Goal: Answer question/provide support: Answer question/provide support

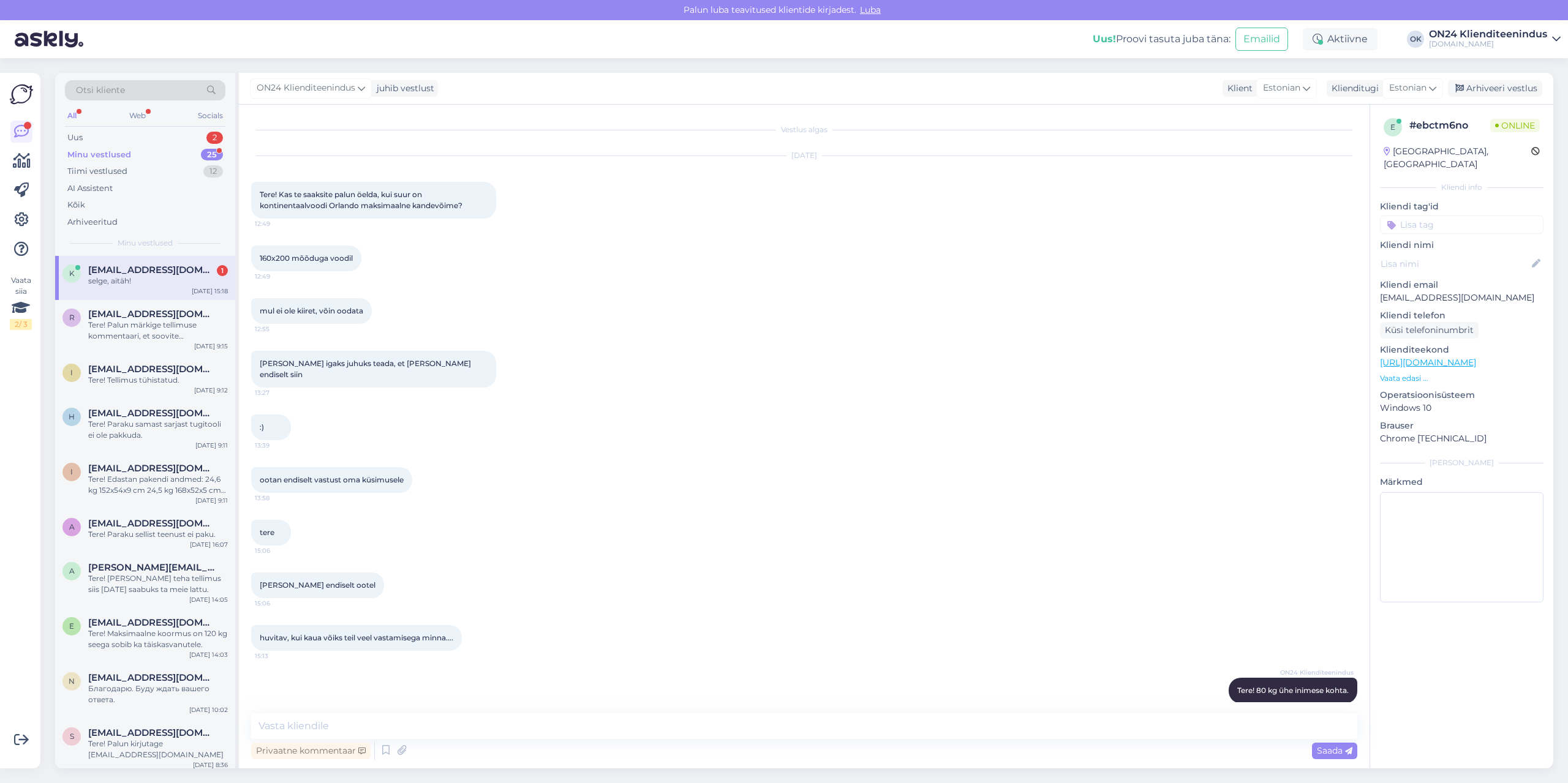
scroll to position [109, 0]
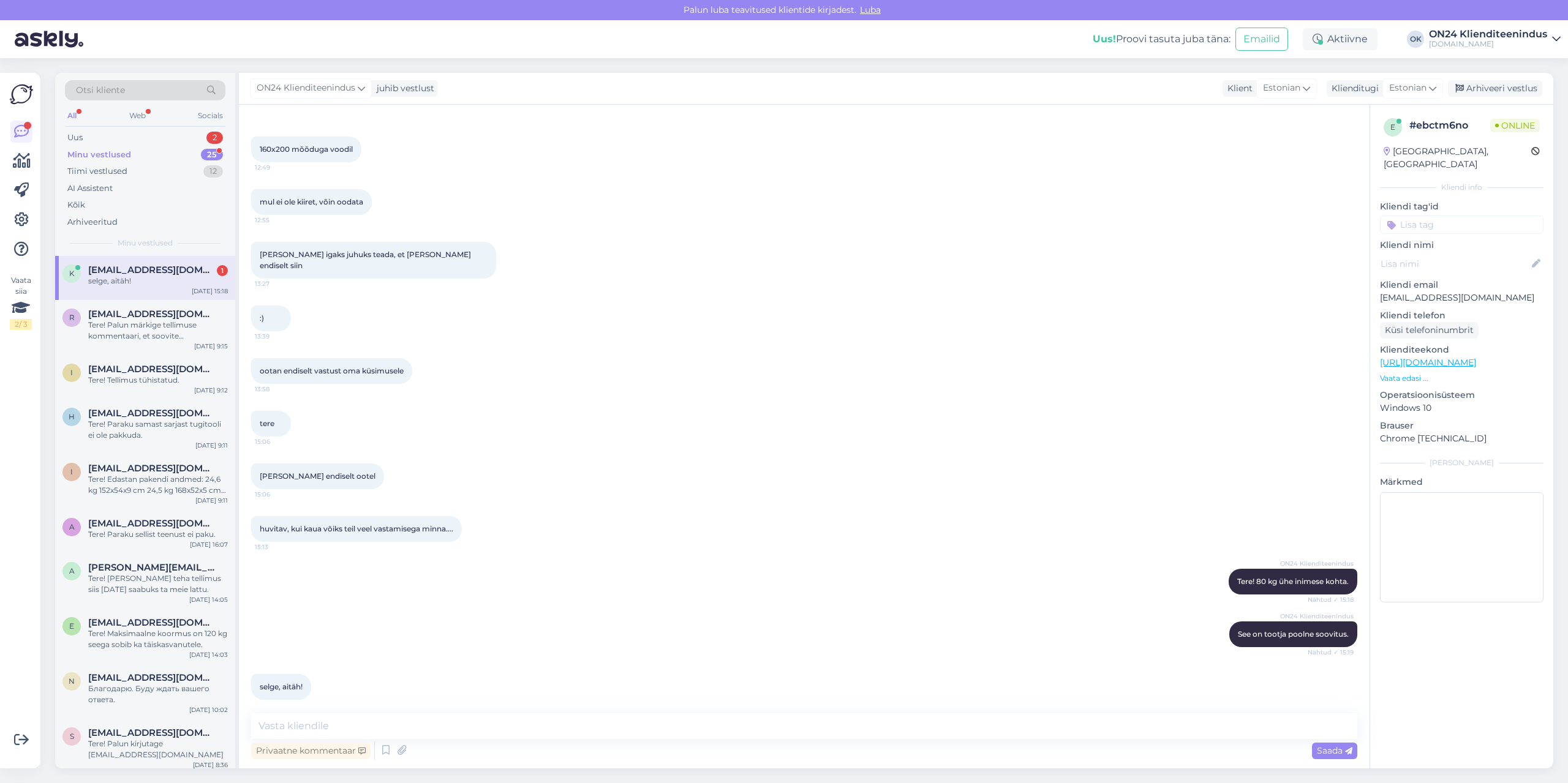
click at [118, 275] on span "[EMAIL_ADDRESS][DOMAIN_NAME]" at bounding box center [152, 270] width 128 height 11
click at [139, 138] on div "Uus 2" at bounding box center [145, 137] width 161 height 17
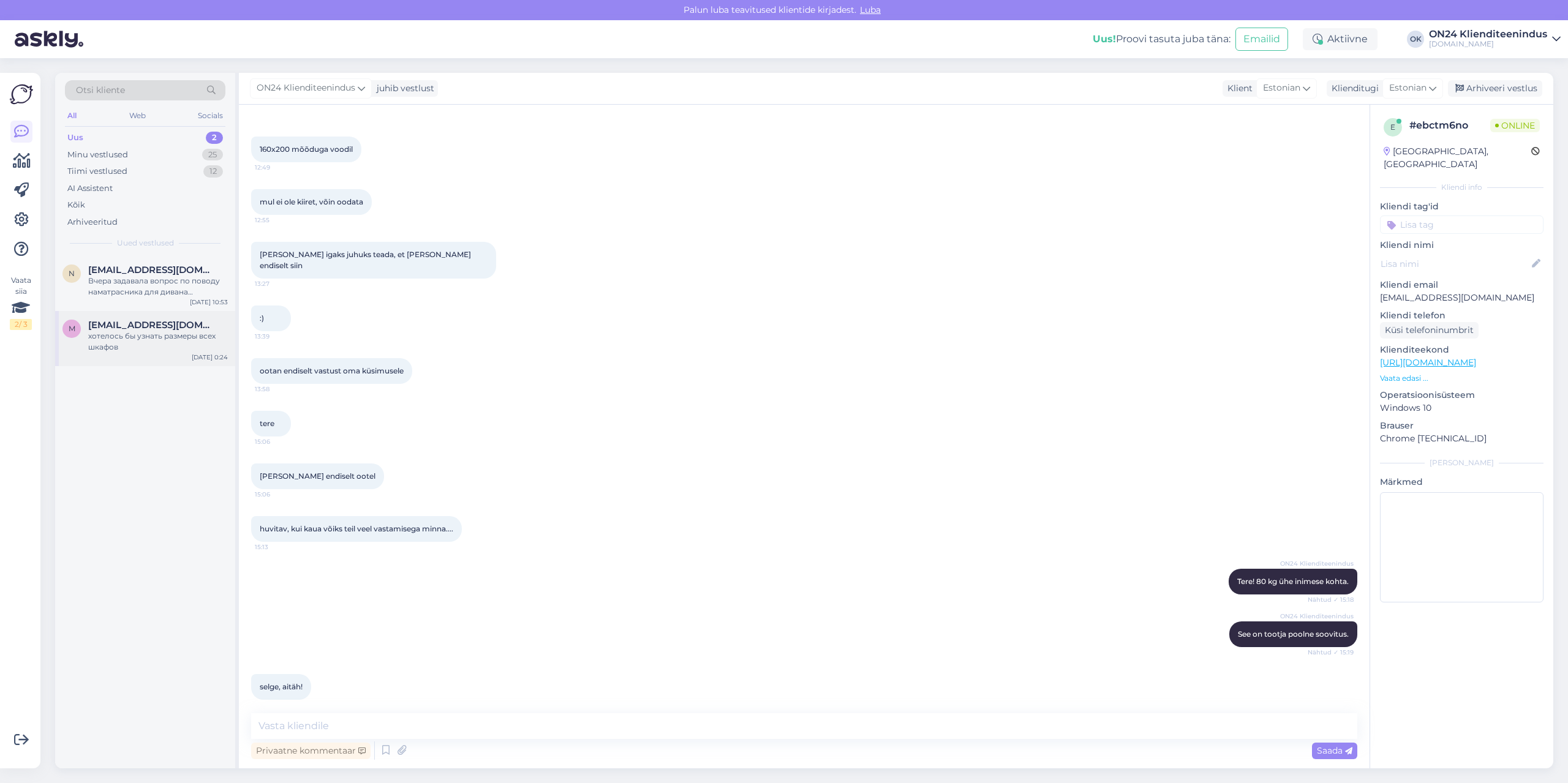
click at [129, 319] on div "m [EMAIL_ADDRESS][DOMAIN_NAME] хотелось бы узнать размеры всех шкафов [DATE] 0:…" at bounding box center [145, 339] width 180 height 55
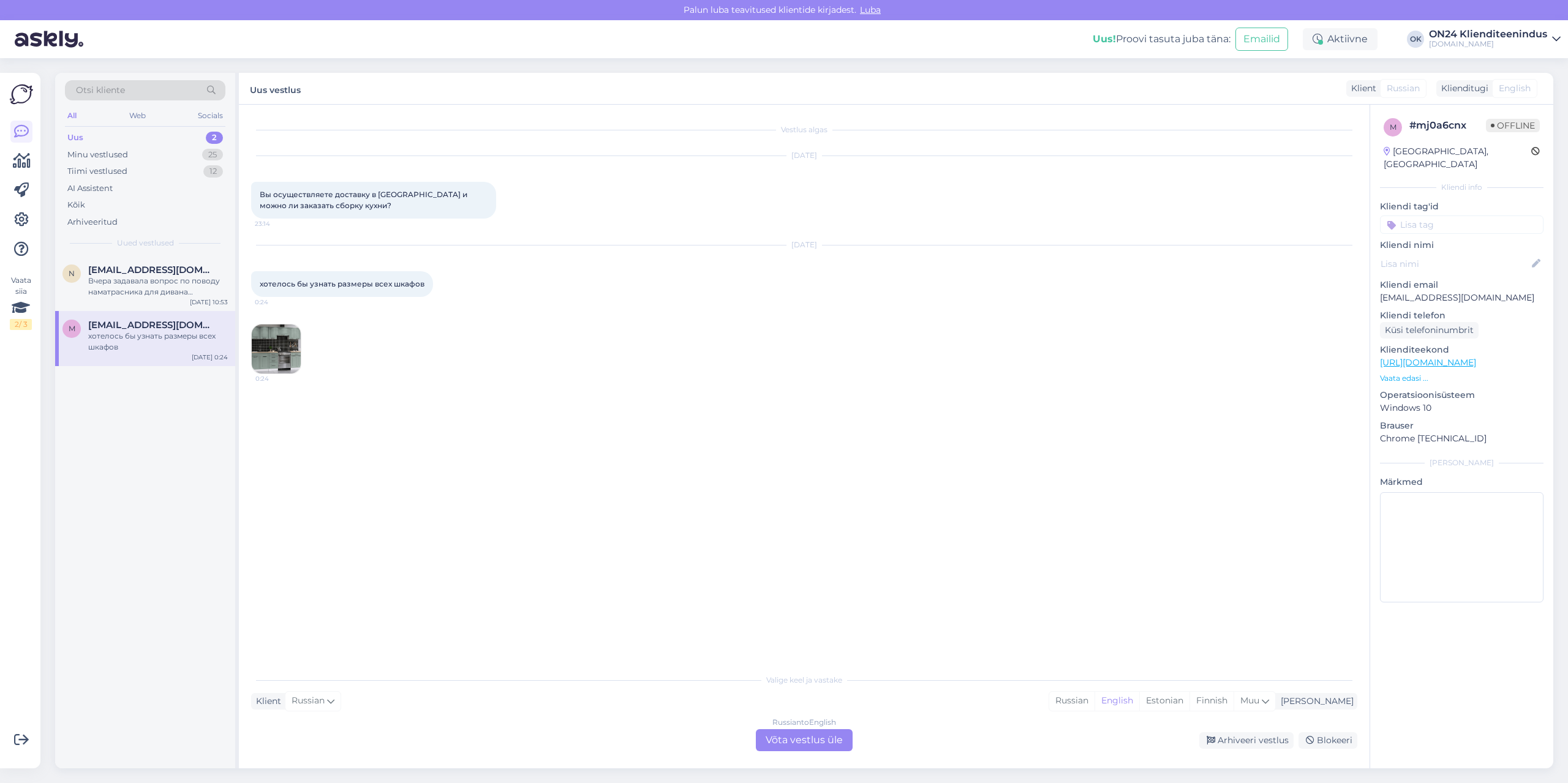
scroll to position [0, 0]
click at [269, 340] on img at bounding box center [276, 349] width 49 height 49
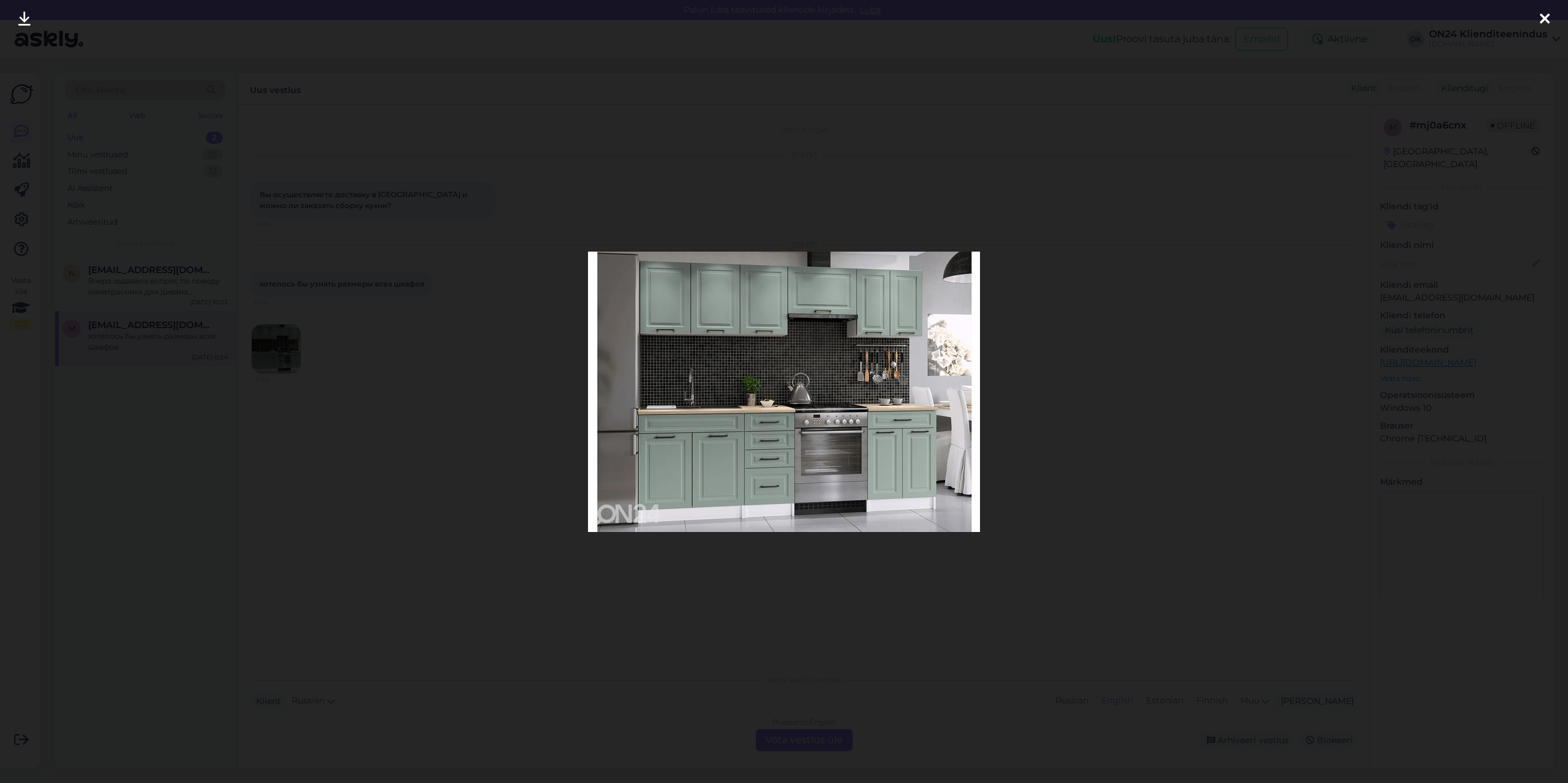
click at [1163, 397] on div at bounding box center [784, 391] width 1568 height 783
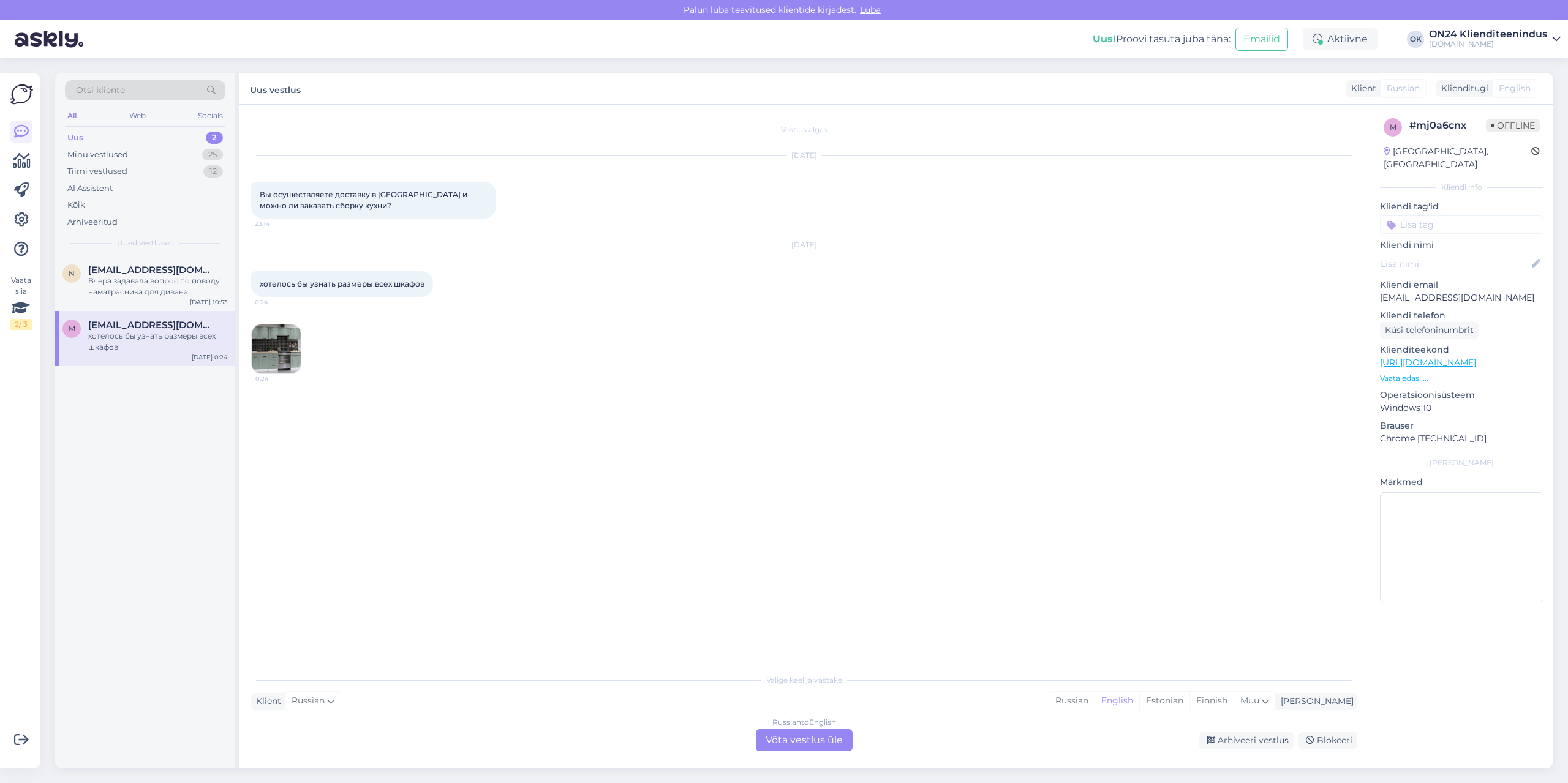
click at [1410, 373] on p "Vaata edasi ..." at bounding box center [1462, 379] width 164 height 11
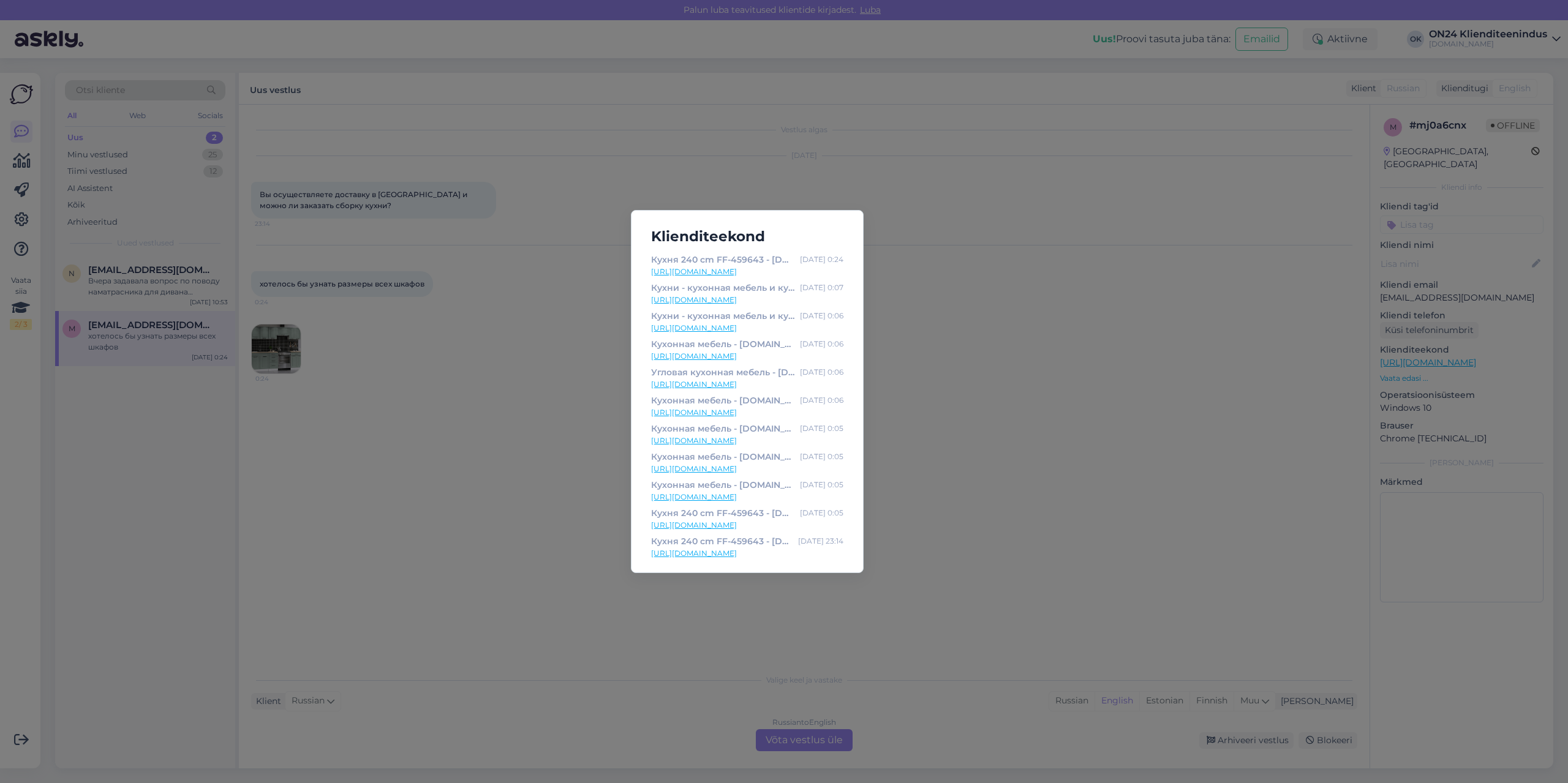
click at [714, 269] on link "[URL][DOMAIN_NAME]" at bounding box center [748, 272] width 193 height 11
drag, startPoint x: 318, startPoint y: 466, endPoint x: 318, endPoint y: 477, distance: 11.0
click at [318, 477] on div "Klienditeekond Кухня 240 cm FF-459643 - [DOMAIN_NAME] Мебель и интерьер [DATE] …" at bounding box center [784, 391] width 1568 height 783
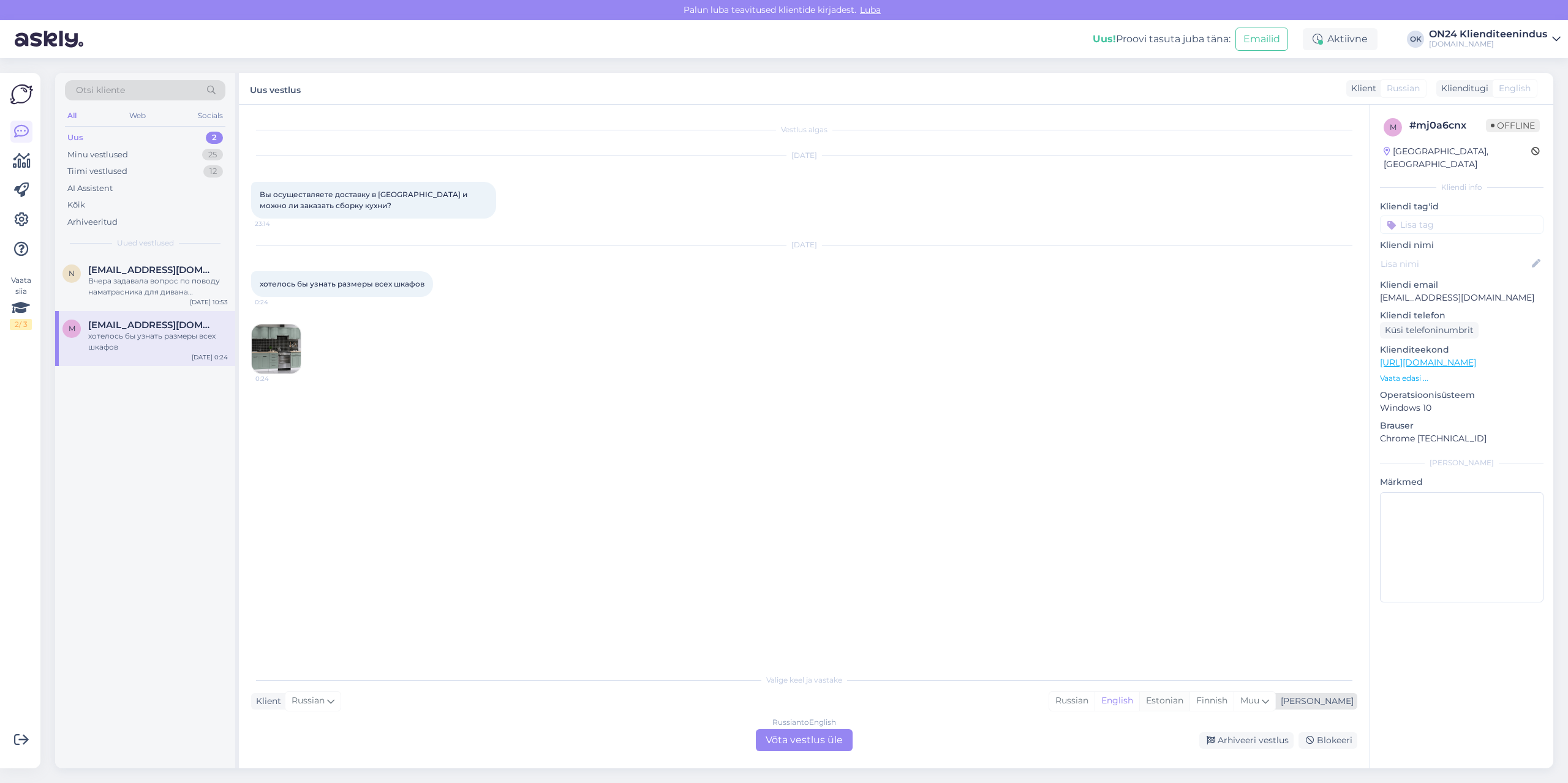
click at [1190, 698] on div "Estonian" at bounding box center [1164, 701] width 50 height 18
click at [795, 741] on div "Russian to Estonian Võta vestlus üle" at bounding box center [804, 740] width 97 height 22
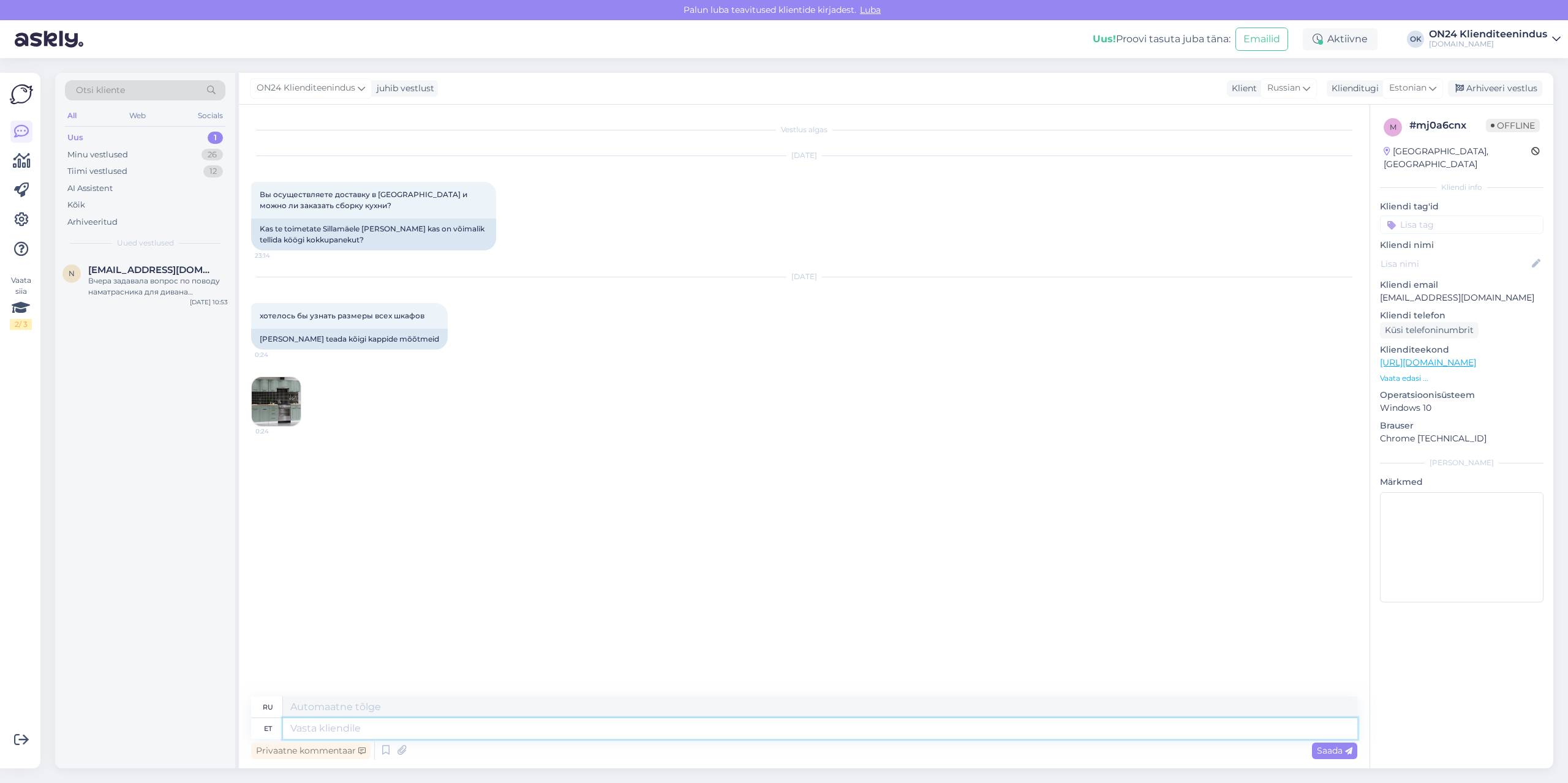
click at [772, 733] on textarea at bounding box center [820, 728] width 1075 height 21
type textarea "Tere!"
type textarea "Привет!"
type textarea "Tere! Mõõtmed o"
type textarea "Привет! Размеры"
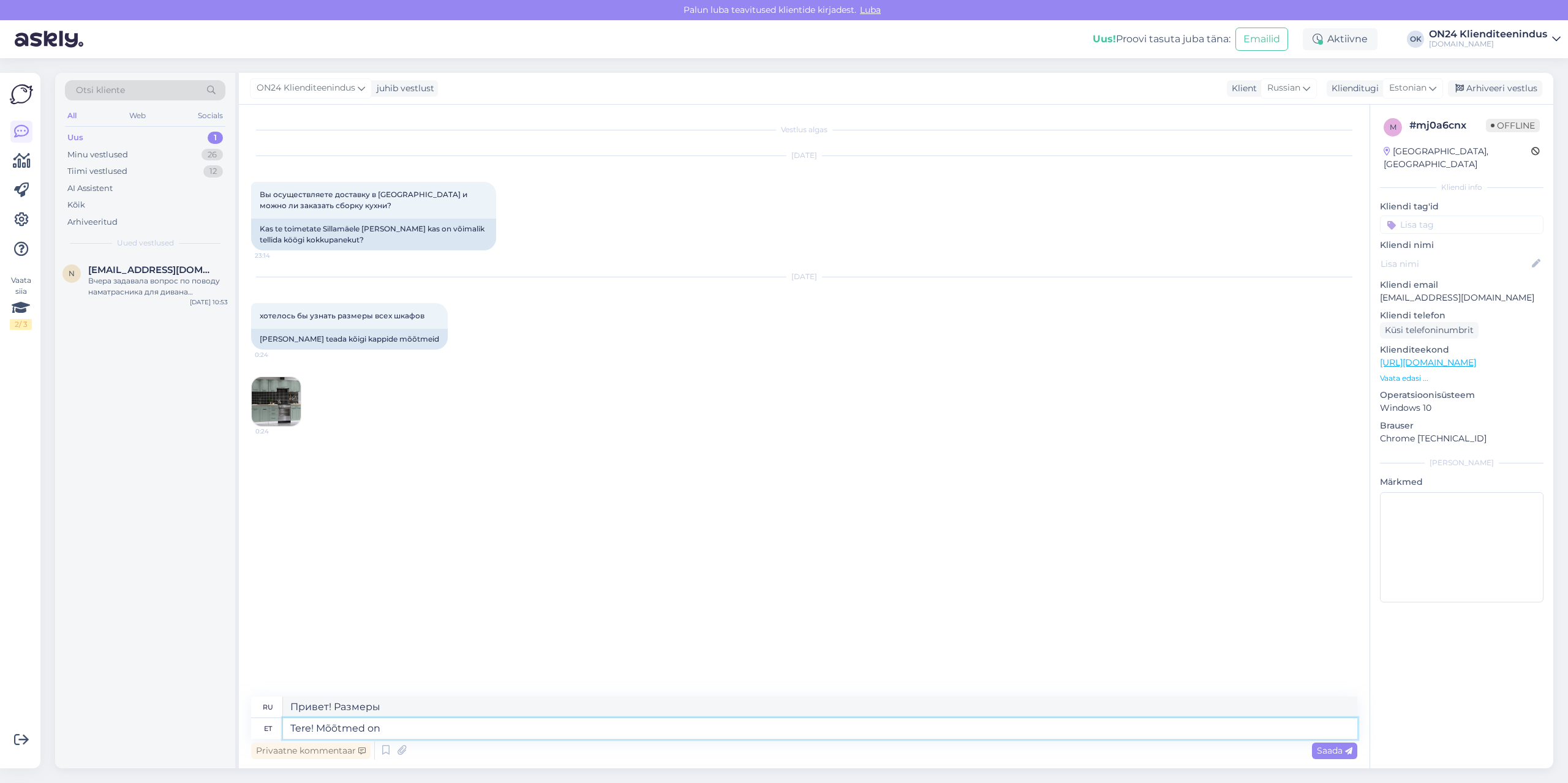
type textarea "Tere! Mõõtmed on o"
type textarea "Здравствуйте! Размеры:"
type textarea "Tere! Mõõtmed on olemas,"
type textarea "Здравствуйте! Размеры есть в наличии."
type textarea "Tere! Mõõtmed on olemas, kui"
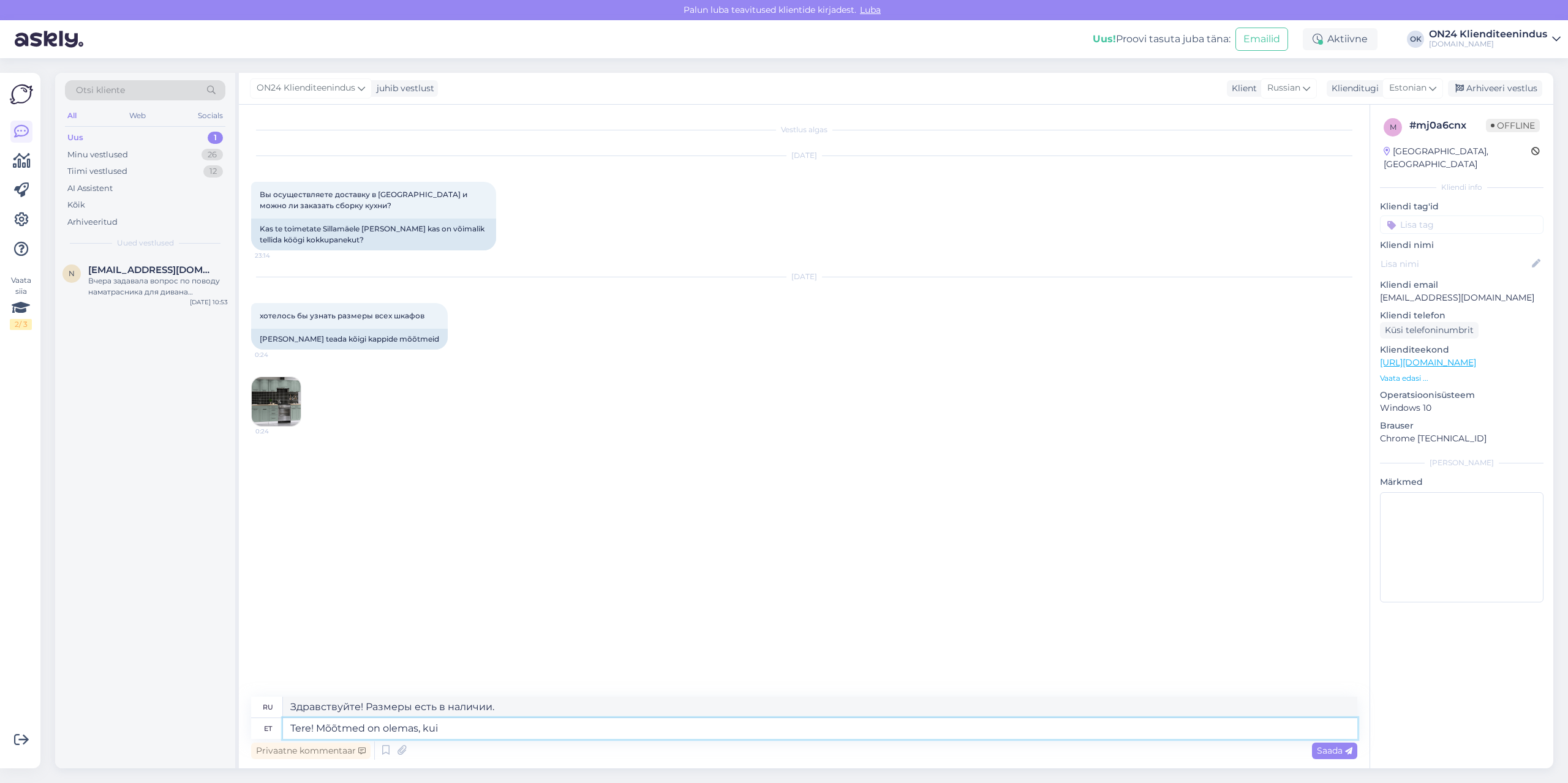
type textarea "Здравствуйте! Размеры доступны, если"
type textarea "Tere! Mõõtmed on olemas, kui vajutate p"
type textarea "Здравствуйте! Размеры доступны по ссылке."
type textarea "Tere! Mõõtmed on olemas, kui vajutate pildi al"
type textarea "Здравствуйте! Размеры можно посмотреть, кликнув по изображению."
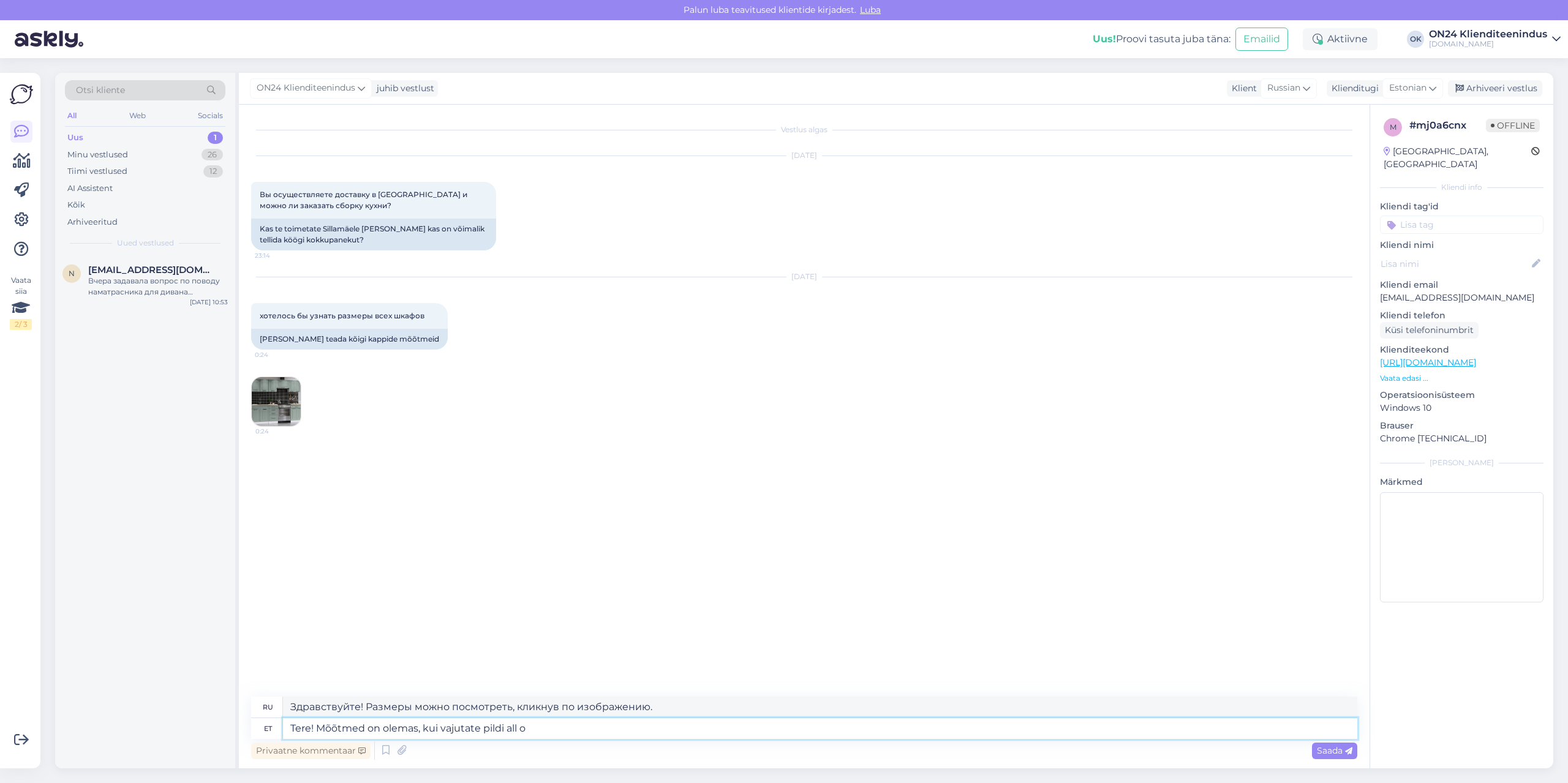
type textarea "Tere! Mõõtmed on olemas, kui vajutate pildi all ol"
type textarea "Здравствуйте! Размеры можно посмотреть, нажав на изображение ниже."
type textarea "Tere! Mõõtmed on olemas, kui vajutate pildi all olevale märkele"
type textarea "Здравствуйте! Размеры можно узнать, нажав на отметку под картинкой."
type textarea "Tere! Mõõtmed on olemas, kui vajutate pildi all olevale märkele "mõõtmed""
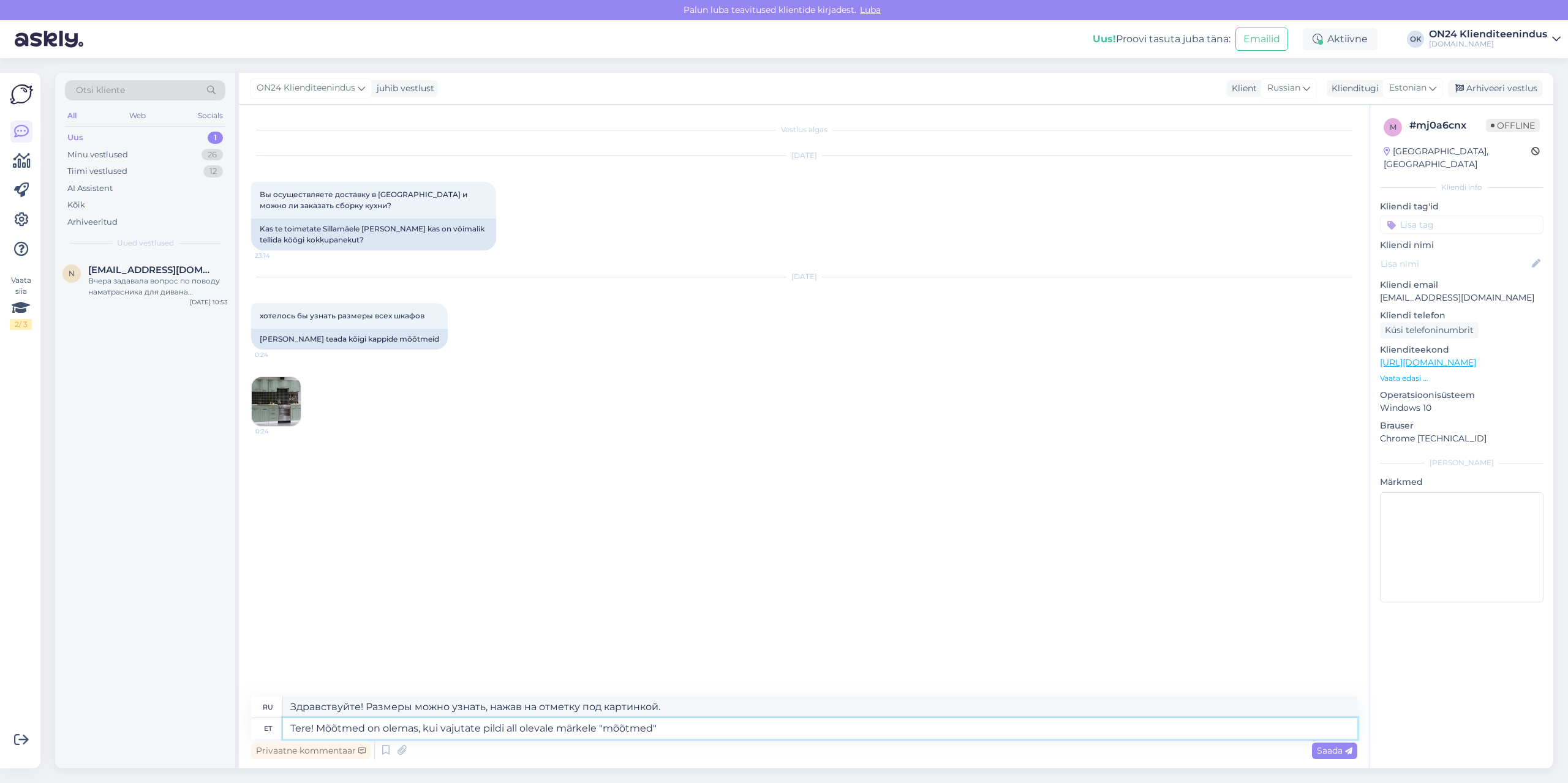
type textarea "Здравствуйте! Размеры можно узнать, нажав на значок «Размеры» под изображением."
type textarea "Tere! Mõõtmed on olemas, kui vajutate pildi all olevale märkele "mõõtmed"."
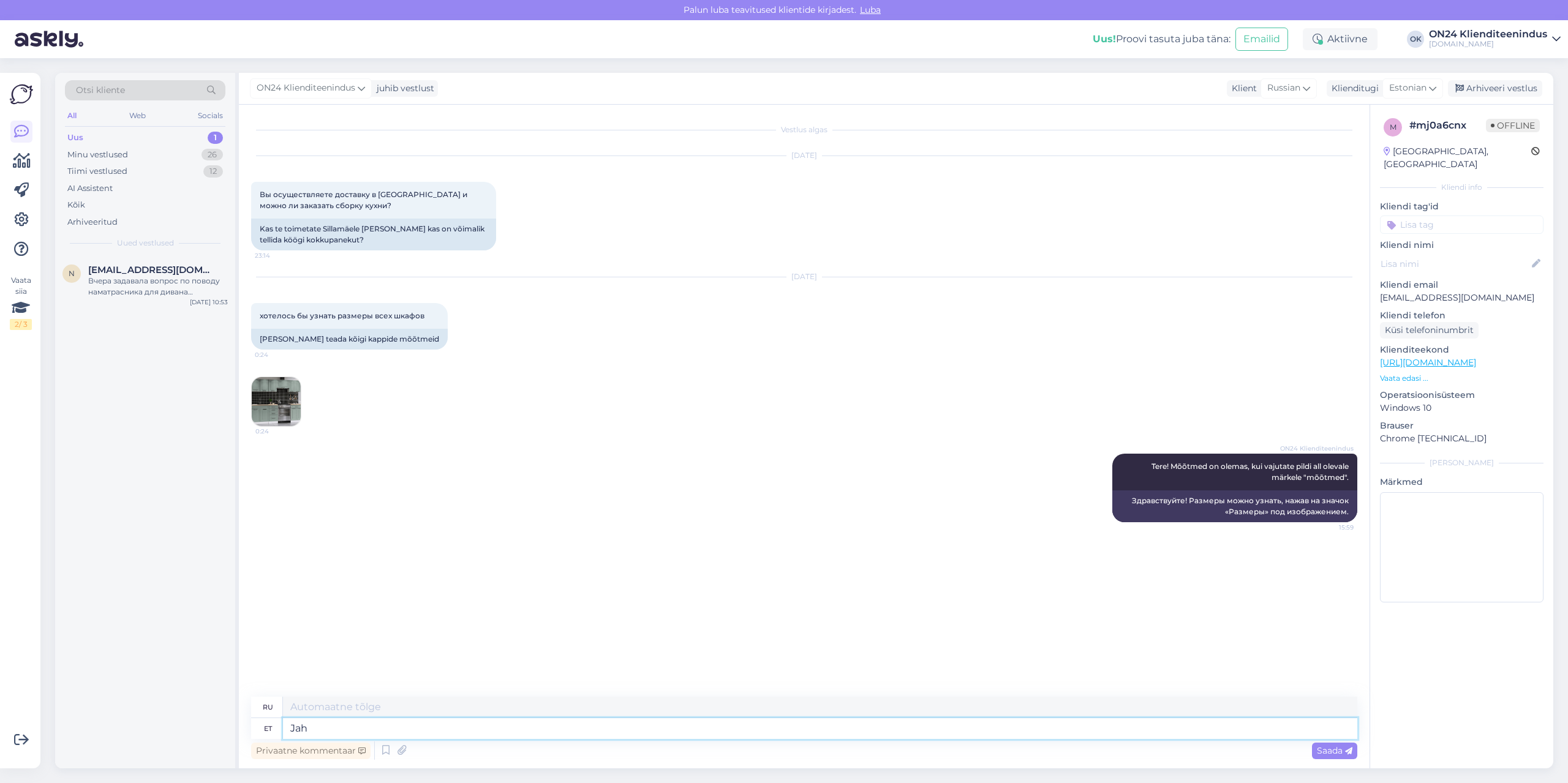
type textarea "Jah"
type textarea "Да"
type textarea "Jah toimetame"
type textarea "Да, мы осуществляем доставку."
type textarea "Jah toimetame Üle Eesti."
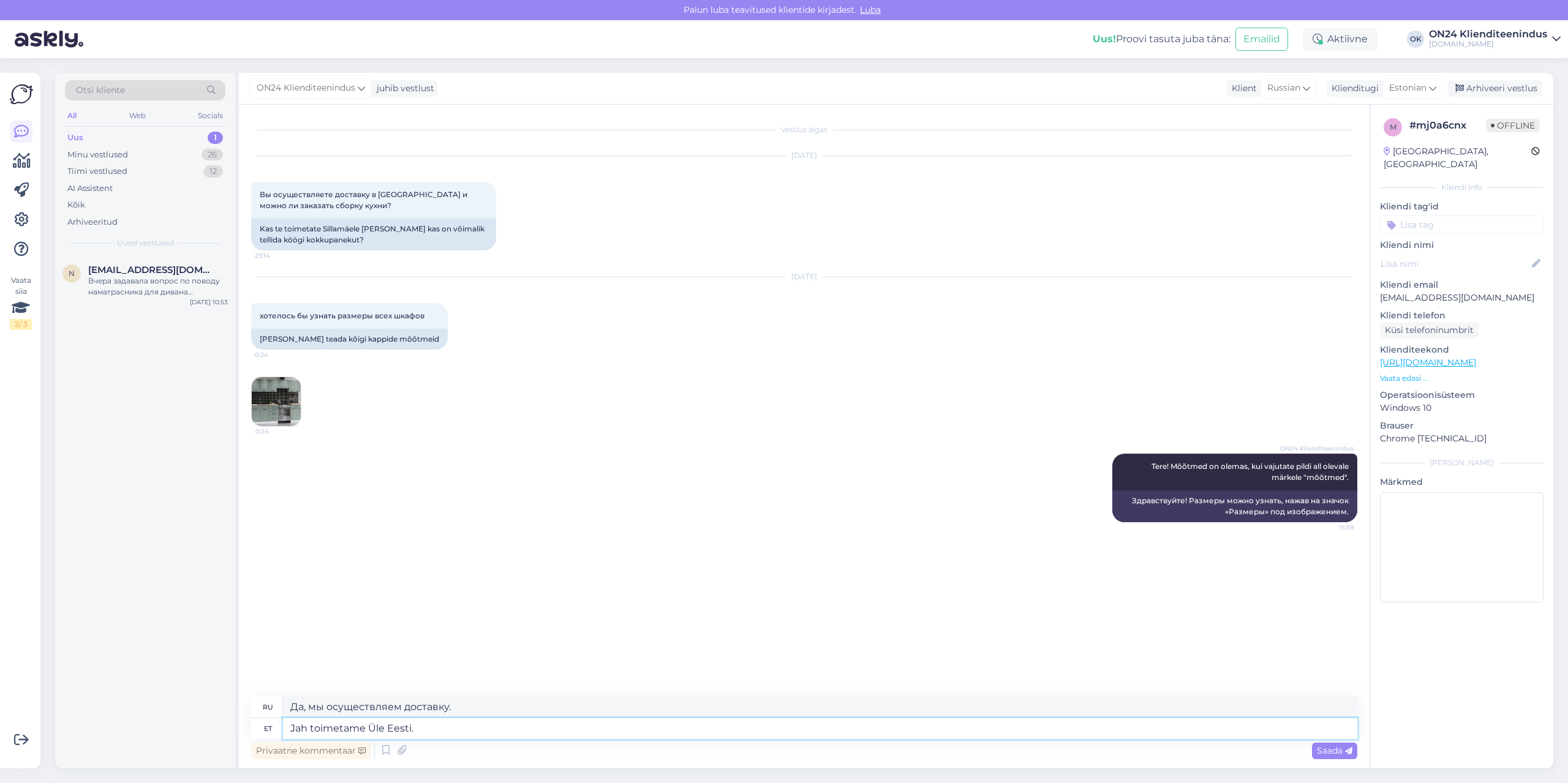
type textarea "Да, мы осуществляем доставку по всей [GEOGRAPHIC_DATA]."
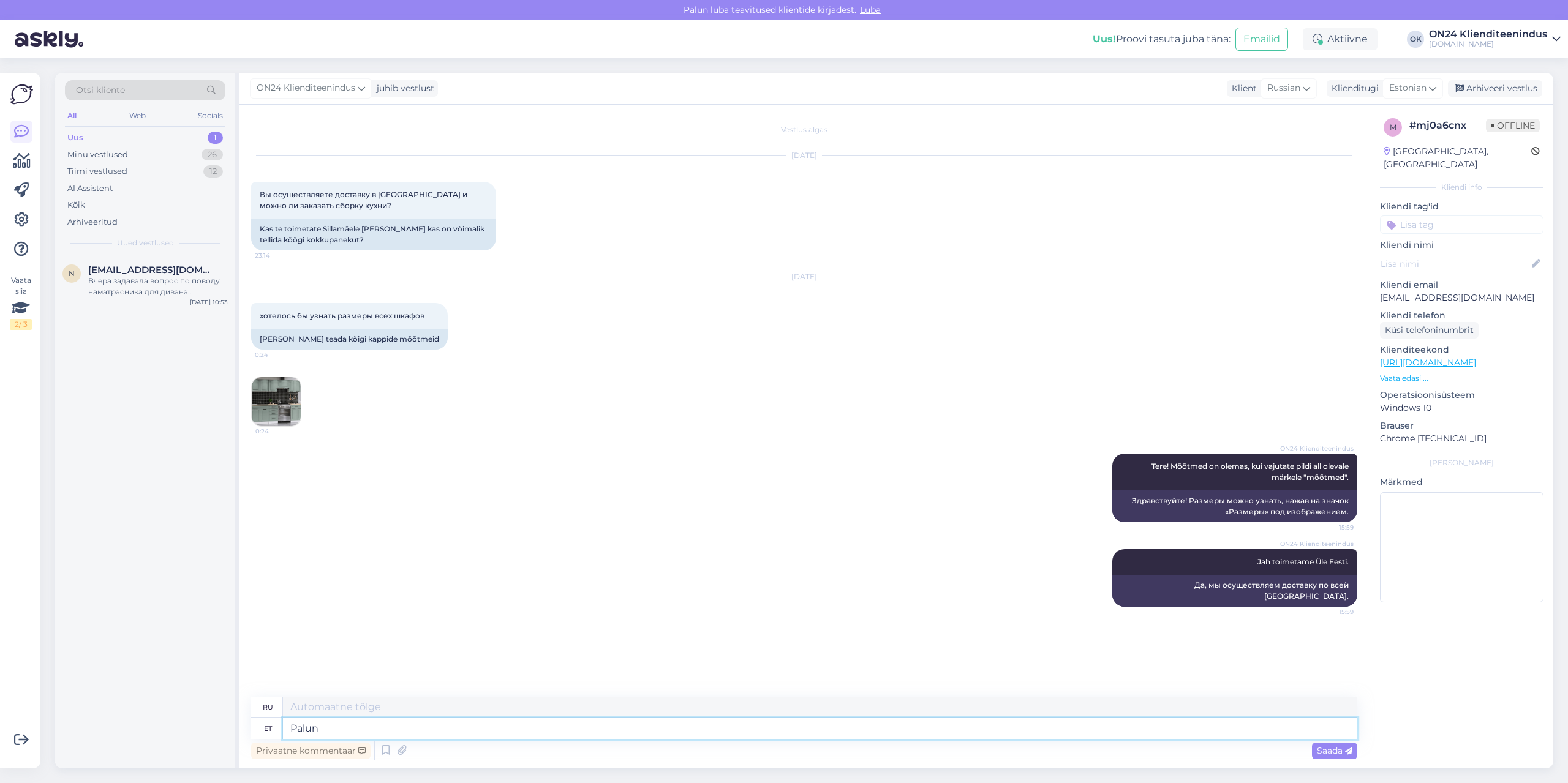
type textarea "Palun l"
type textarea "Пожалуйста"
type textarea "Palun lisage t"
type textarea "Пожалуйста, добавьте"
type textarea "Palun lisage tellimuse ko"
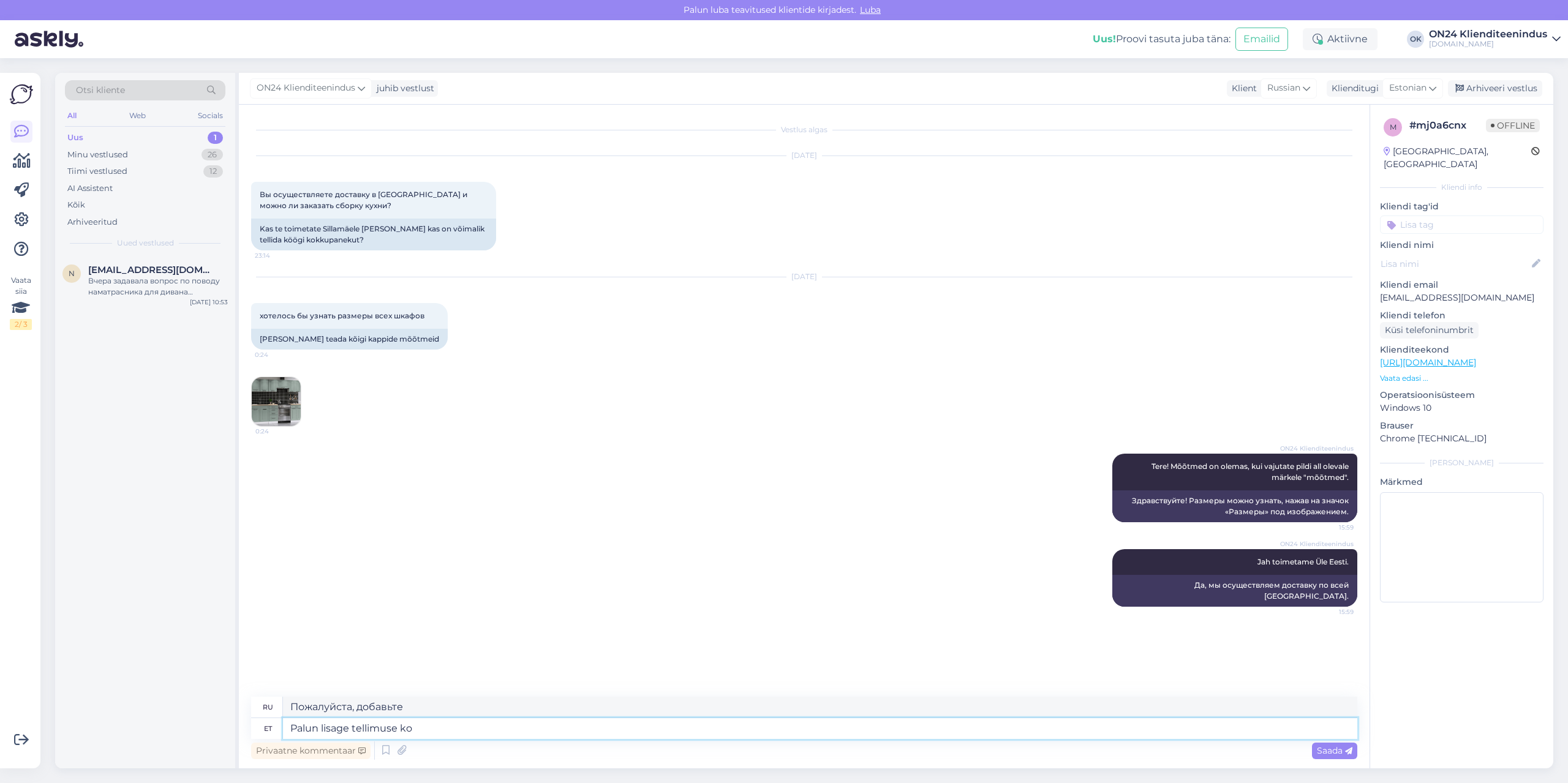
type textarea "Пожалуйста, добавьте заказ"
type textarea "Palun lisage tellimuse kommentaari, et"
type textarea "Пожалуйста, добавьте комментарий к заказу."
type textarea "Palun lisage tellimuse kommentaari, et so"
type textarea "Пожалуйста, добавьте комментарий к вашему заказу."
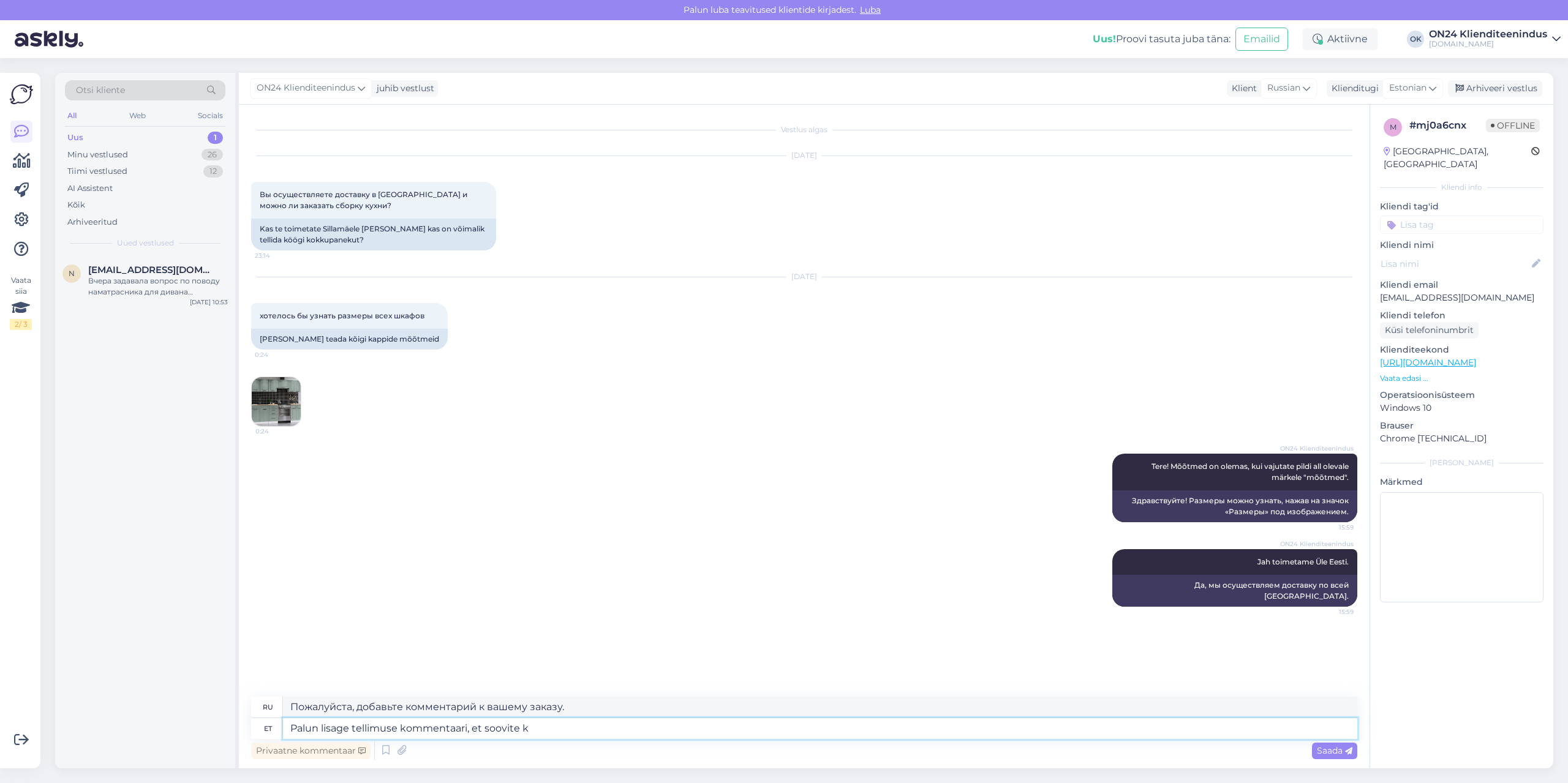
type textarea "Palun lisage tellimuse kommentaari, et soovite ko"
type textarea "Пожалуйста, добавьте в комментарий к заказу то, что вы хотели бы"
type textarea "Palun lisage tellimuse kommentaari, et soovite kokkupanekut."
type textarea "Пожалуйста, добавьте комментарий к заказу, указав, что вы хотели бы заказать сб…"
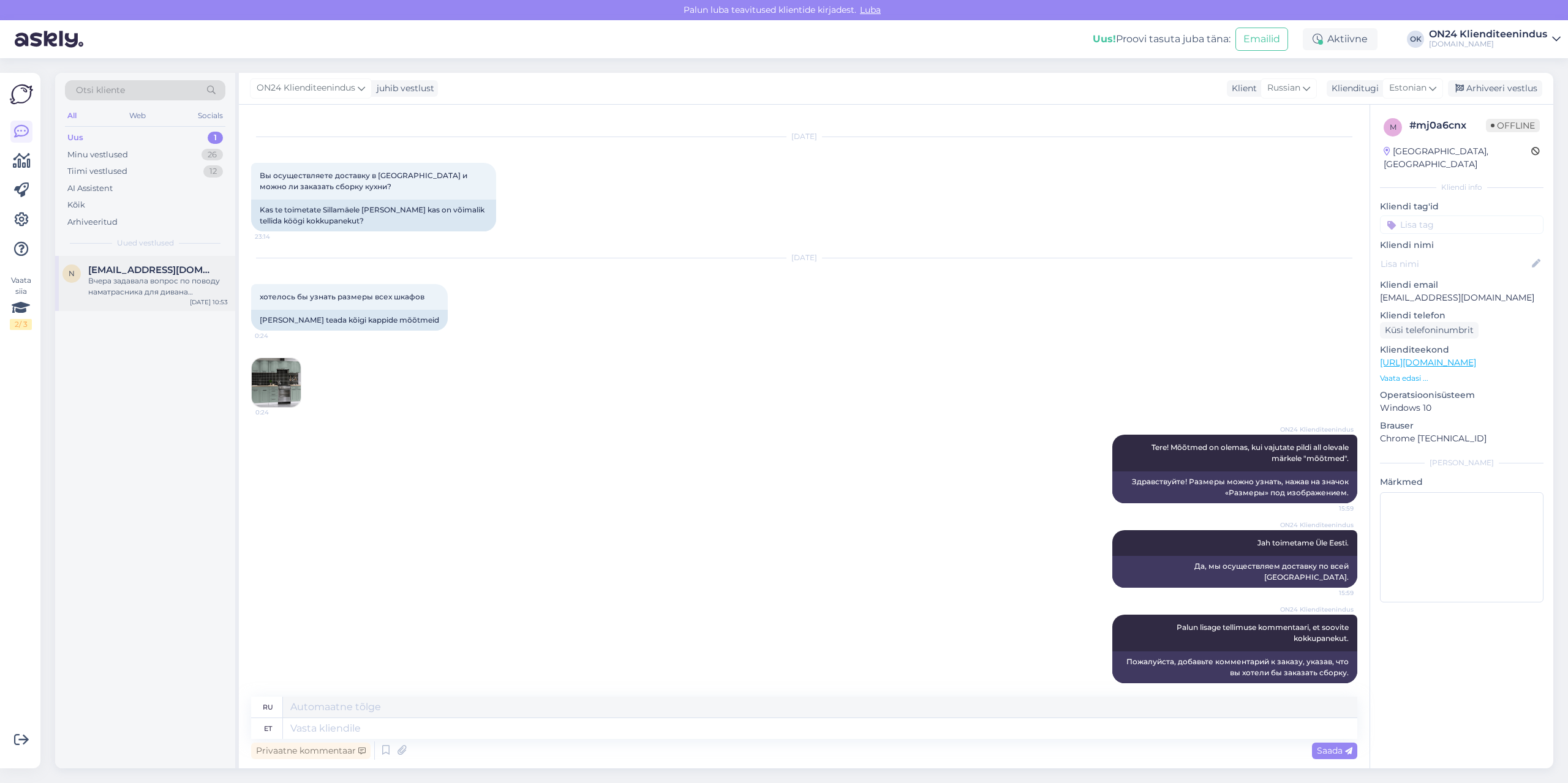
click at [153, 273] on span "[EMAIL_ADDRESS][DOMAIN_NAME]" at bounding box center [152, 270] width 128 height 11
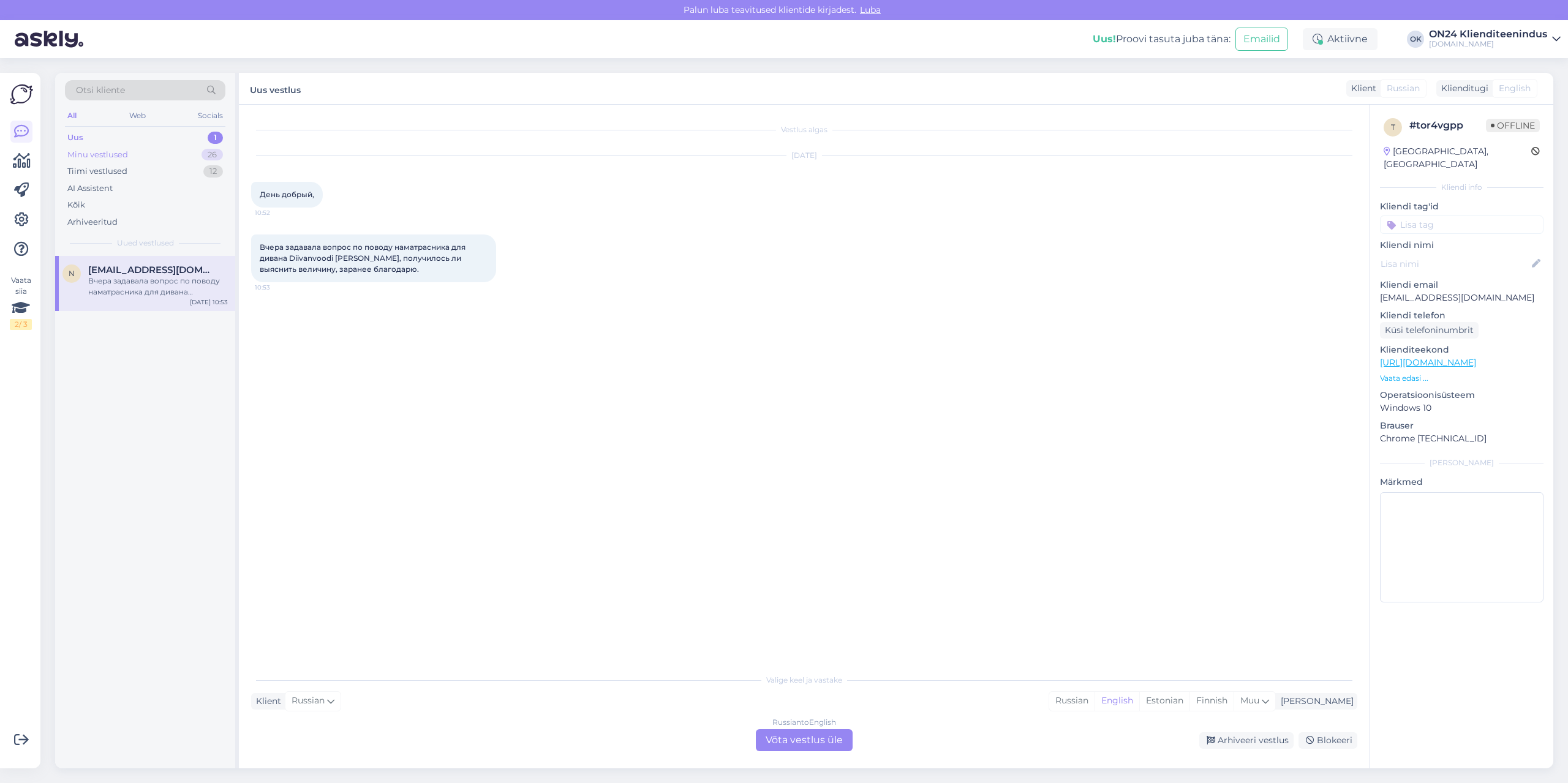
click at [95, 152] on div "Minu vestlused" at bounding box center [98, 155] width 61 height 12
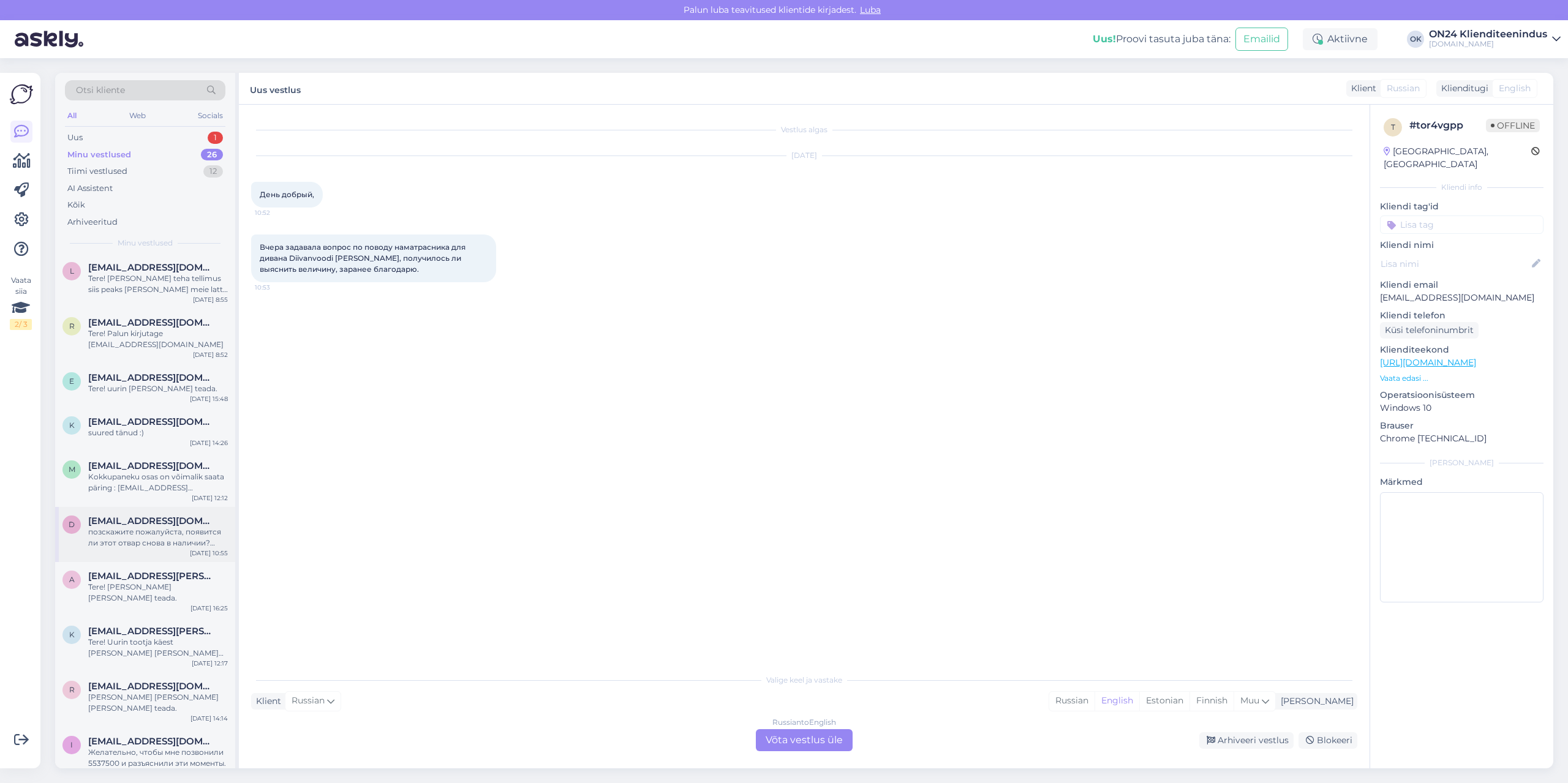
scroll to position [551, 0]
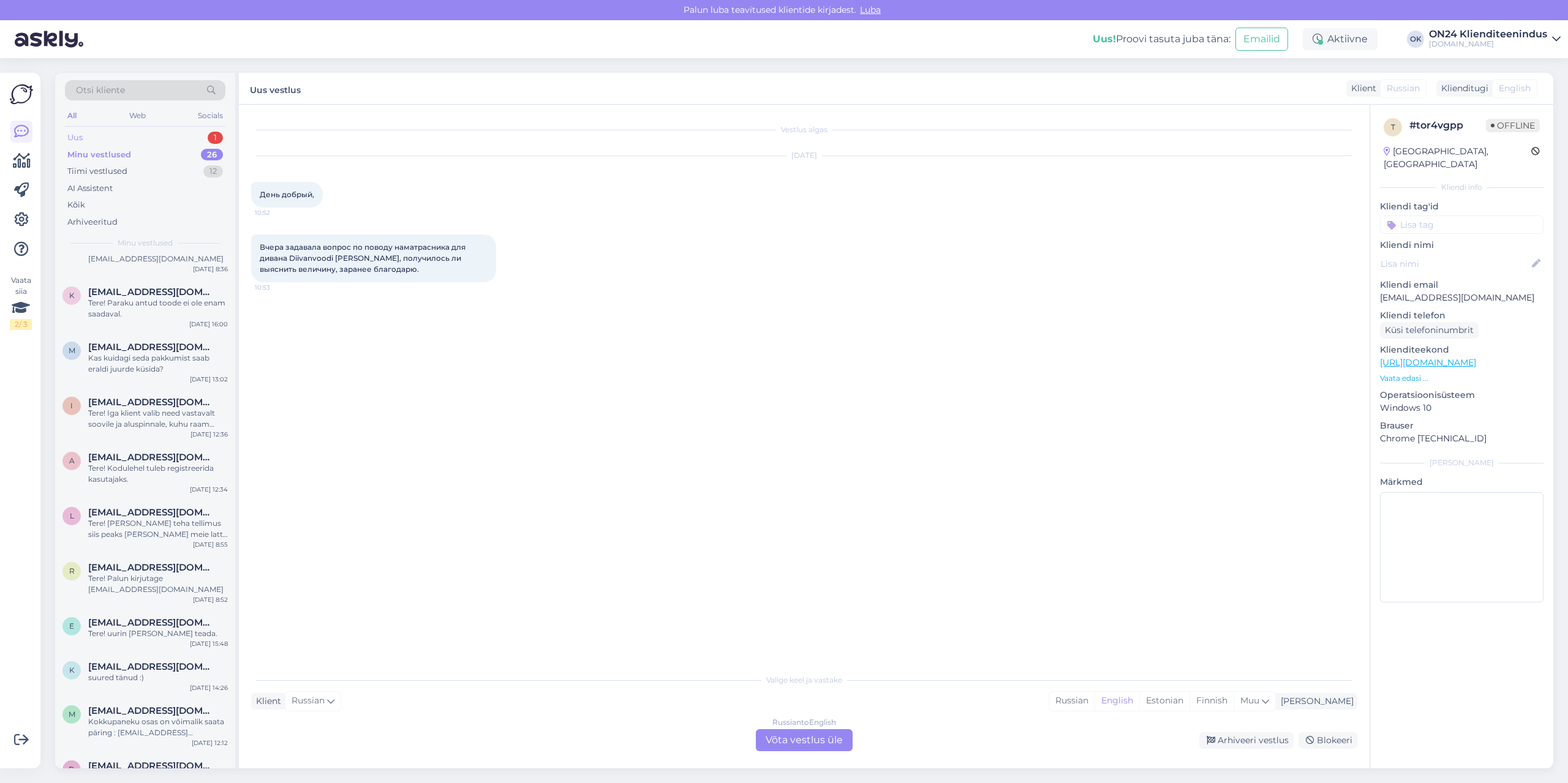
click at [99, 137] on div "Uus 1" at bounding box center [145, 137] width 161 height 17
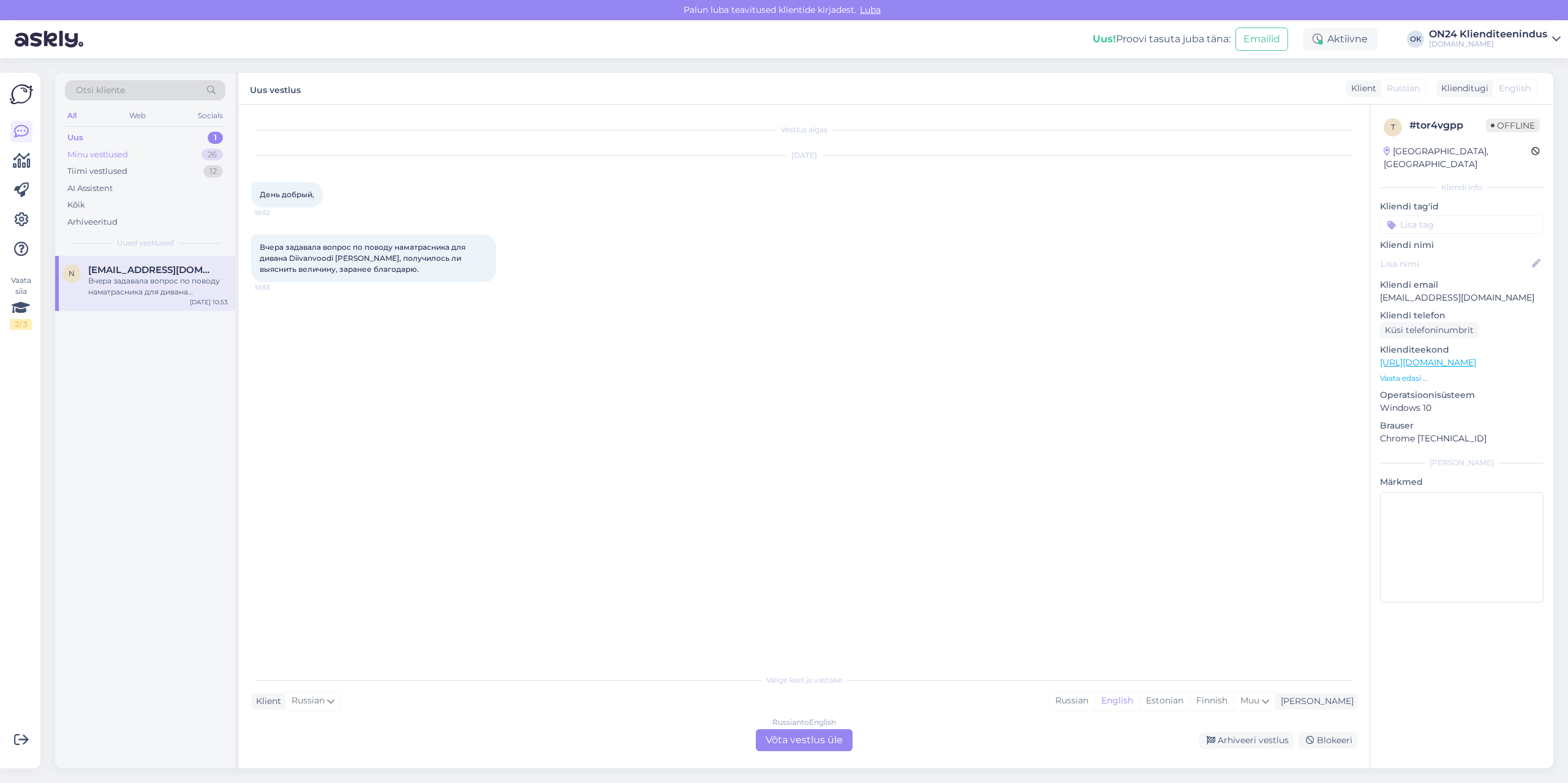
click at [106, 156] on div "Minu vestlused" at bounding box center [98, 155] width 61 height 12
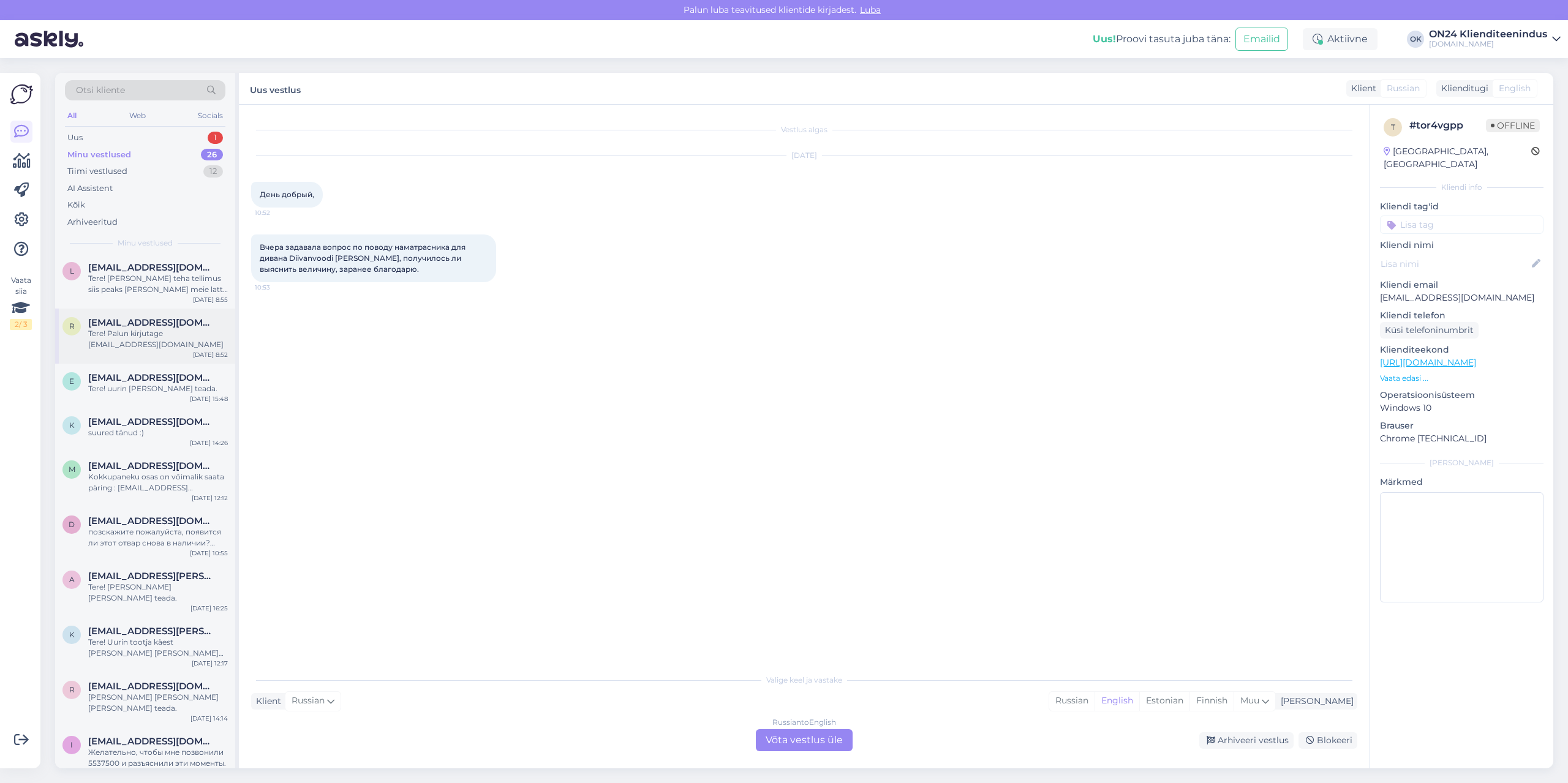
scroll to position [810, 0]
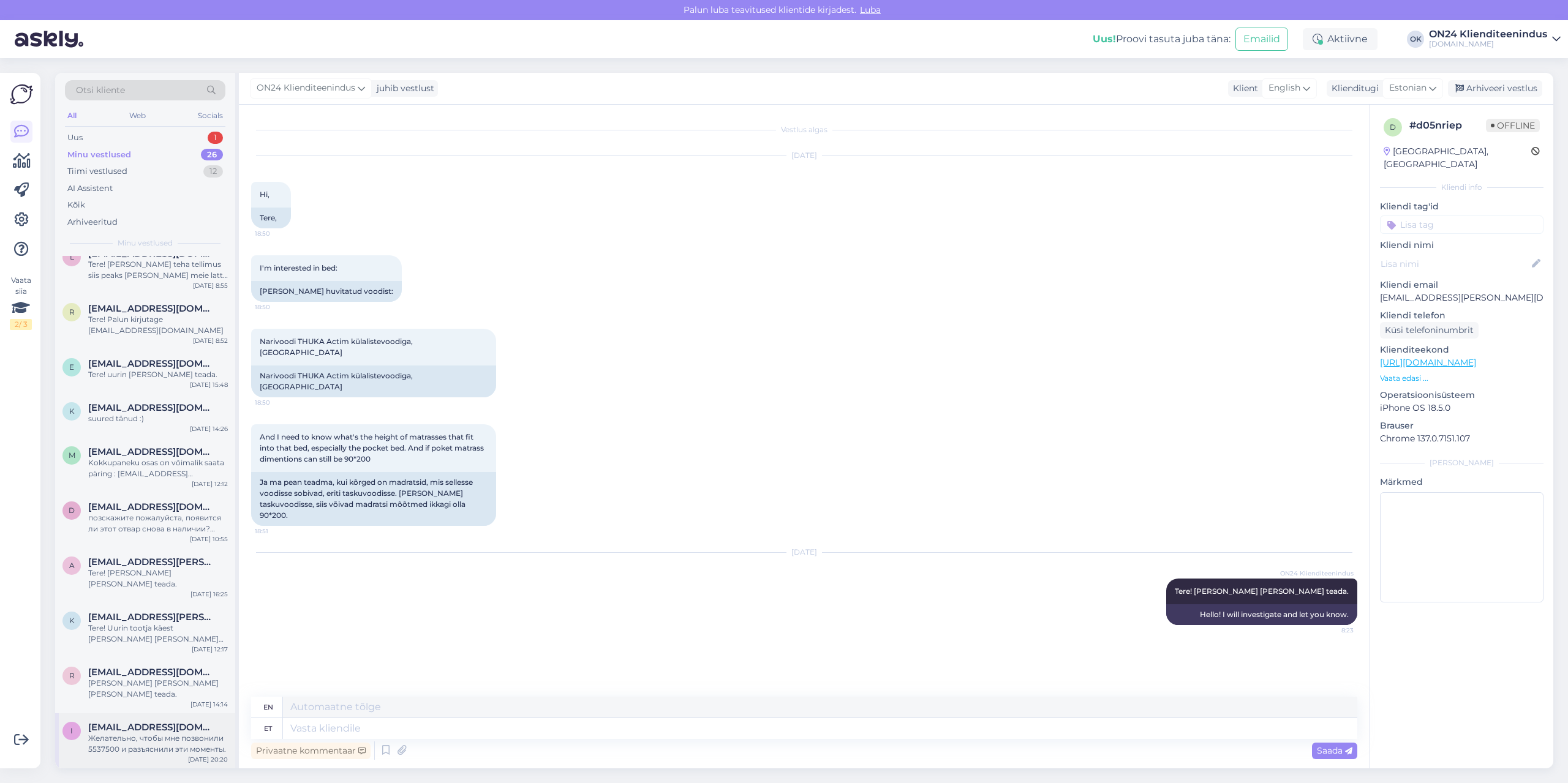
click at [138, 733] on div "Желательно, чтобы мне позвонили 5537500 и разъяснили эти моменты." at bounding box center [158, 744] width 139 height 22
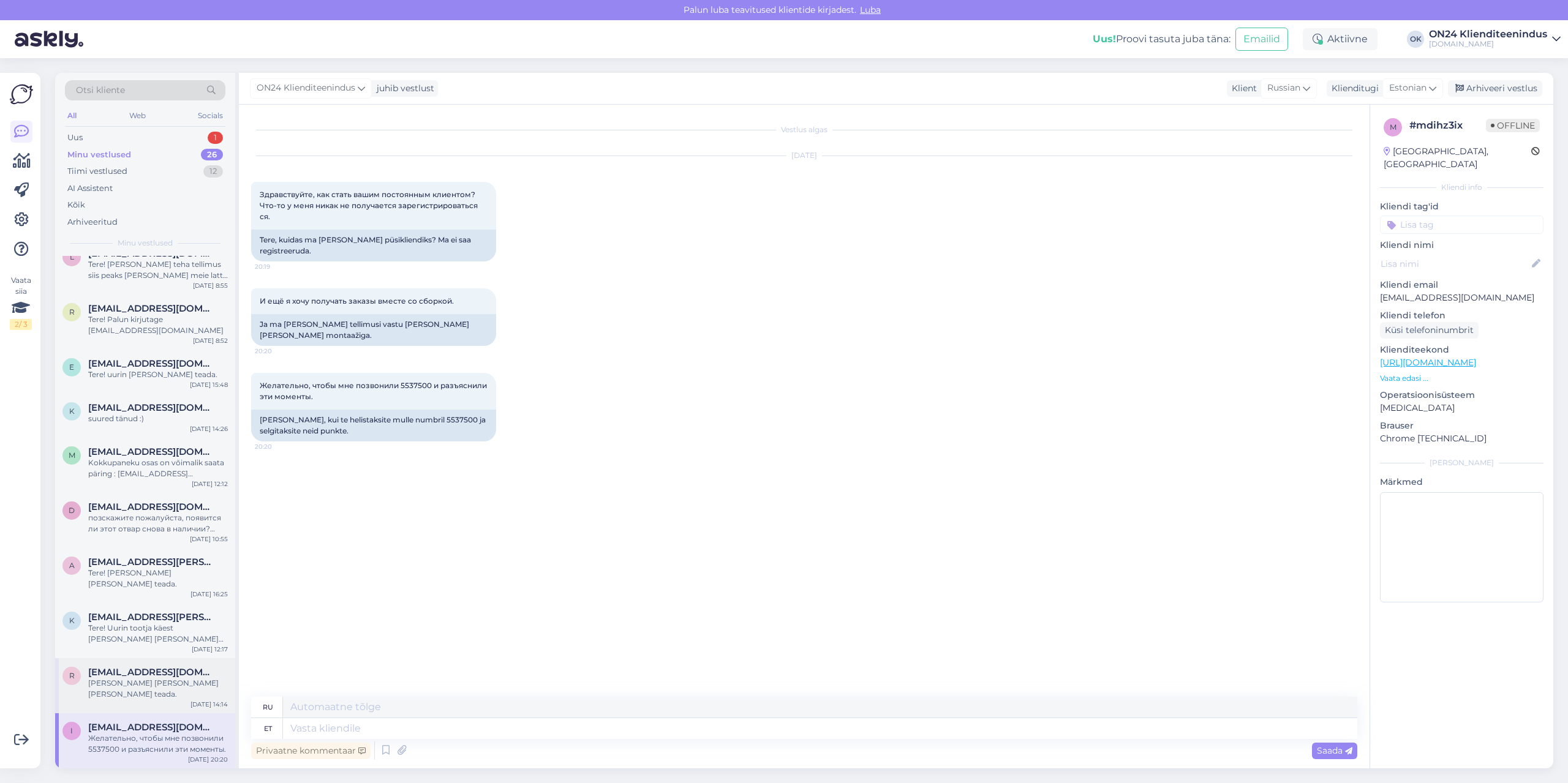
click at [129, 667] on span "[EMAIL_ADDRESS][DOMAIN_NAME]" at bounding box center [152, 672] width 128 height 11
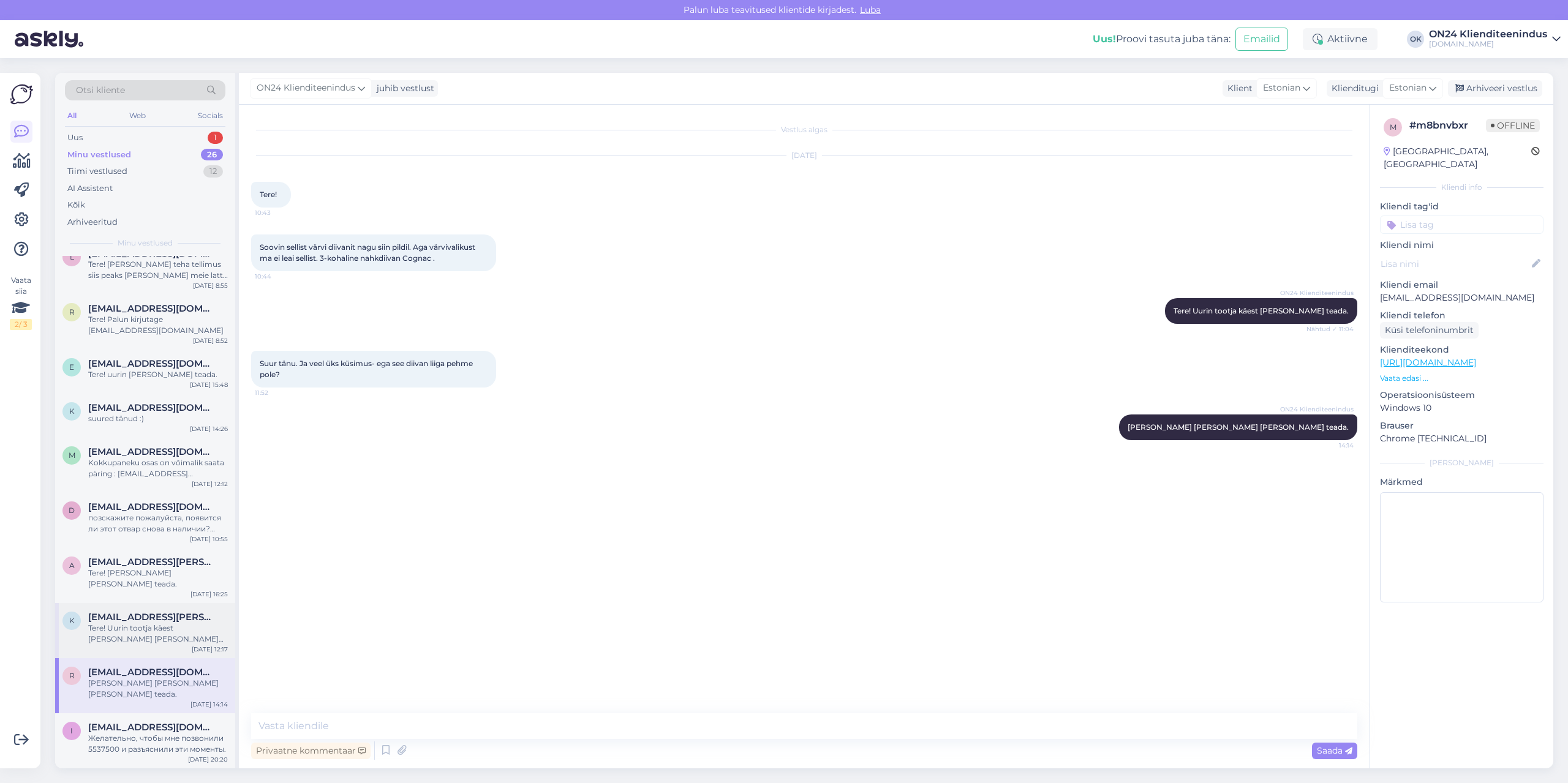
click at [124, 622] on div "Tere! Uurin tootja käest [PERSON_NAME] [PERSON_NAME] saabub vastus." at bounding box center [158, 633] width 139 height 22
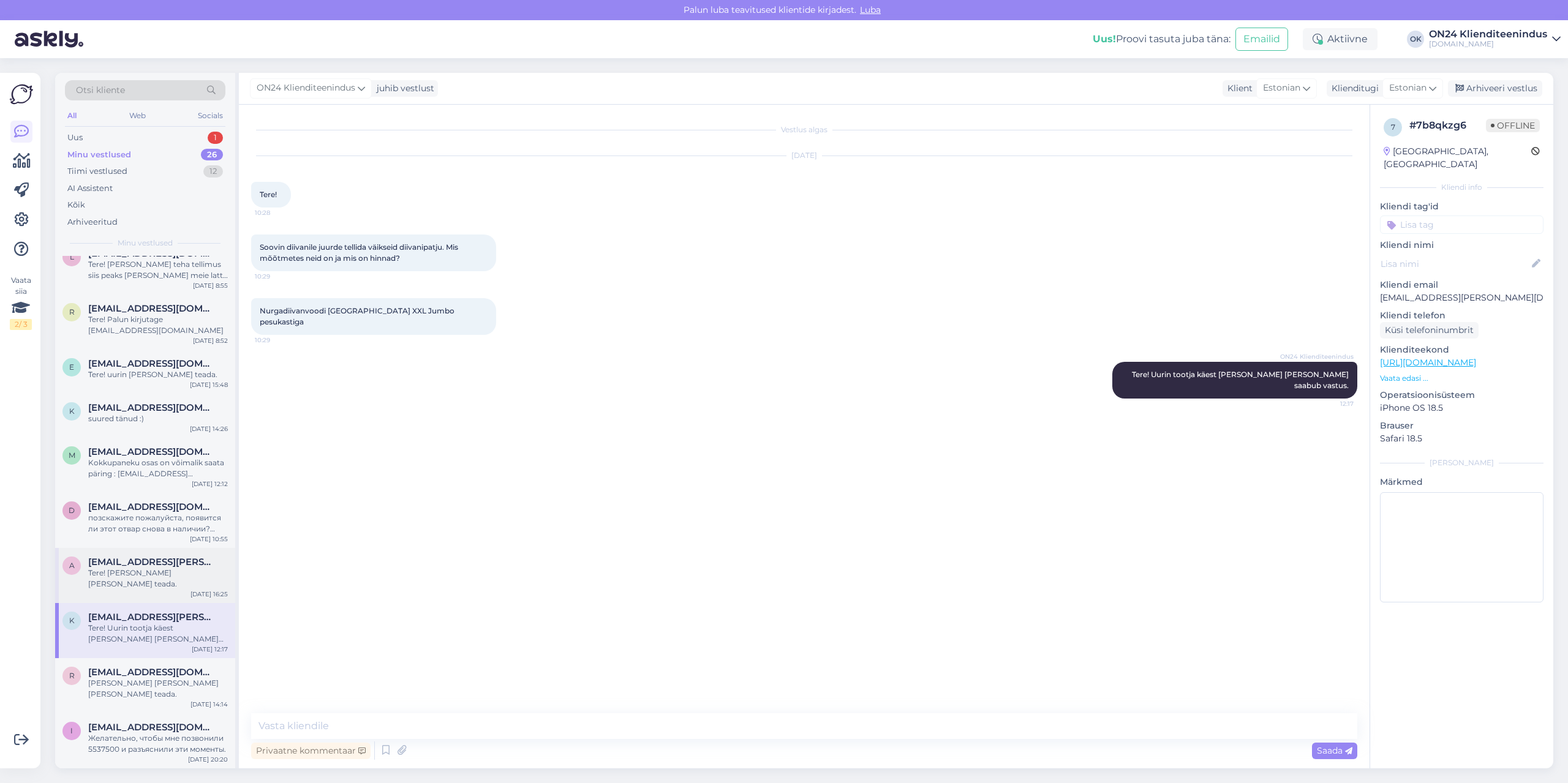
click at [126, 557] on span "[EMAIL_ADDRESS][PERSON_NAME][DOMAIN_NAME]" at bounding box center [152, 562] width 128 height 11
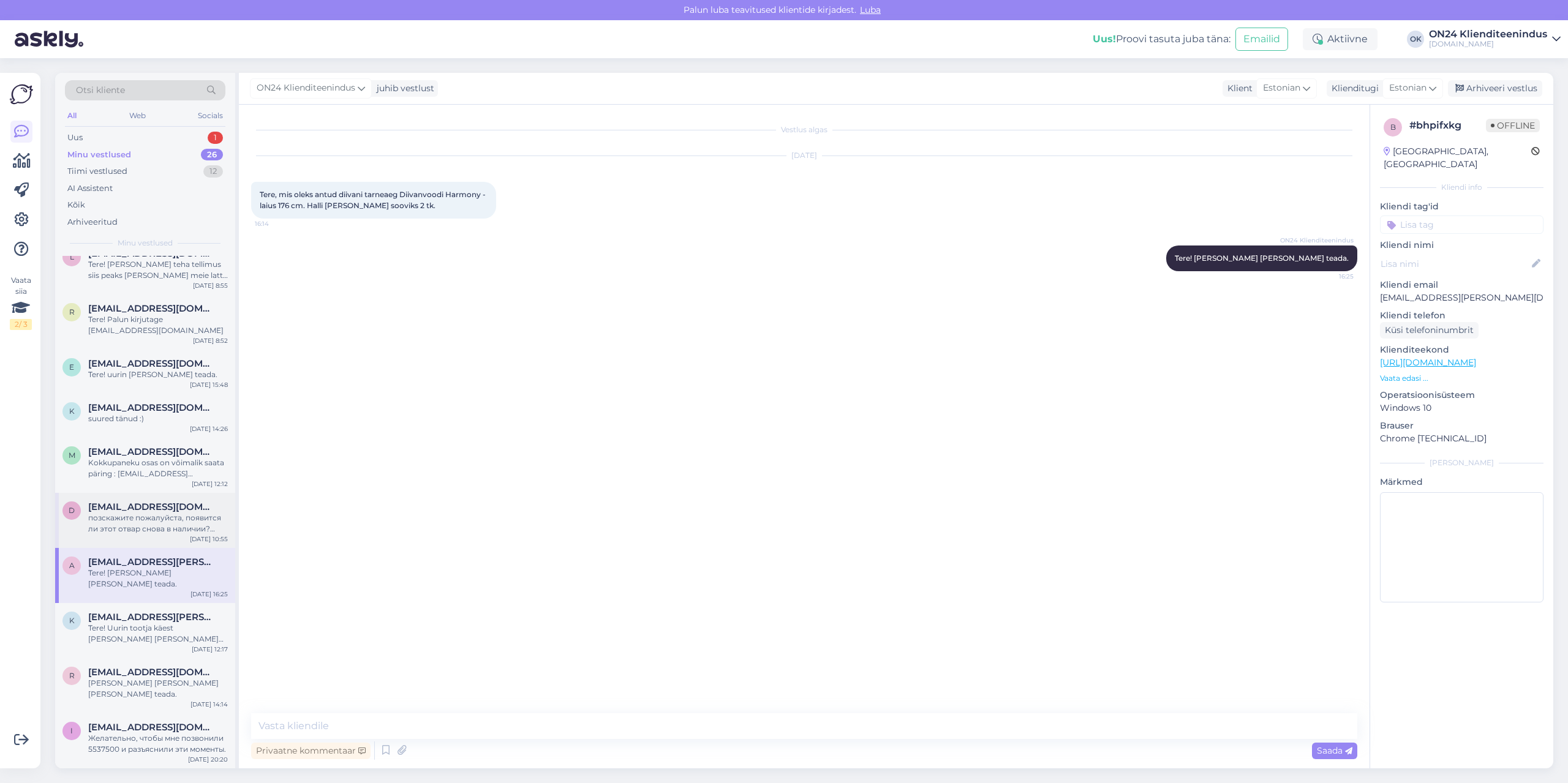
click at [128, 520] on div "d [EMAIL_ADDRESS][DOMAIN_NAME] позскажите пожалуйста, появится ли этот отвар сн…" at bounding box center [145, 521] width 180 height 55
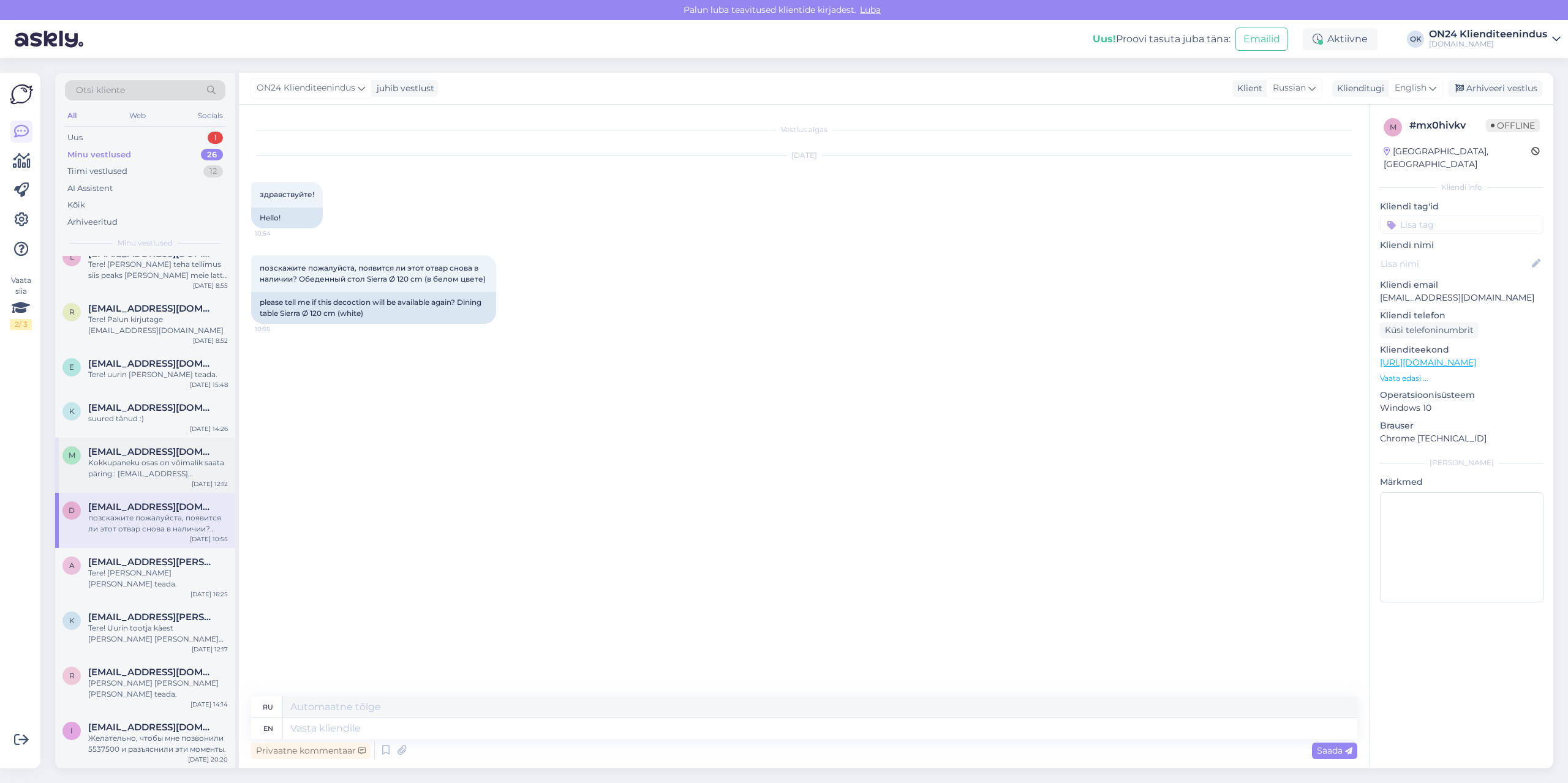
click at [123, 457] on div "Kokkupaneku osas on võimalik saata päring : [EMAIL_ADDRESS][DOMAIN_NAME] ja lis…" at bounding box center [158, 468] width 139 height 22
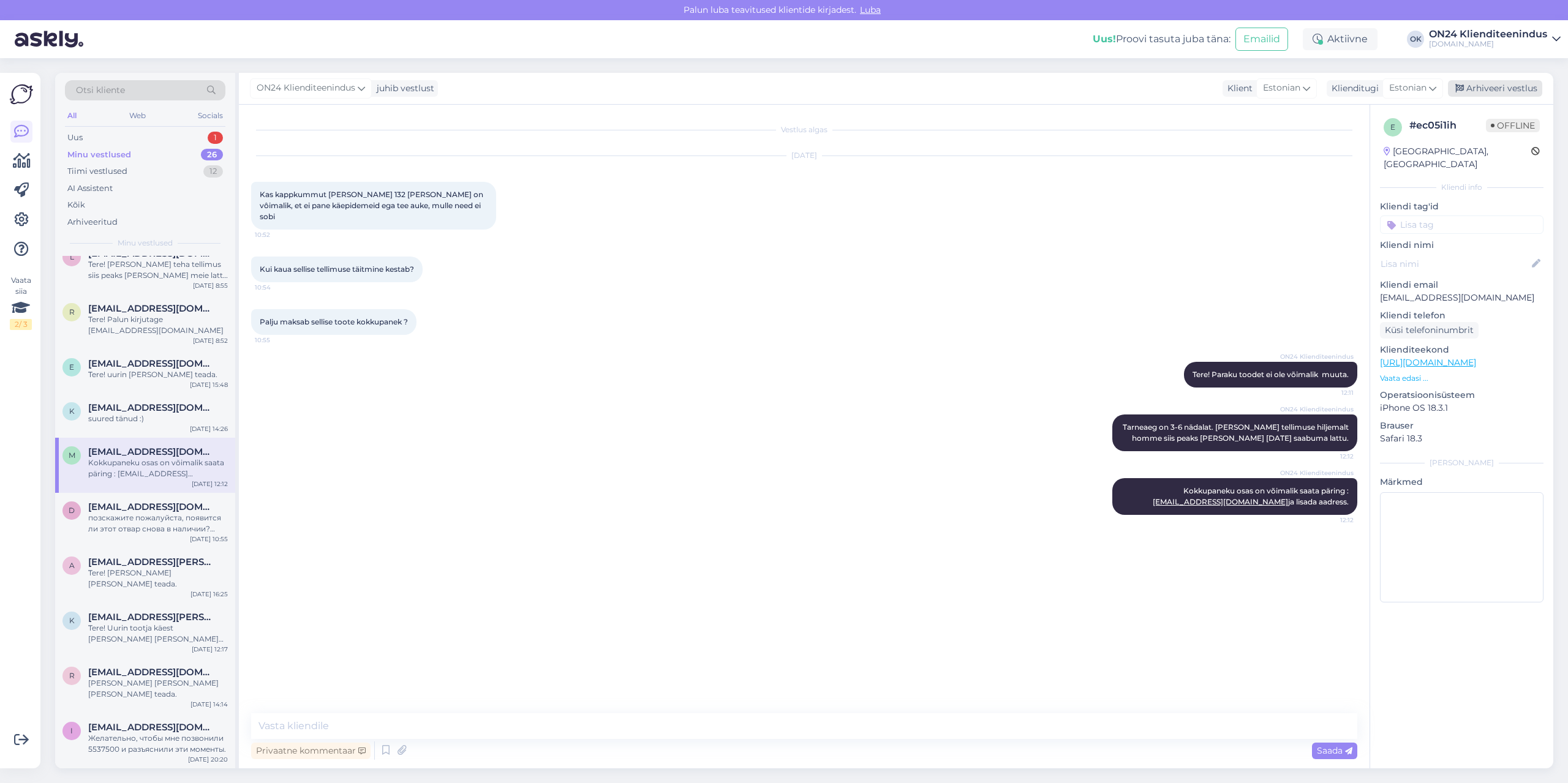
click at [1481, 89] on div "Arhiveeri vestlus" at bounding box center [1495, 88] width 94 height 16
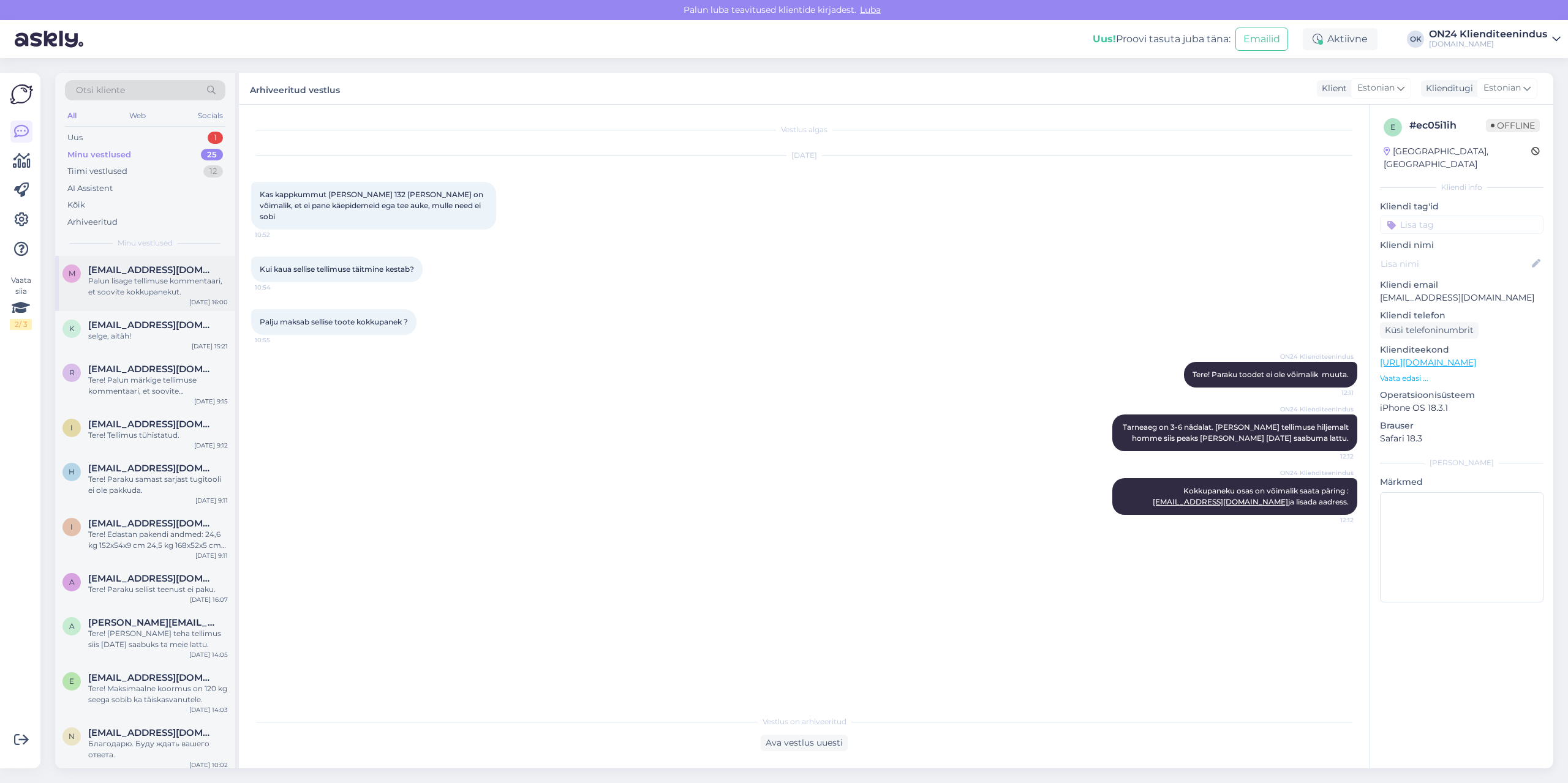
click at [146, 290] on div "Palun lisage tellimuse kommentaari, et soovite kokkupanekut." at bounding box center [158, 286] width 139 height 22
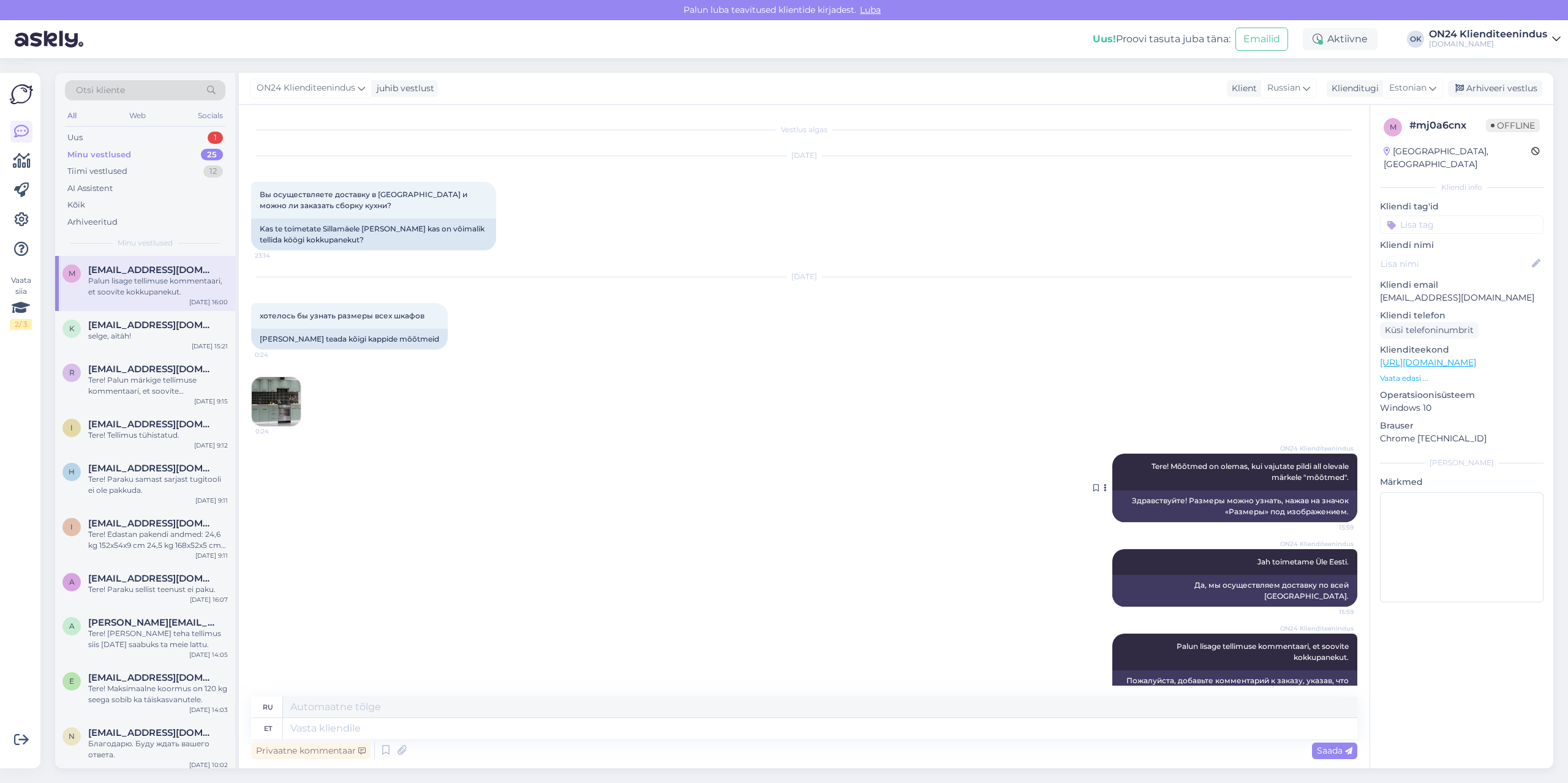
scroll to position [19, 0]
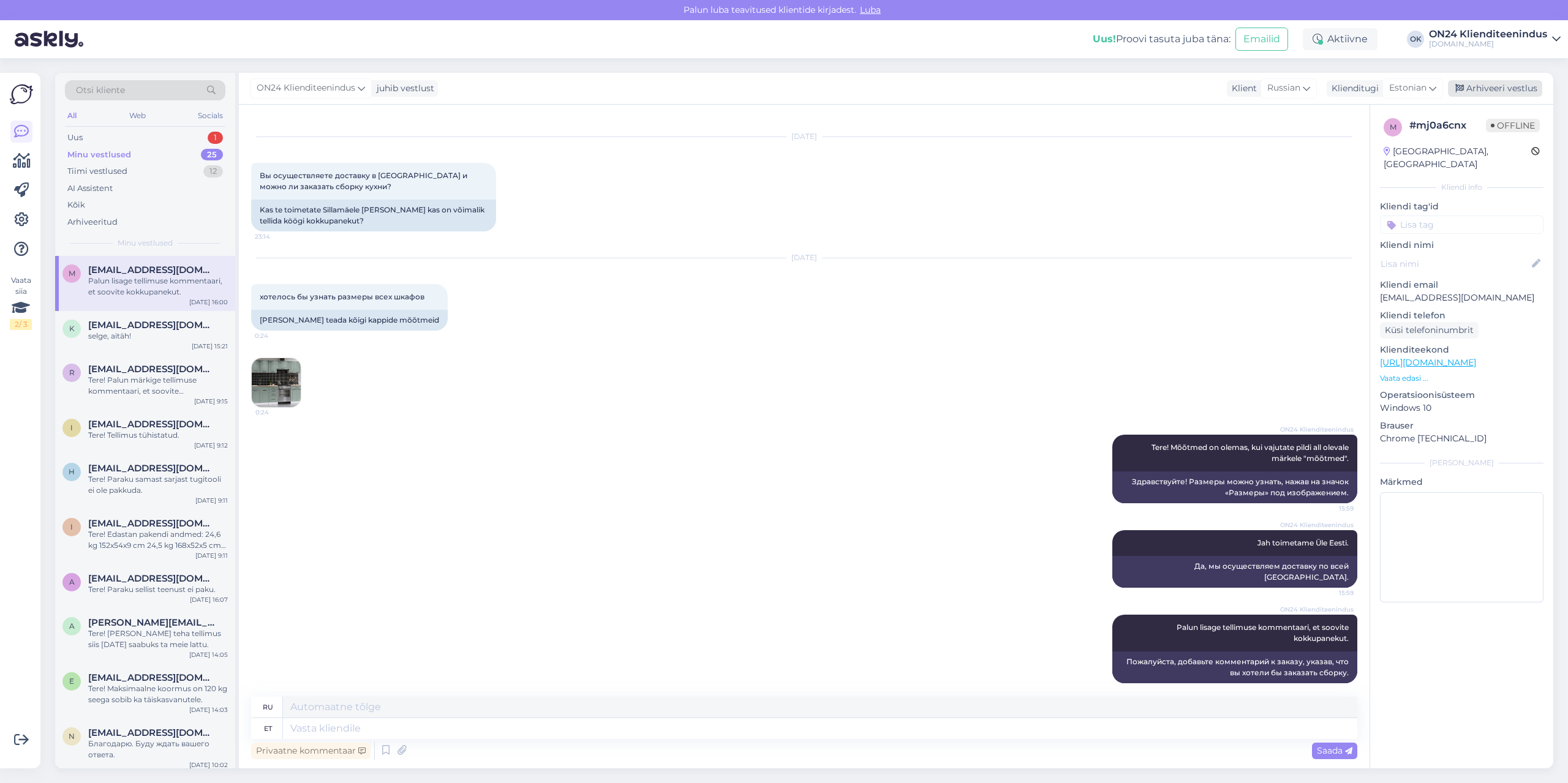
click at [1475, 91] on div "Arhiveeri vestlus" at bounding box center [1495, 88] width 94 height 16
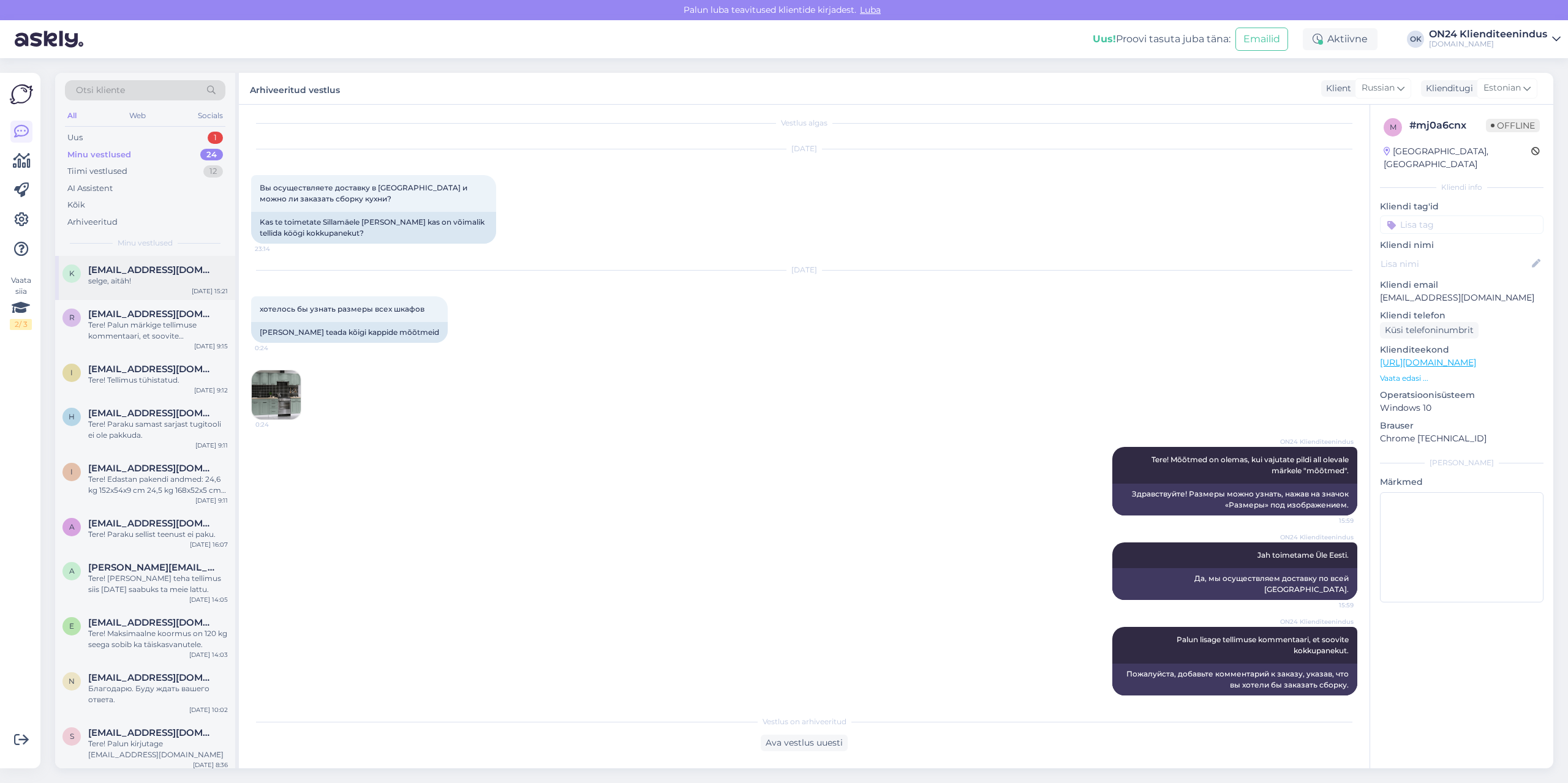
click at [120, 273] on span "[EMAIL_ADDRESS][DOMAIN_NAME]" at bounding box center [152, 270] width 128 height 11
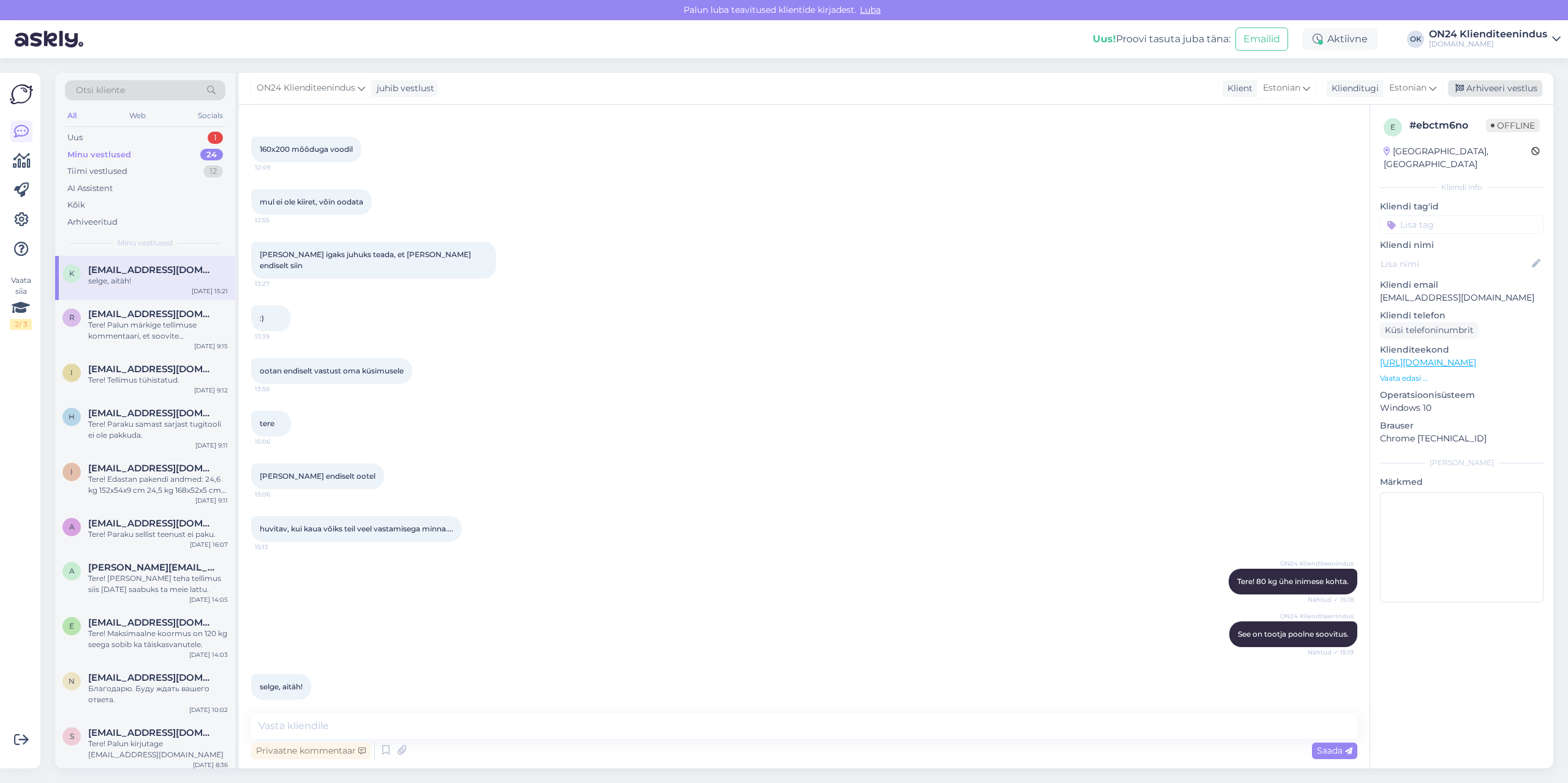
click at [1480, 83] on div "Arhiveeri vestlus" at bounding box center [1495, 88] width 94 height 16
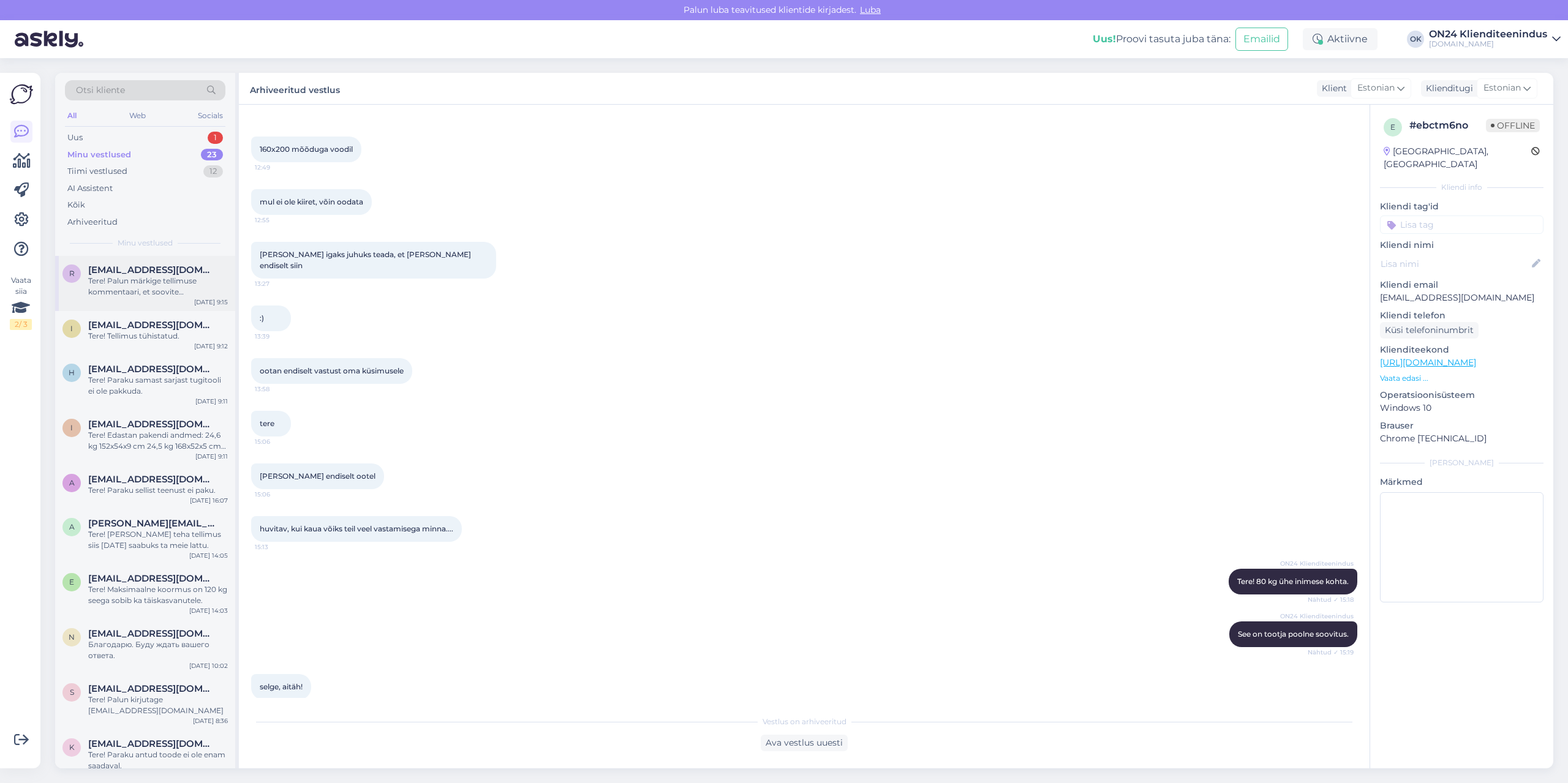
click at [154, 264] on div "r [EMAIL_ADDRESS][DOMAIN_NAME] Tere! Palun märkige tellimuse kommentaari, et so…" at bounding box center [145, 284] width 180 height 55
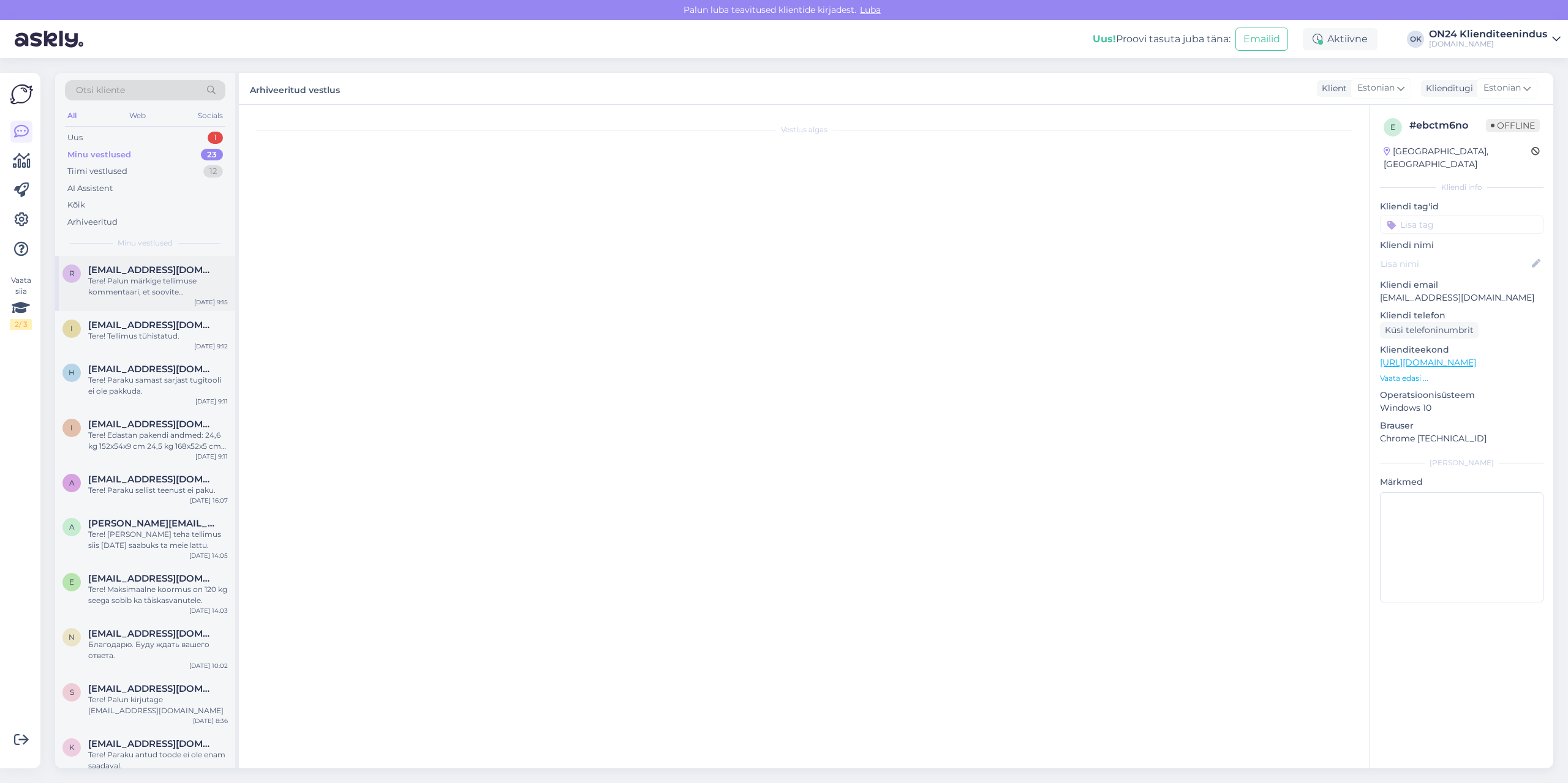
scroll to position [0, 0]
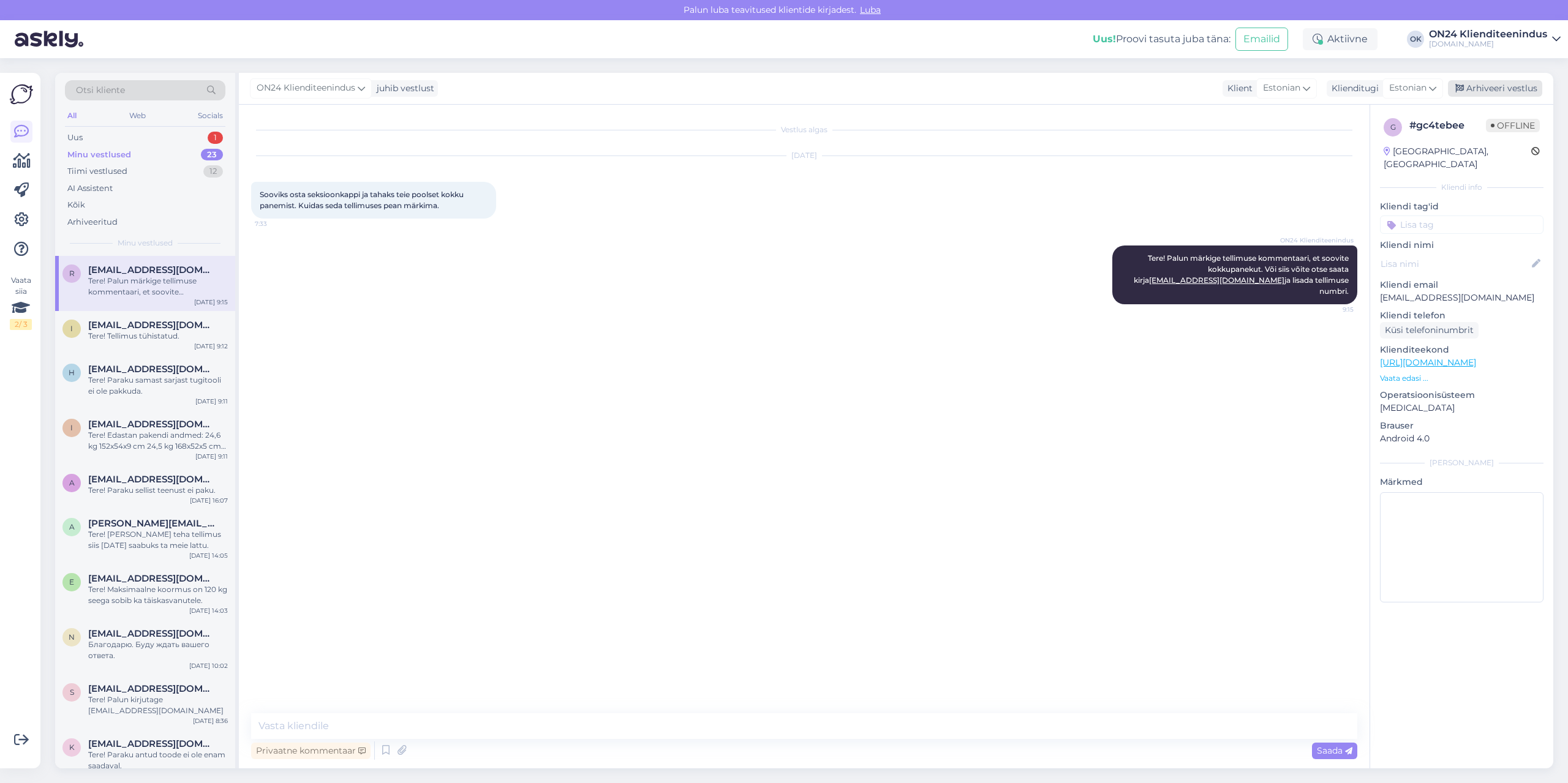
click at [1500, 92] on div "Arhiveeri vestlus" at bounding box center [1495, 88] width 94 height 16
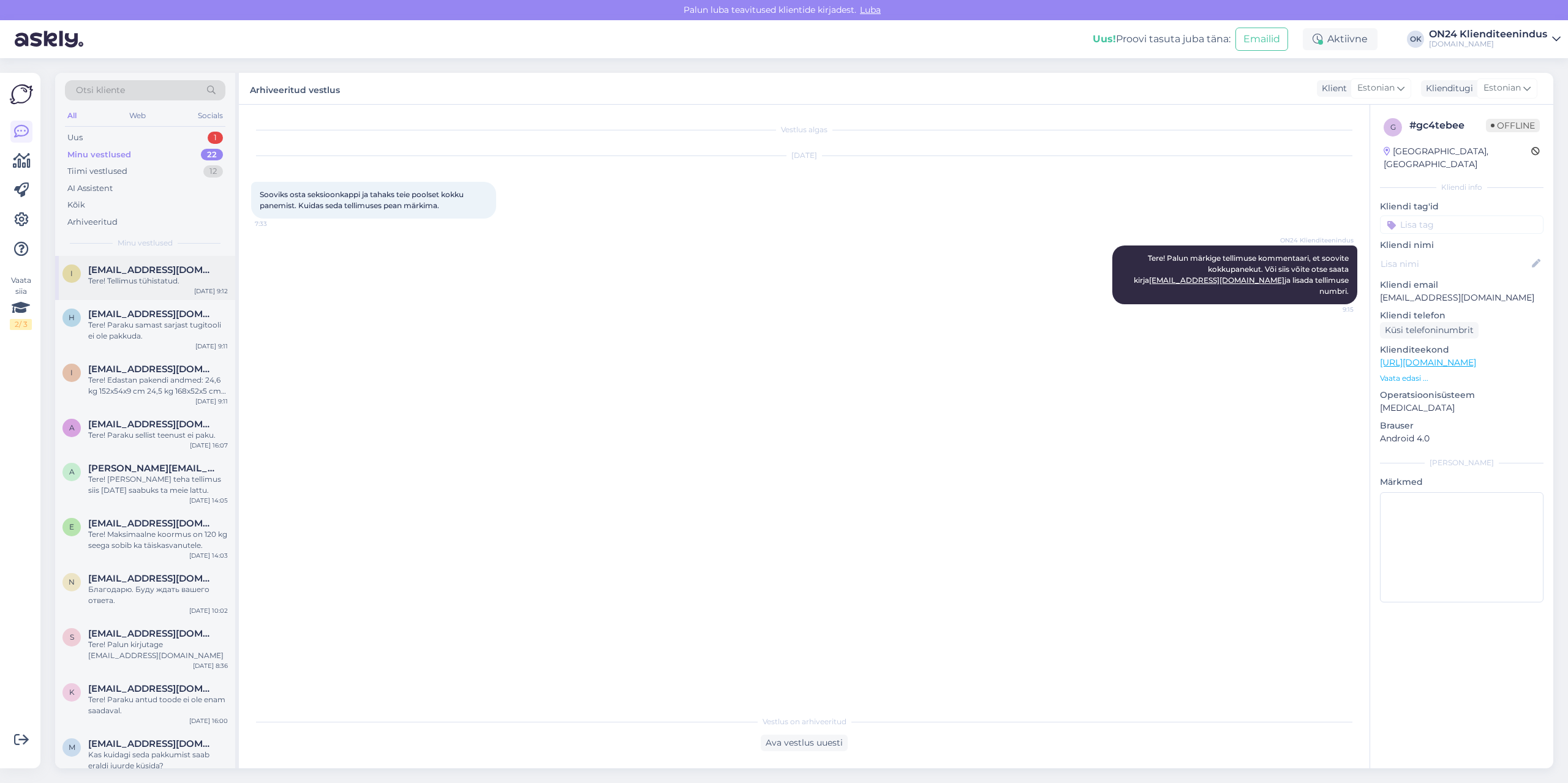
click at [127, 277] on div "Tere! Tellimus tühistatud." at bounding box center [158, 281] width 139 height 11
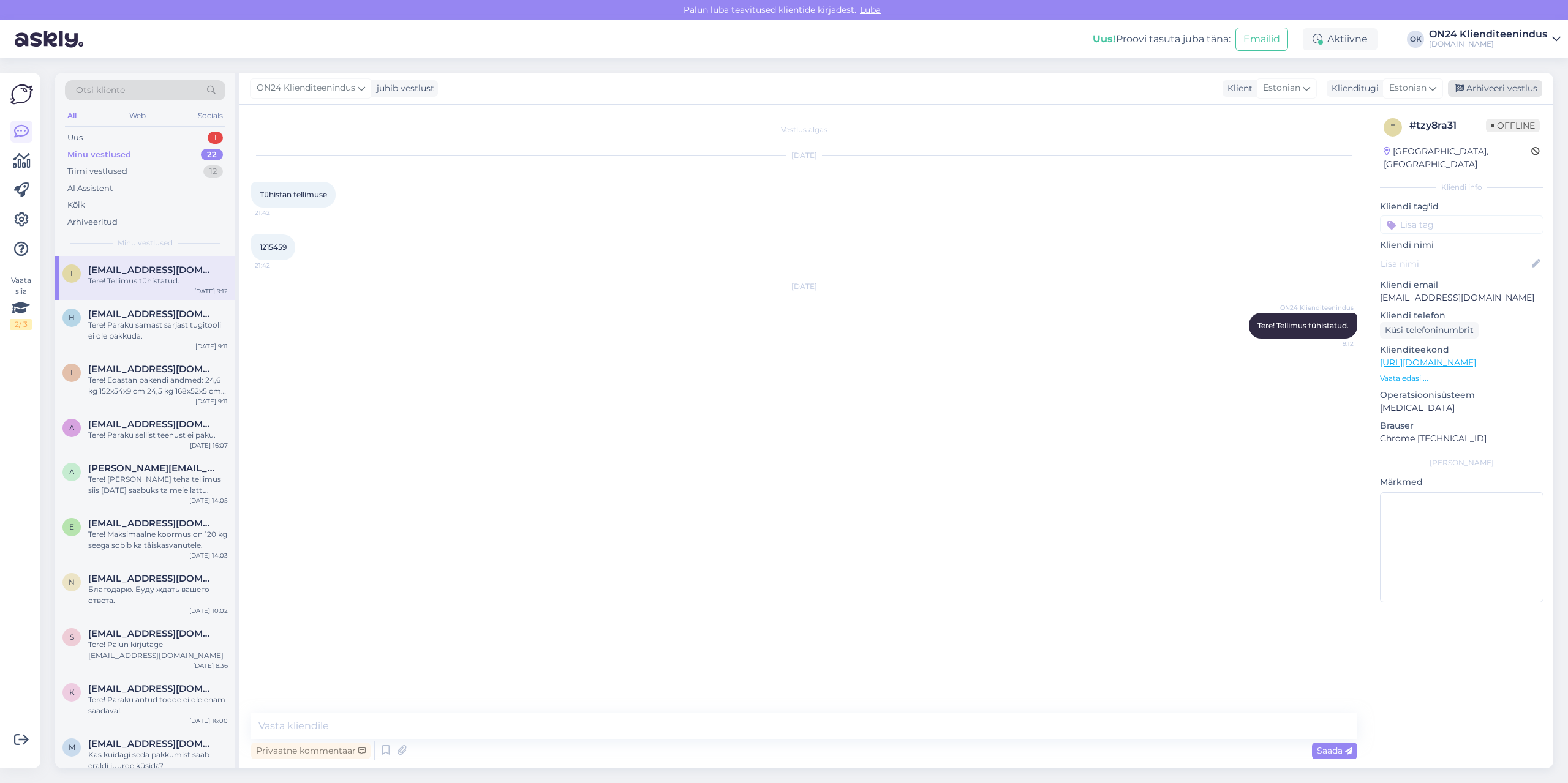
click at [1475, 87] on div "Arhiveeri vestlus" at bounding box center [1495, 88] width 94 height 16
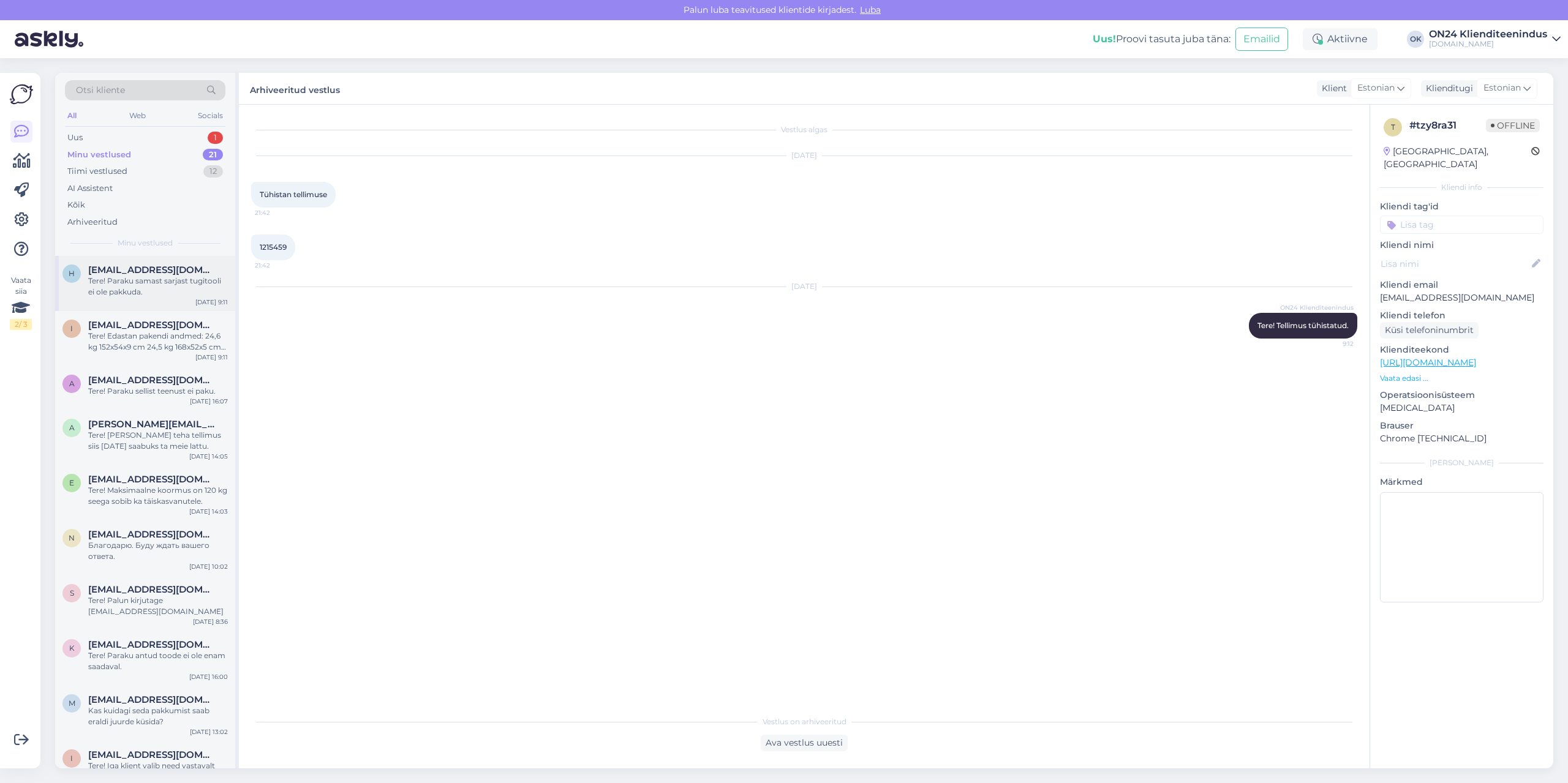
click at [111, 294] on div "Tere! Paraku samast sarjast tugitooli ei ole pakkuda." at bounding box center [158, 286] width 139 height 22
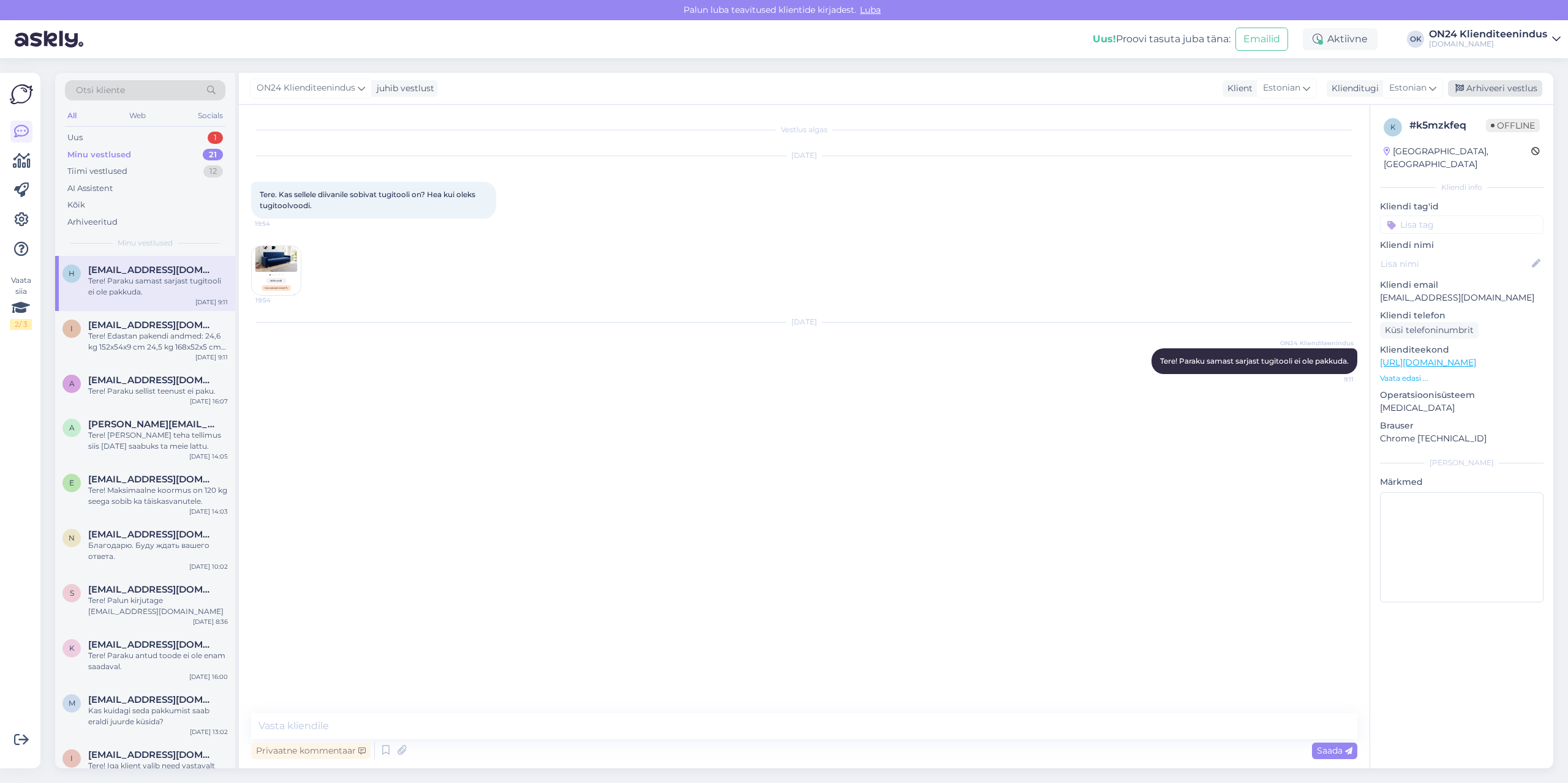
click at [1485, 83] on div "Arhiveeri vestlus" at bounding box center [1495, 88] width 94 height 16
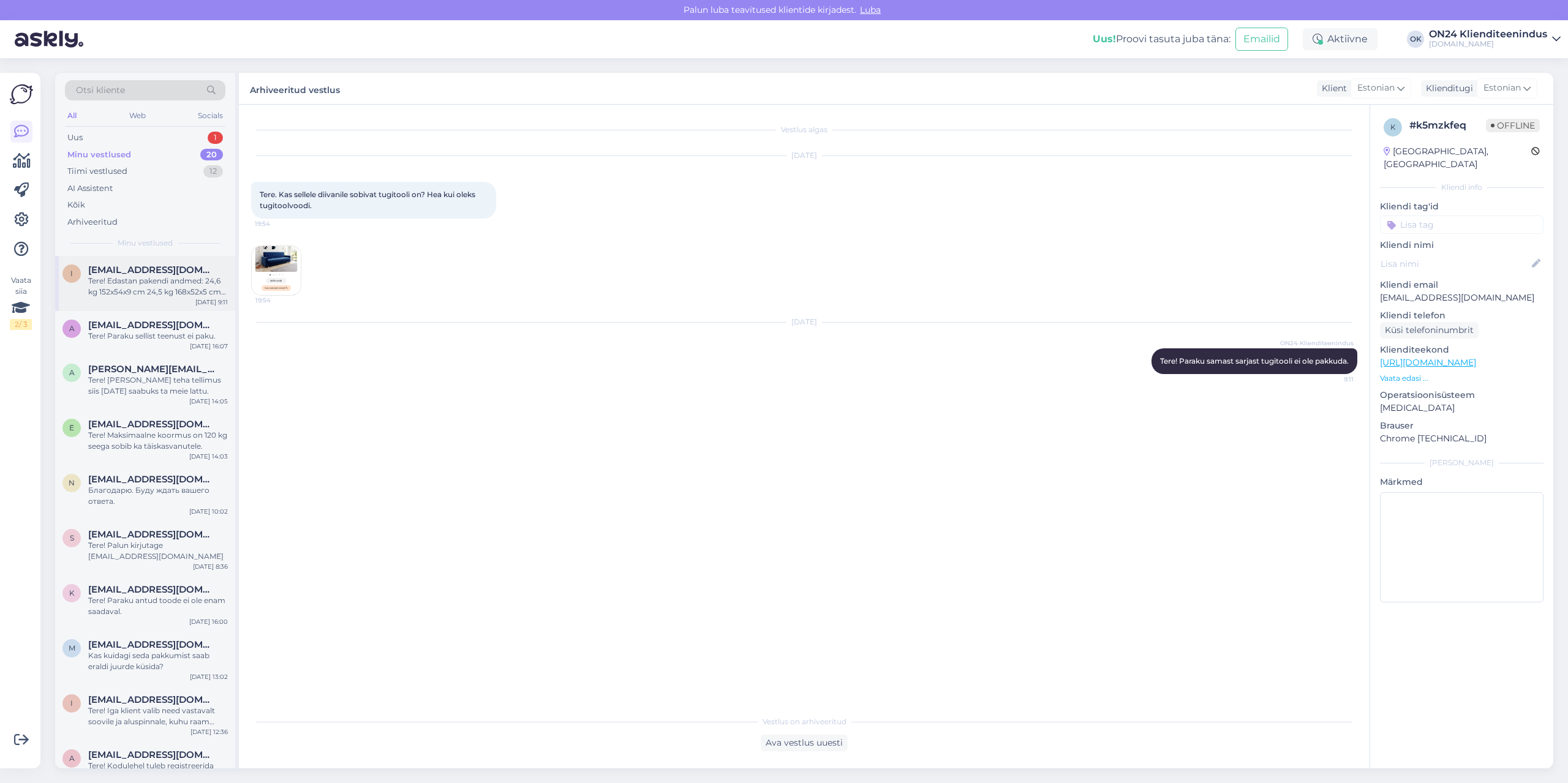
click at [184, 284] on div "Tere! Edastan pakendi andmed: 24,6 kg 152x54x9 cm 24,5 kg 168x52x5 cm 23,7 kg 2…" at bounding box center [158, 286] width 139 height 22
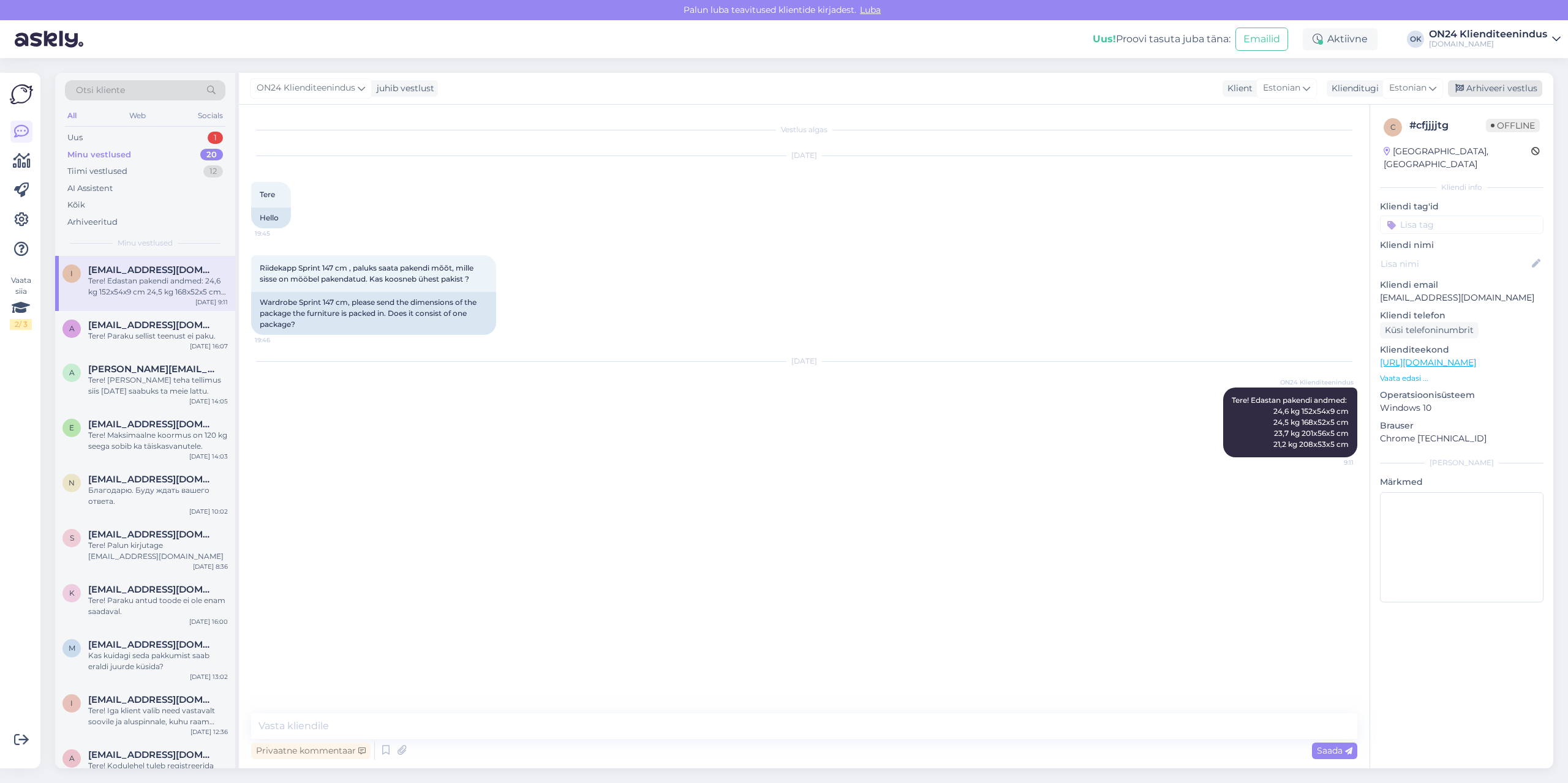
click at [1471, 86] on div "Arhiveeri vestlus" at bounding box center [1495, 88] width 94 height 16
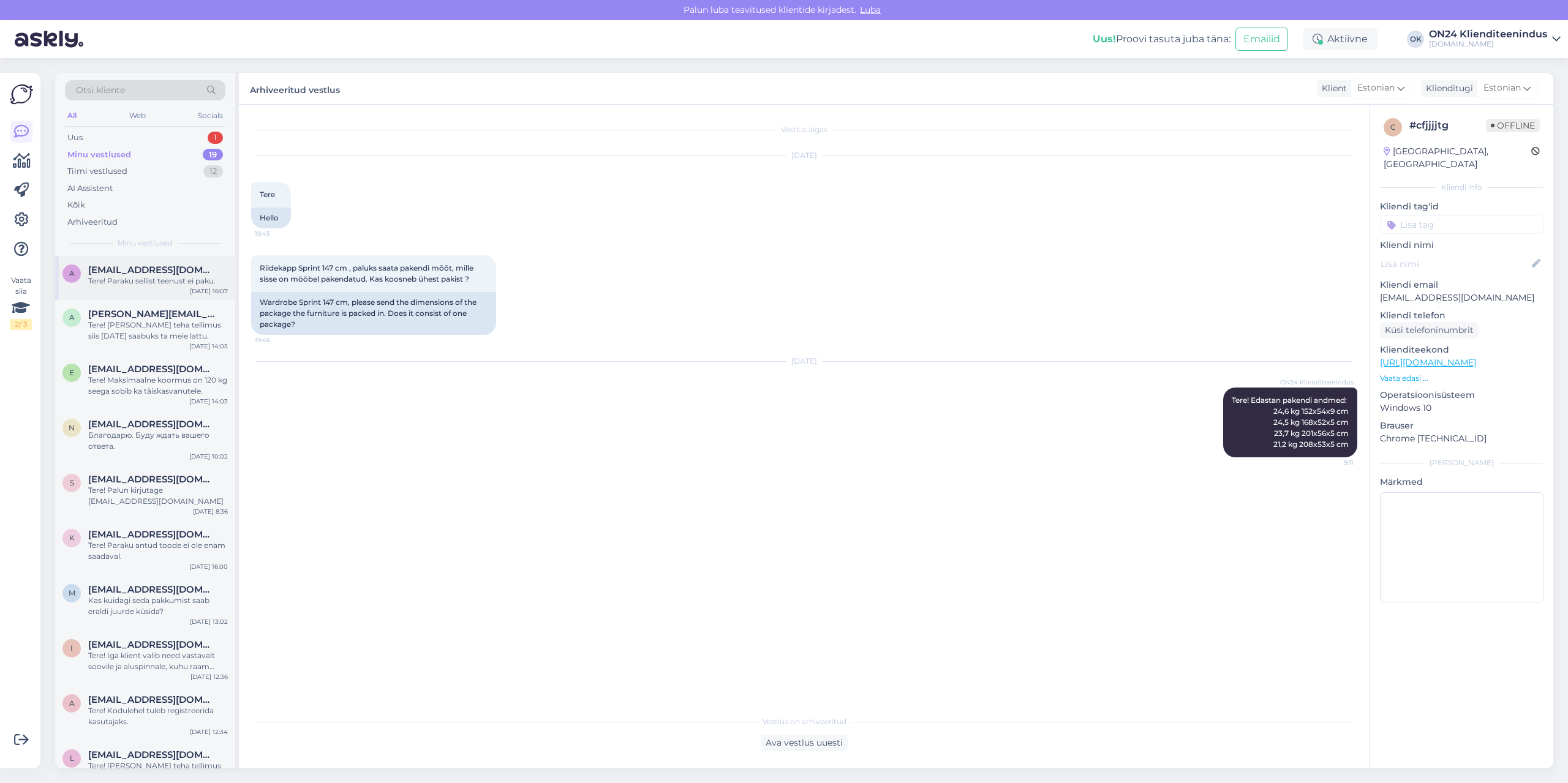
click at [129, 275] on span "[EMAIL_ADDRESS][DOMAIN_NAME]" at bounding box center [152, 270] width 128 height 11
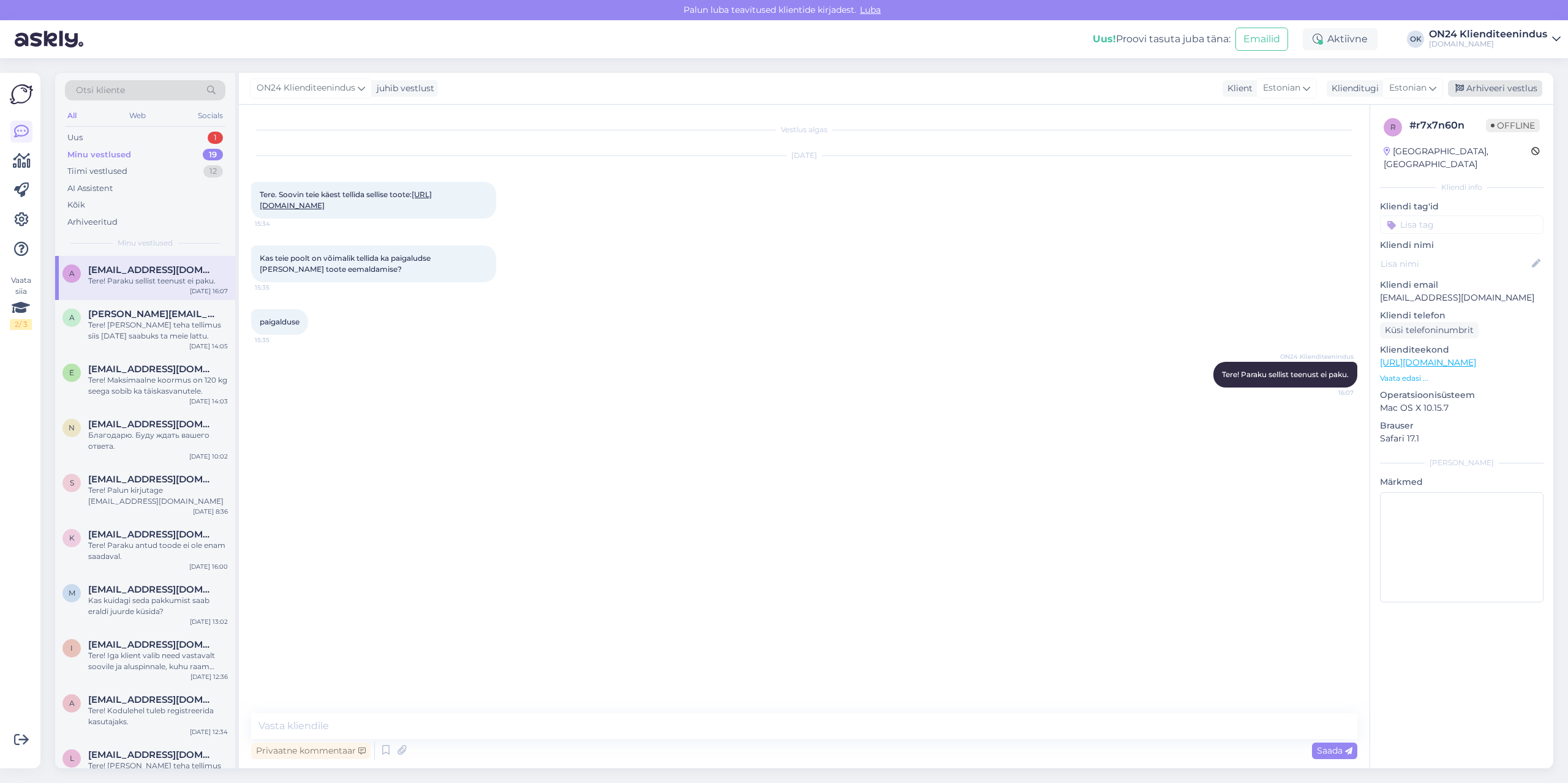
click at [1500, 82] on div "Arhiveeri vestlus" at bounding box center [1495, 88] width 94 height 16
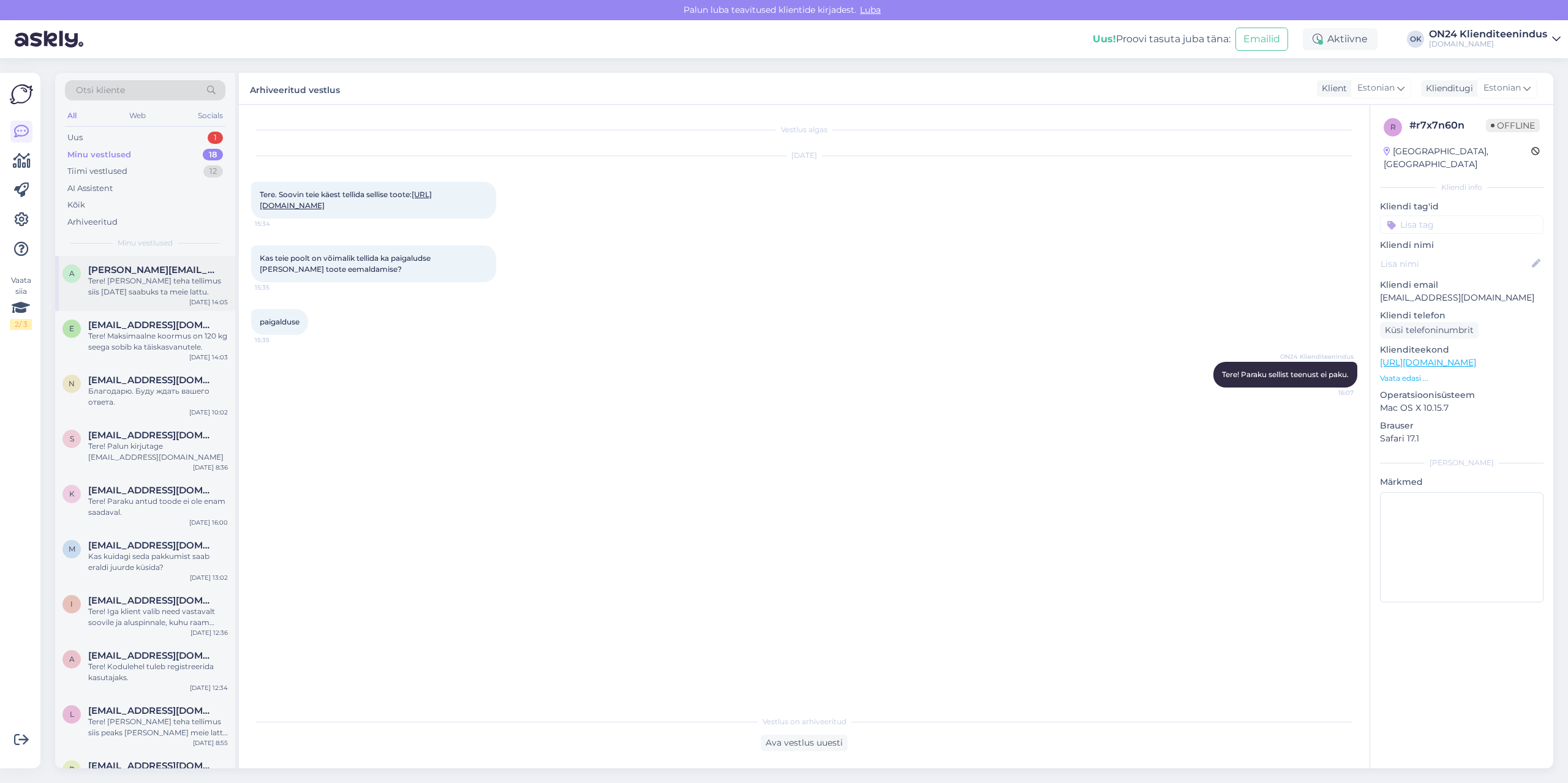
click at [141, 282] on div "Tere! [PERSON_NAME] teha tellimus siis [DATE] saabuks ta meie lattu." at bounding box center [158, 286] width 139 height 22
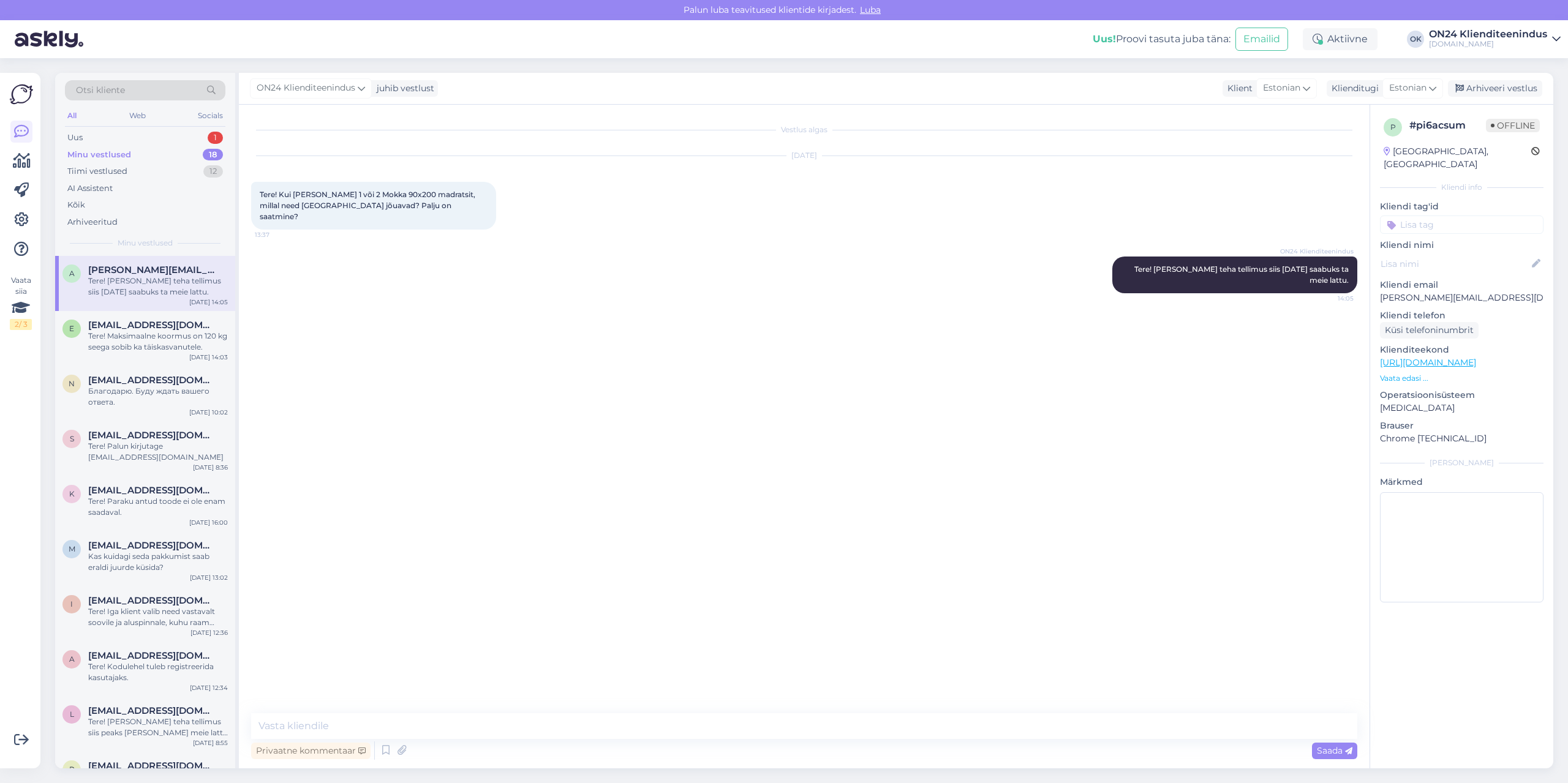
click at [1516, 79] on div "ON24 Klienditeenindus juhib vestlust Klient Estonian Klienditugi Estonian Arhiv…" at bounding box center [896, 89] width 1315 height 32
click at [1514, 86] on div "Arhiveeri vestlus" at bounding box center [1495, 88] width 94 height 16
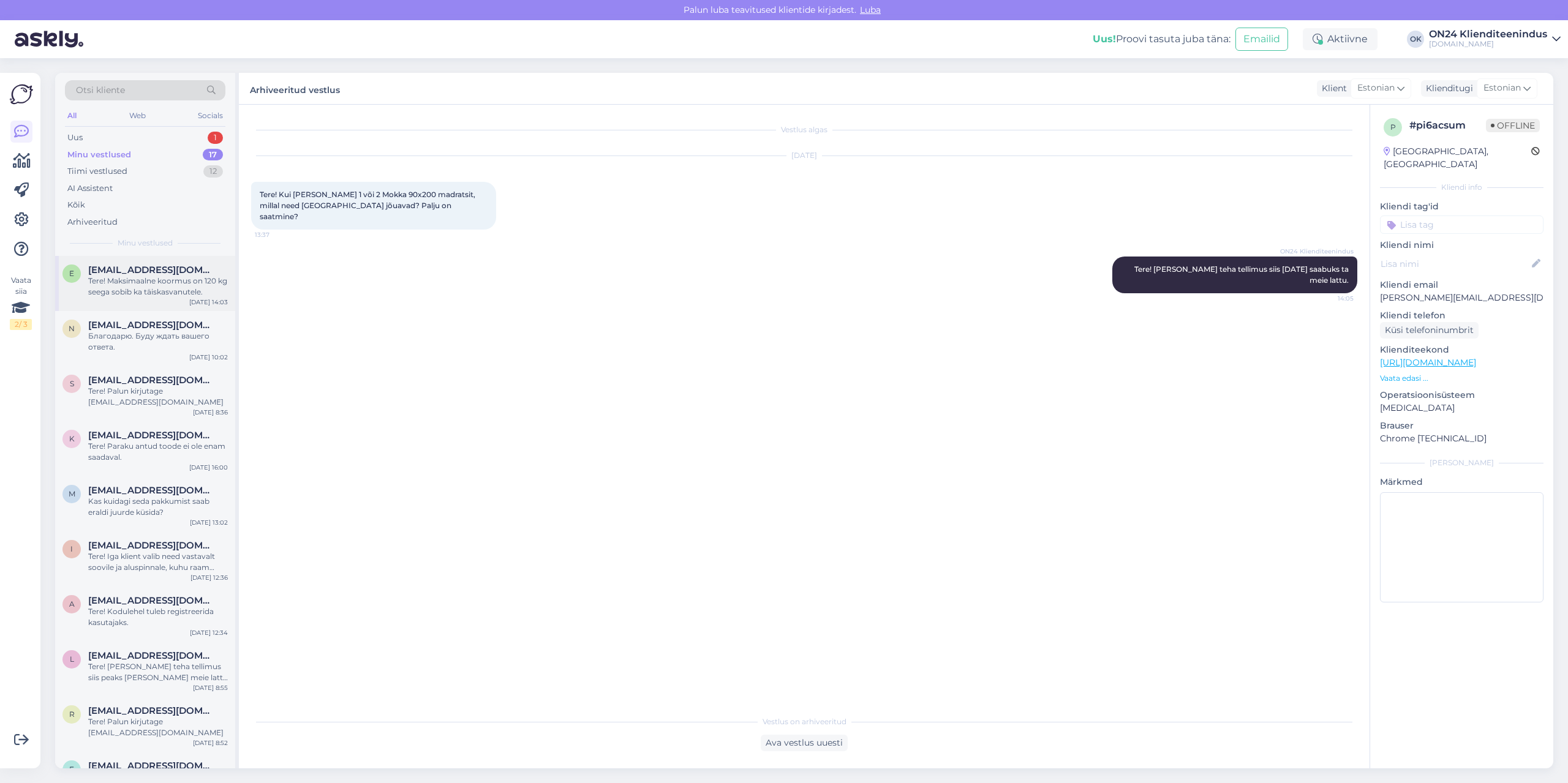
click at [171, 279] on div "Tere! Maksimaalne koormus on 120 kg seega sobib ka täiskasvanutele." at bounding box center [158, 286] width 139 height 22
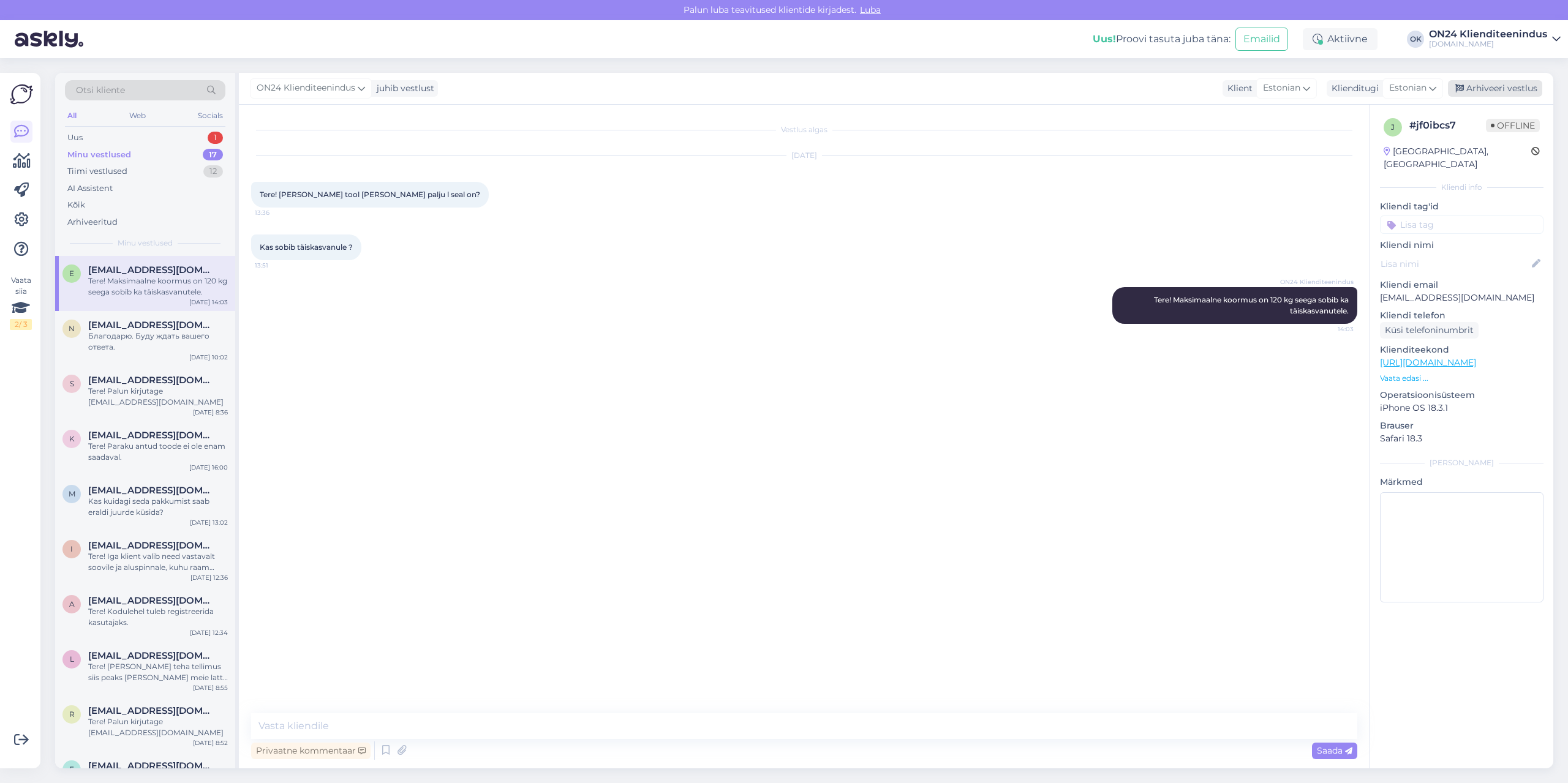
click at [1495, 81] on div "Arhiveeri vestlus" at bounding box center [1495, 88] width 94 height 16
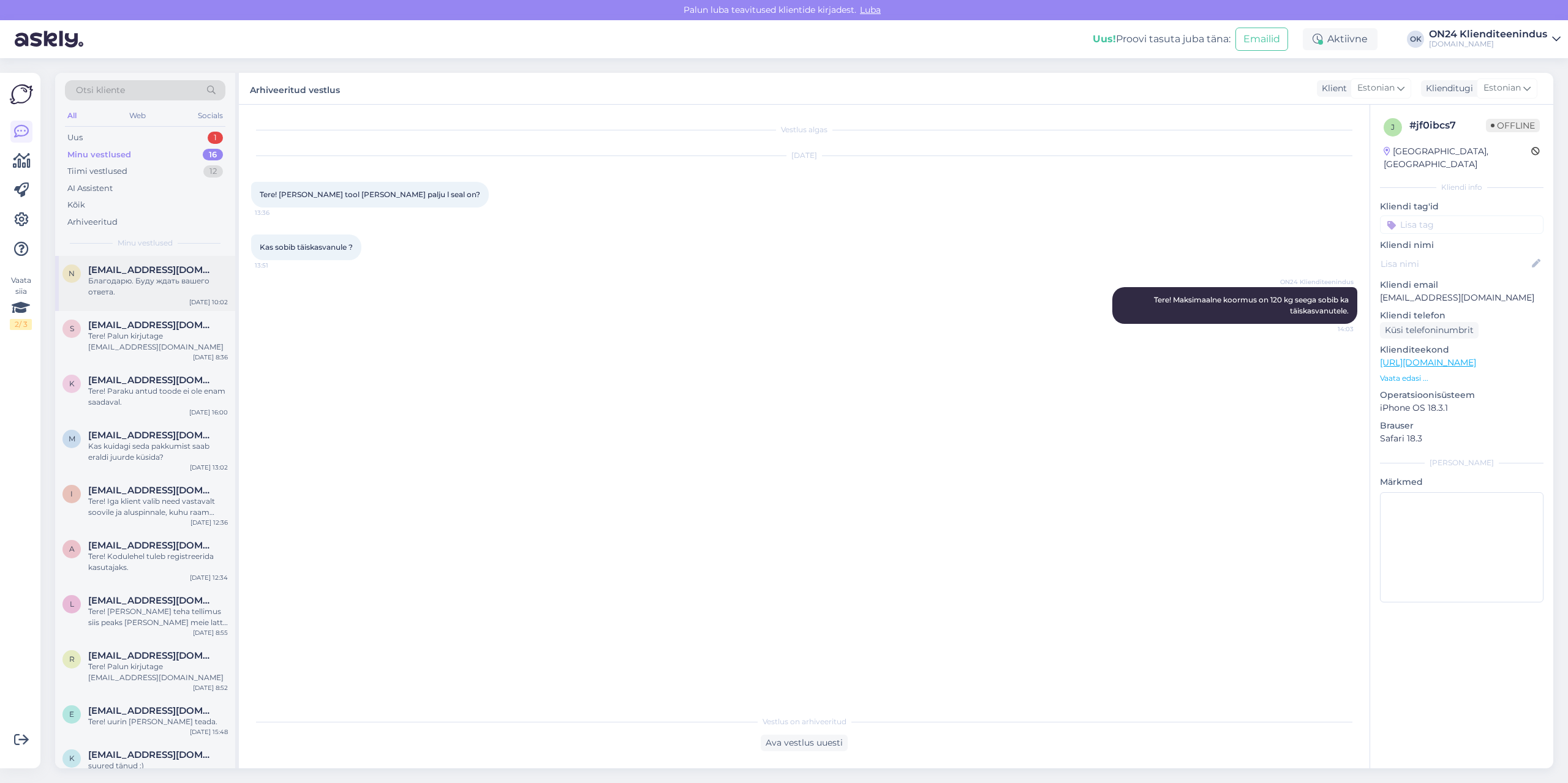
click at [154, 273] on span "[EMAIL_ADDRESS][DOMAIN_NAME]" at bounding box center [152, 270] width 128 height 11
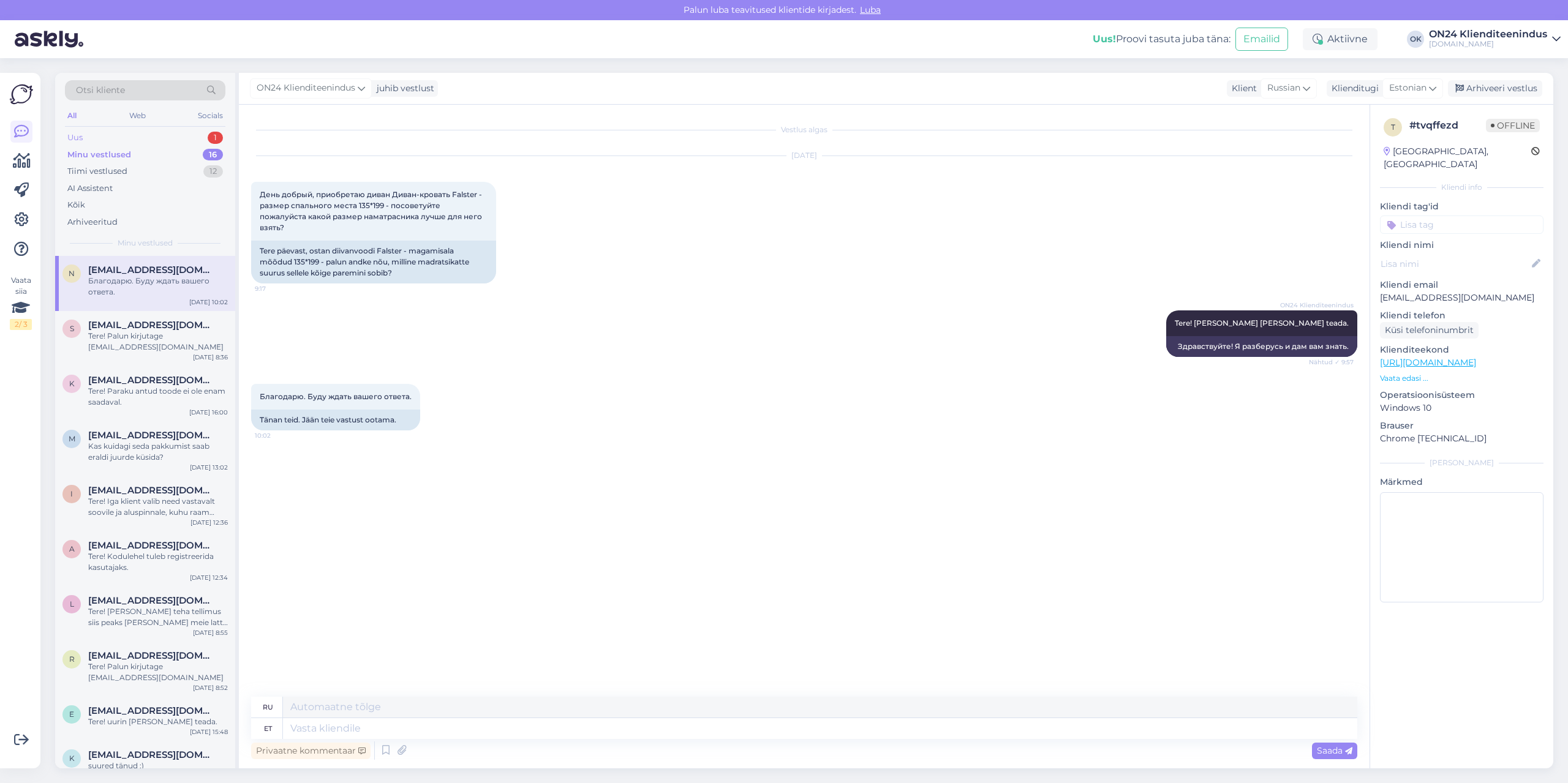
click at [118, 136] on div "Uus 1" at bounding box center [145, 137] width 161 height 17
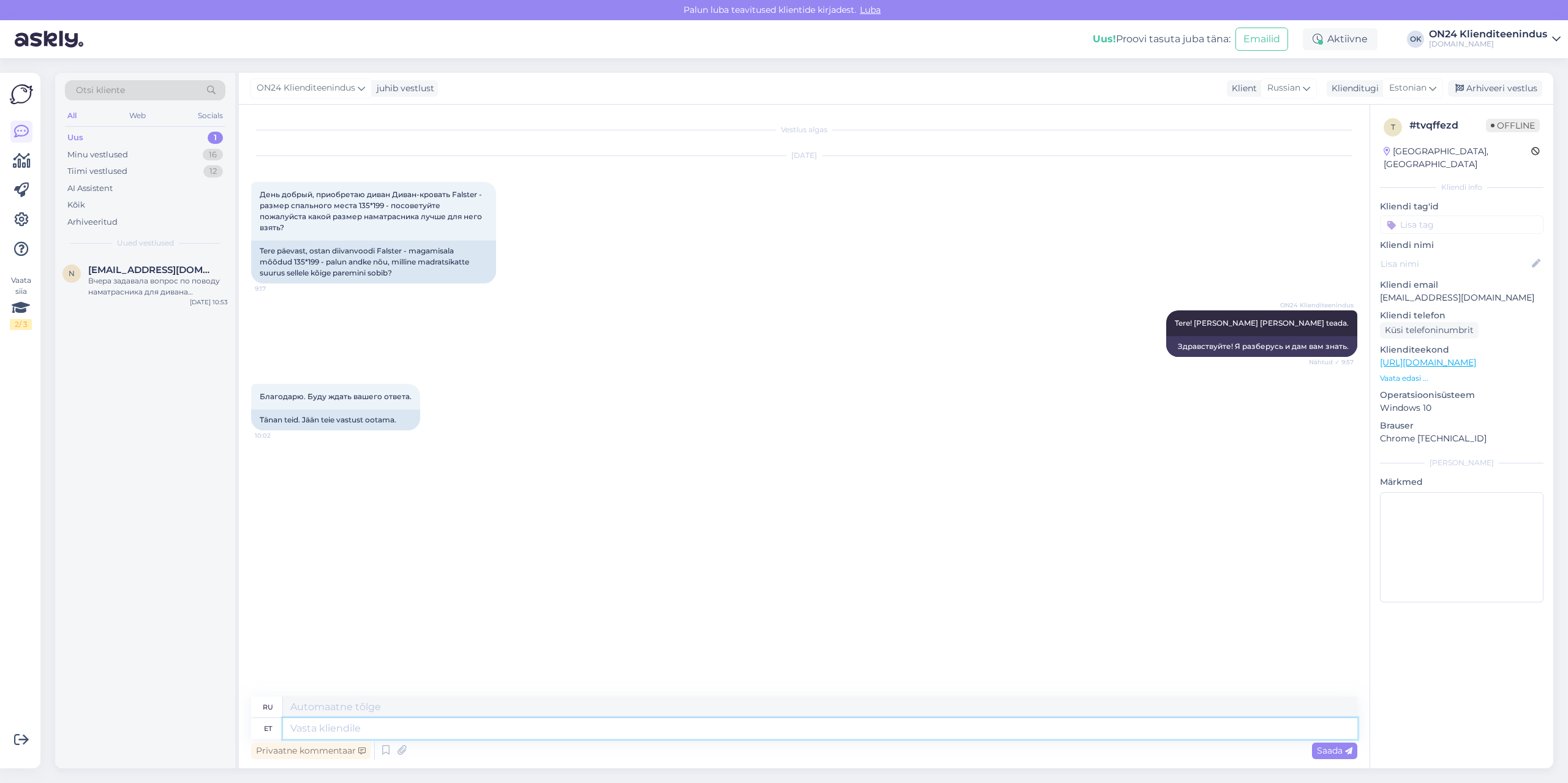
click at [368, 732] on textarea at bounding box center [820, 728] width 1075 height 21
type textarea "Tere"
type textarea "Привет"
type textarea "Tere pä"
click at [130, 275] on span "[EMAIL_ADDRESS][DOMAIN_NAME]" at bounding box center [152, 270] width 128 height 11
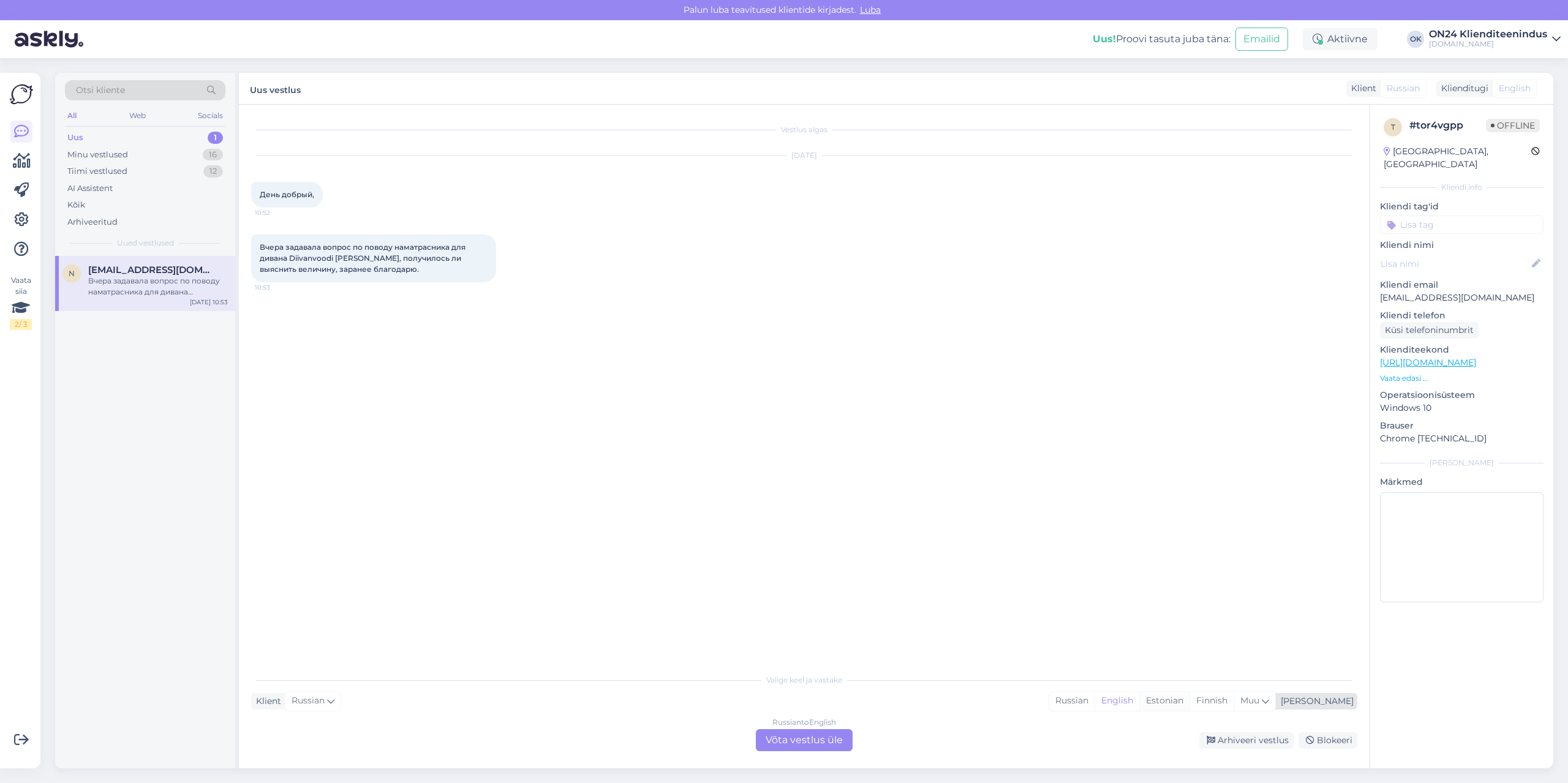
click at [1190, 699] on div "Estonian" at bounding box center [1164, 701] width 50 height 18
click at [822, 742] on div "Russian to Estonian Võta vestlus üle" at bounding box center [804, 740] width 97 height 22
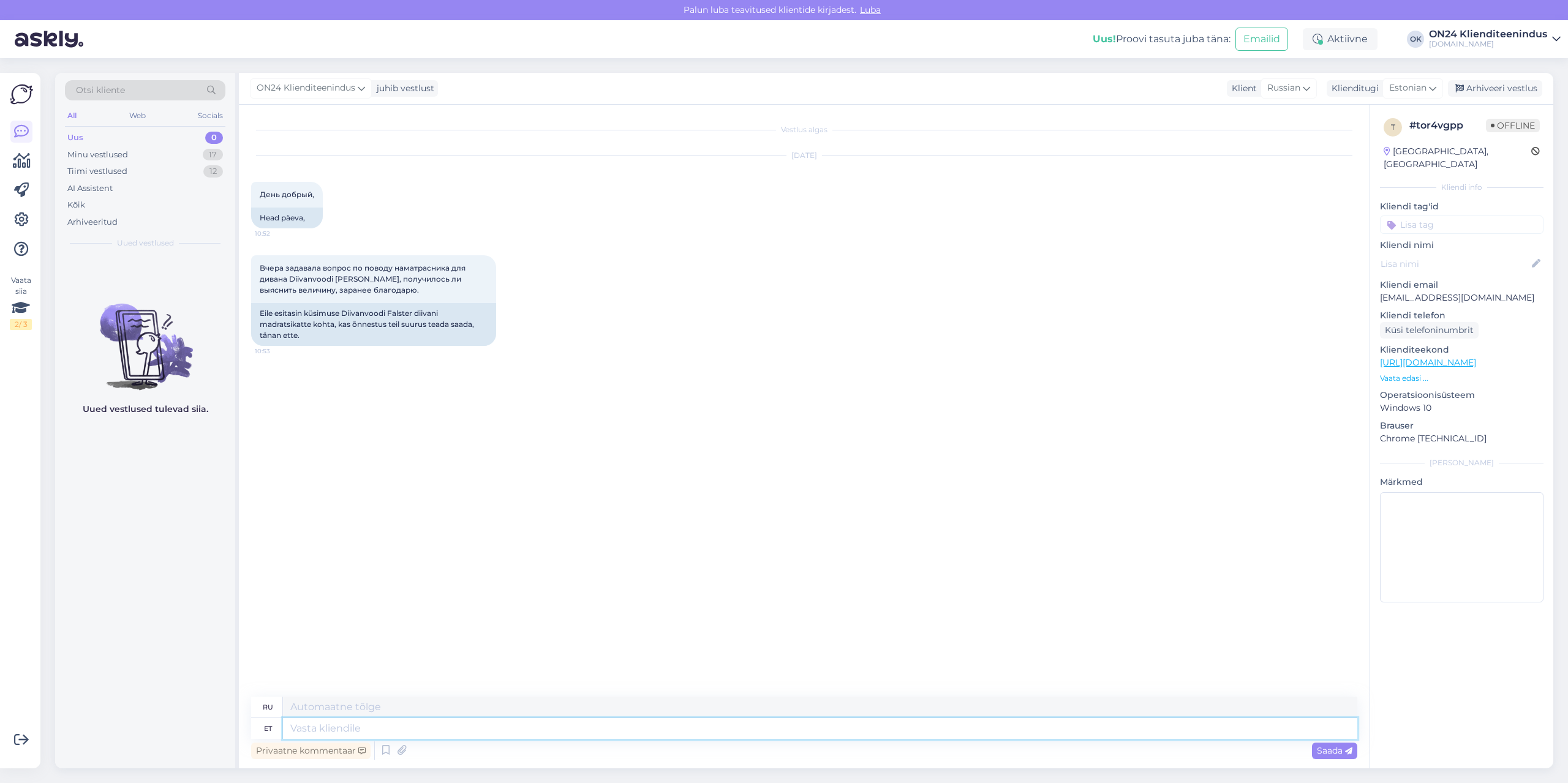
click at [731, 728] on textarea at bounding box center [820, 728] width 1075 height 21
type textarea "Tere"
type textarea "Привет"
type textarea "Tere päevast!"
type textarea "Добрый день!"
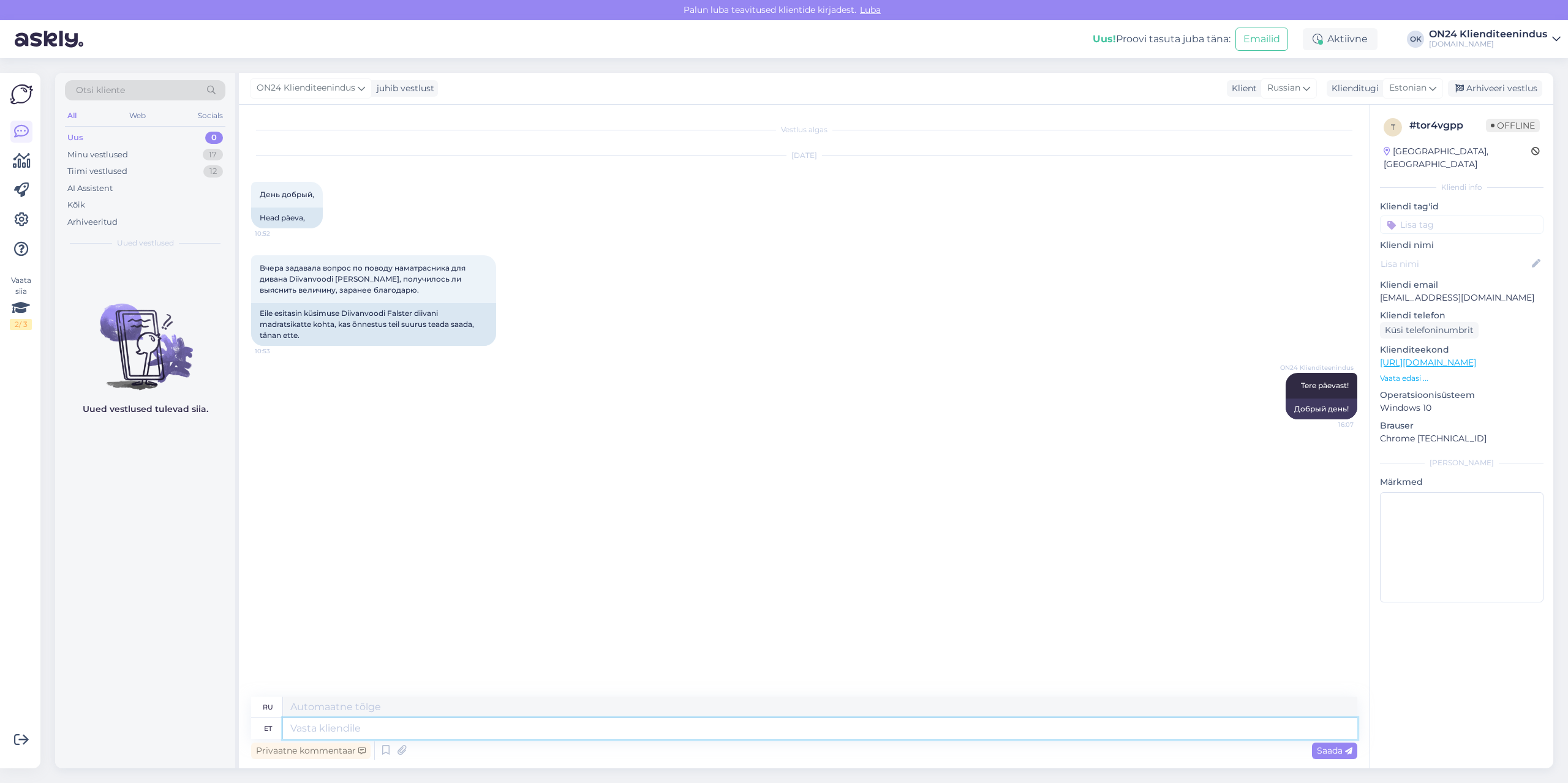
paste textarea "Sleeping surface width [cm] 135 Sleeping surface depth [cm] 199 So the topper s…"
type textarea "Sleeping surface width [cm] 135 Sleeping surface depth [cm] 199 So the topper s…"
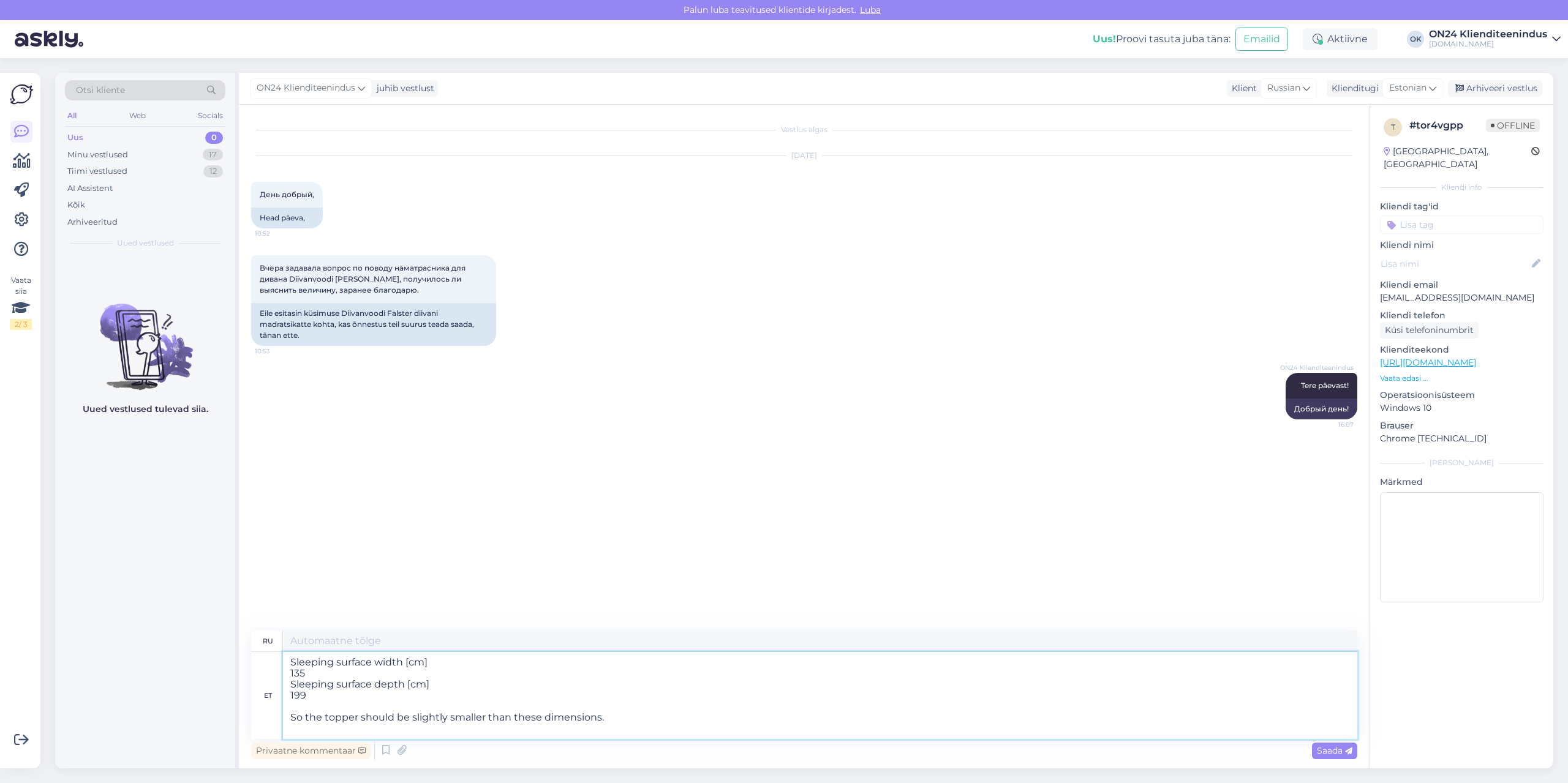
type textarea "Ширина спальной поверхности [см] 135 Глубина спальной поверхности [см] 199 Поэт…"
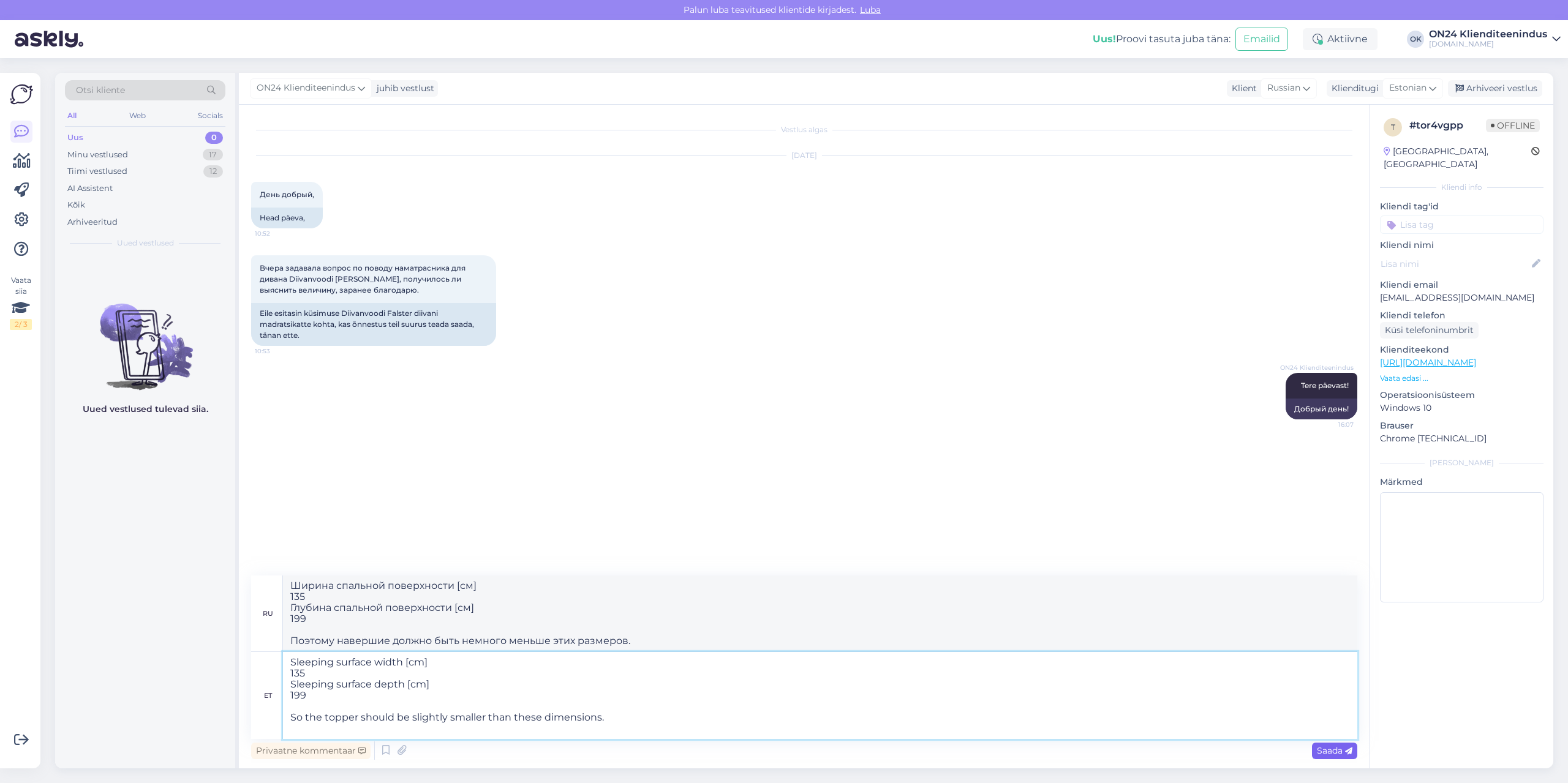
type textarea "Sleeping surface width [cm] 135 Sleeping surface depth [cm] 199 So the topper s…"
click at [1341, 754] on span "Saada" at bounding box center [1335, 751] width 36 height 11
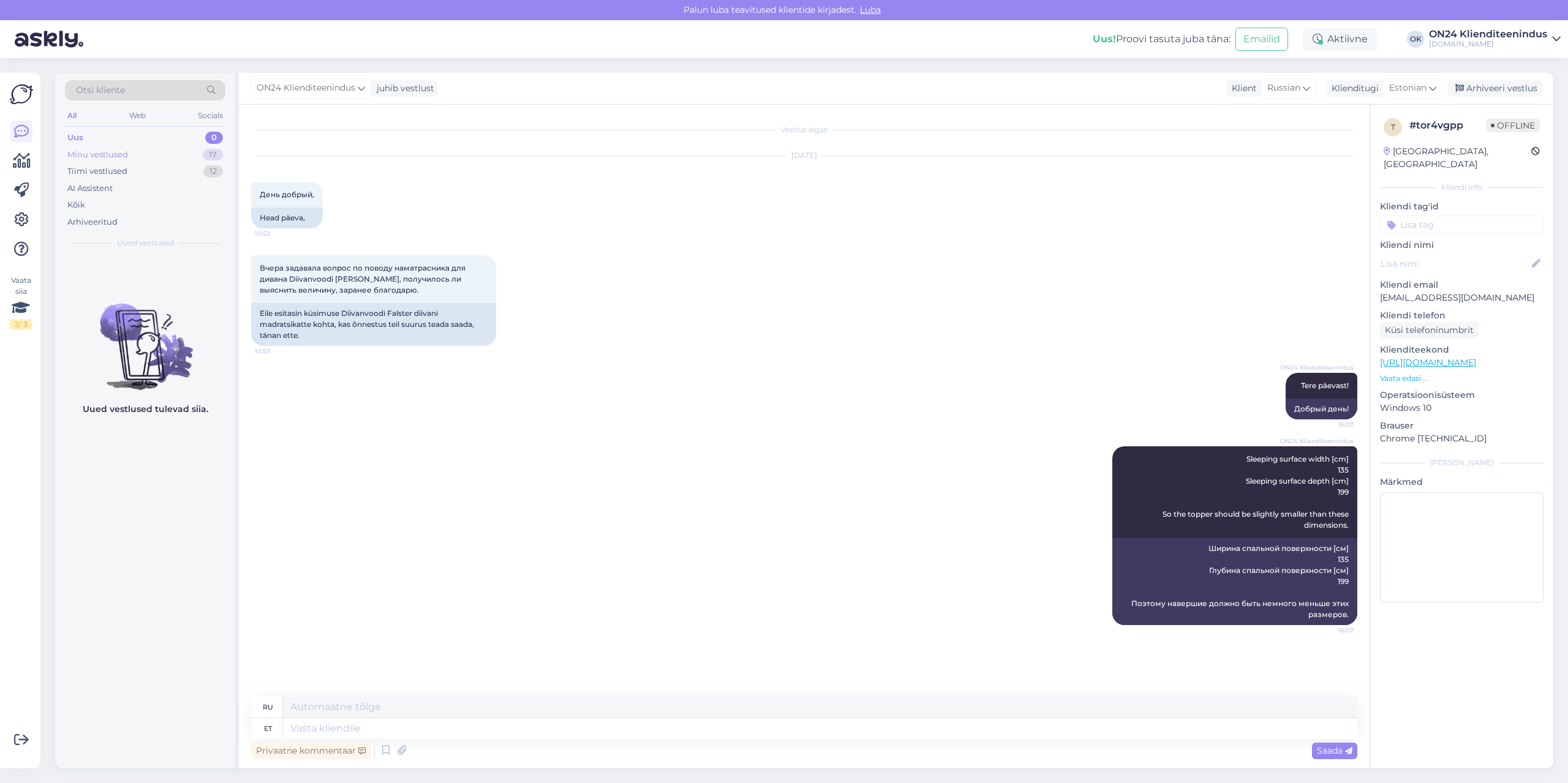
click at [171, 151] on div "Minu vestlused 17" at bounding box center [145, 154] width 161 height 17
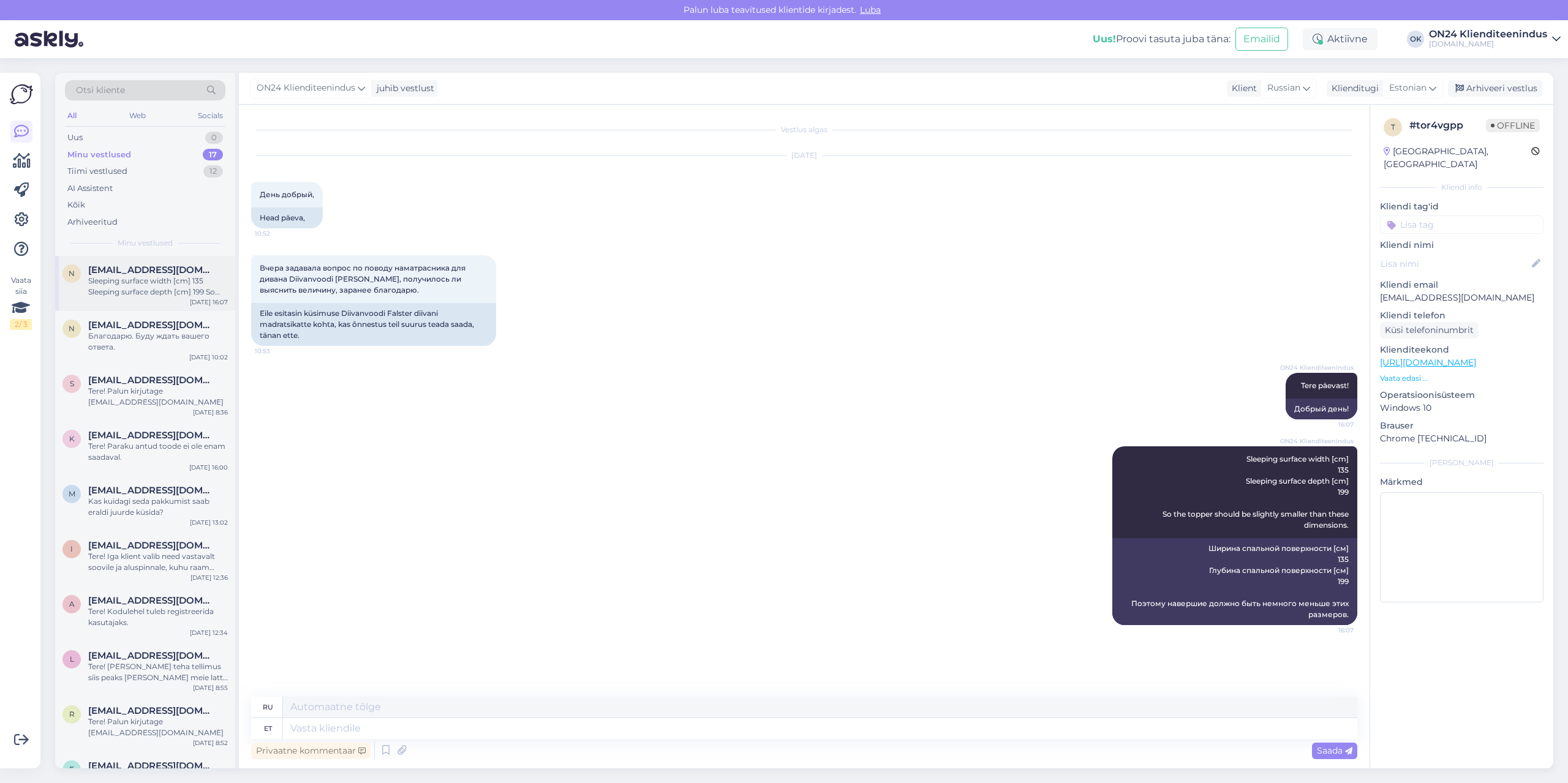
click at [156, 279] on div "Sleeping surface width [cm] 135 Sleeping surface depth [cm] 199 So the topper s…" at bounding box center [158, 286] width 139 height 22
click at [1508, 92] on div "Arhiveeri vestlus" at bounding box center [1495, 88] width 94 height 16
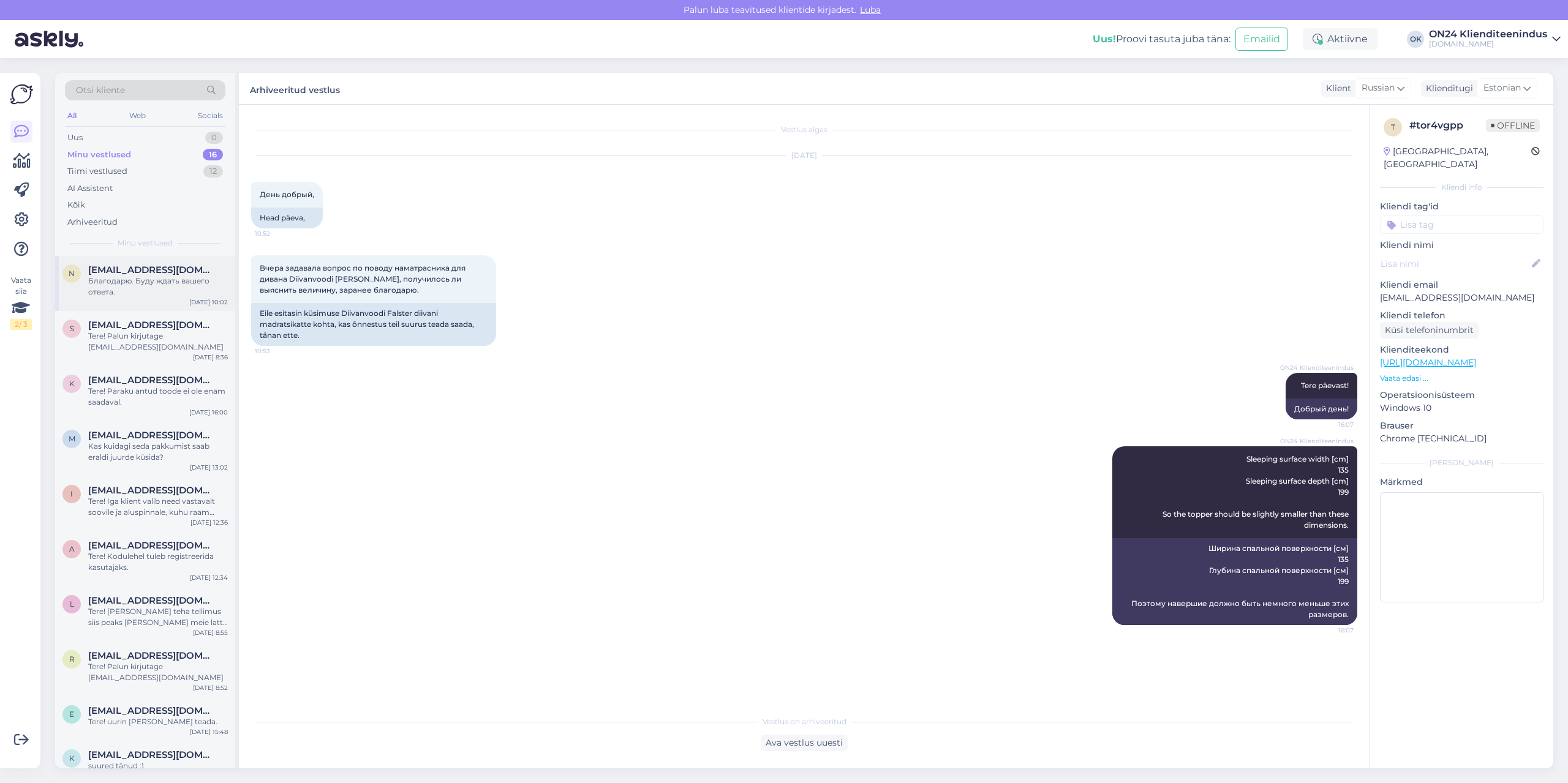
click at [138, 267] on span "[EMAIL_ADDRESS][DOMAIN_NAME]" at bounding box center [152, 270] width 128 height 11
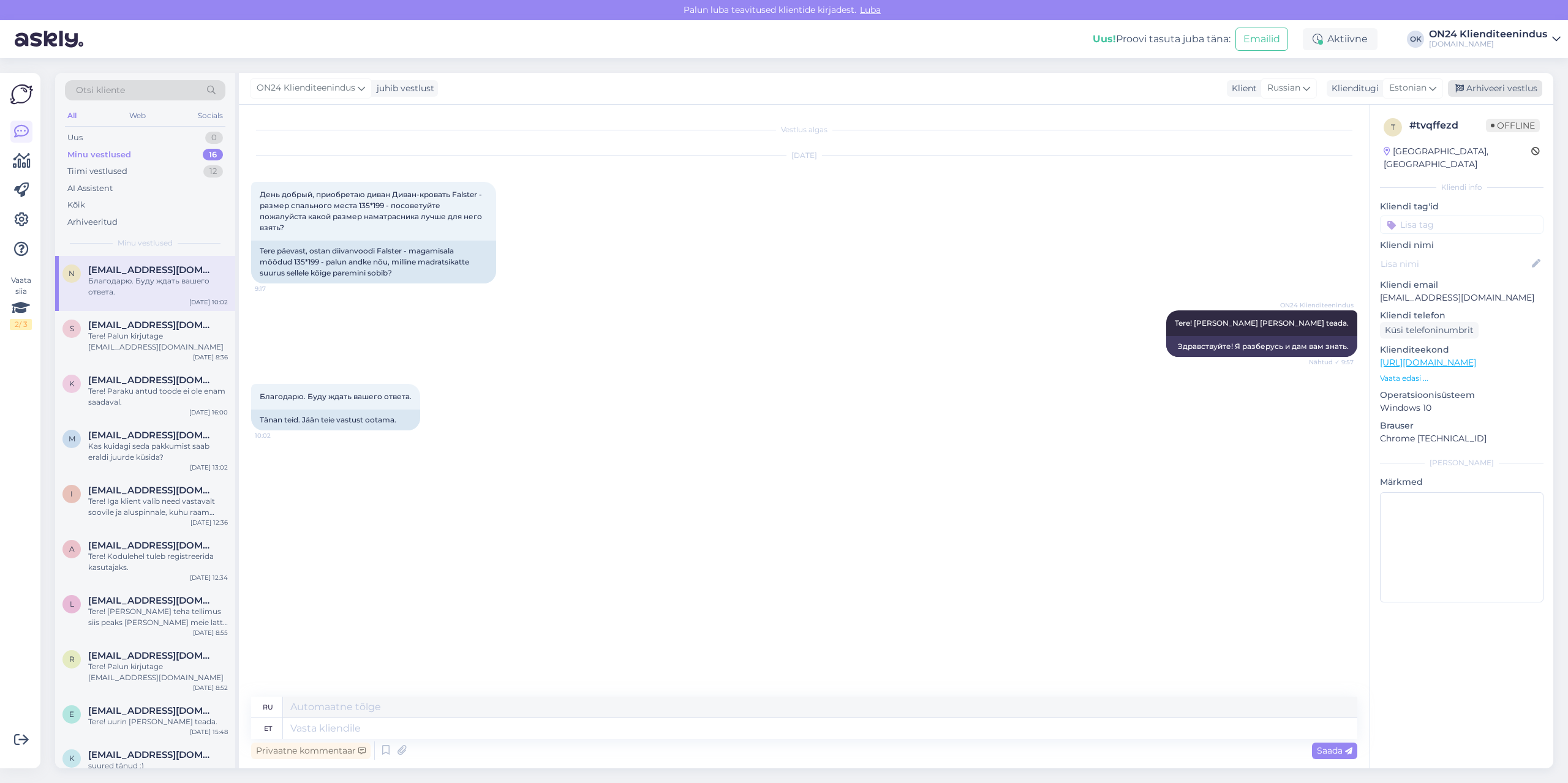
click at [1504, 80] on div "Arhiveeri vestlus" at bounding box center [1495, 88] width 94 height 16
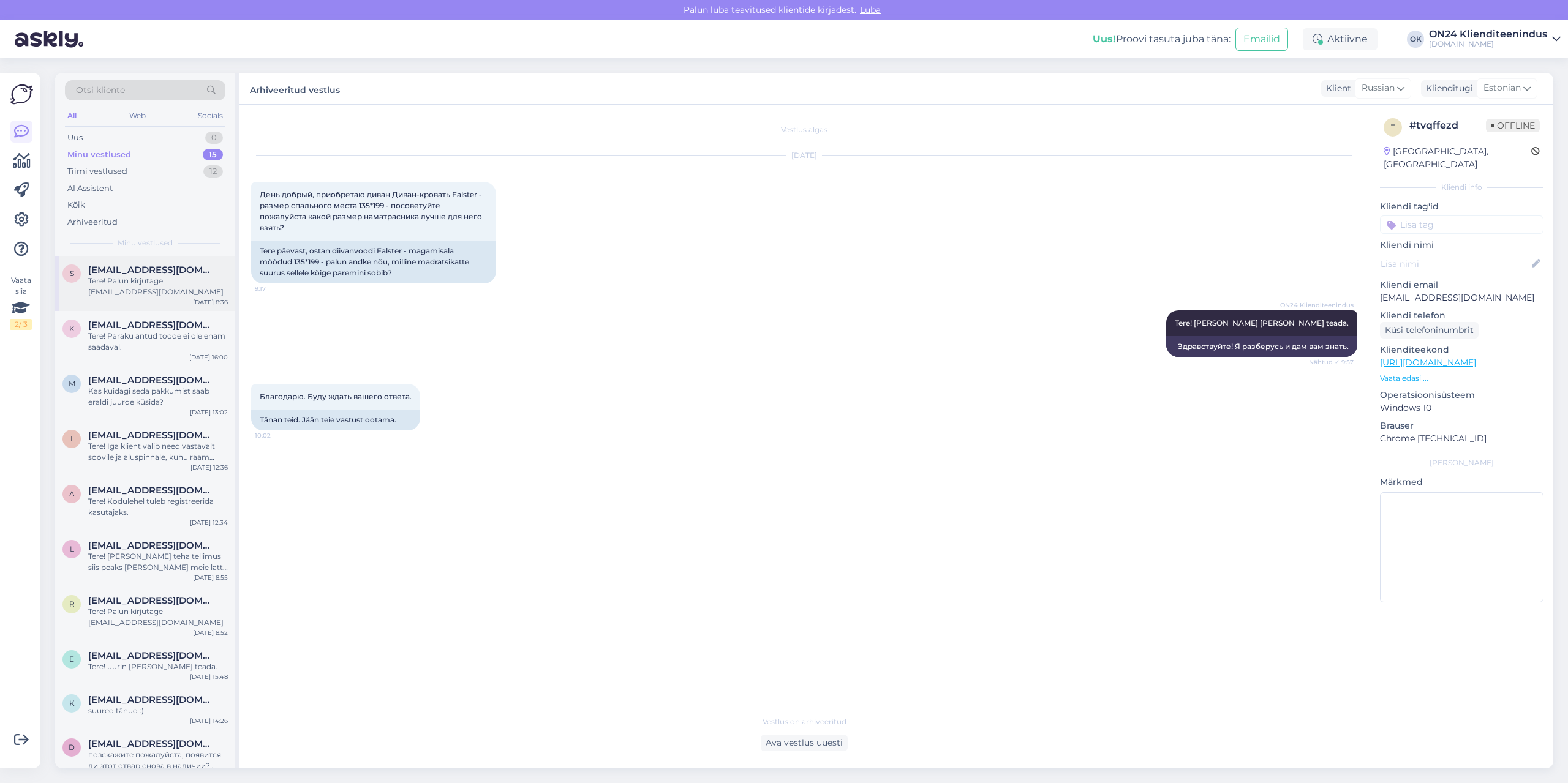
click at [109, 269] on span "[EMAIL_ADDRESS][DOMAIN_NAME]" at bounding box center [152, 270] width 128 height 11
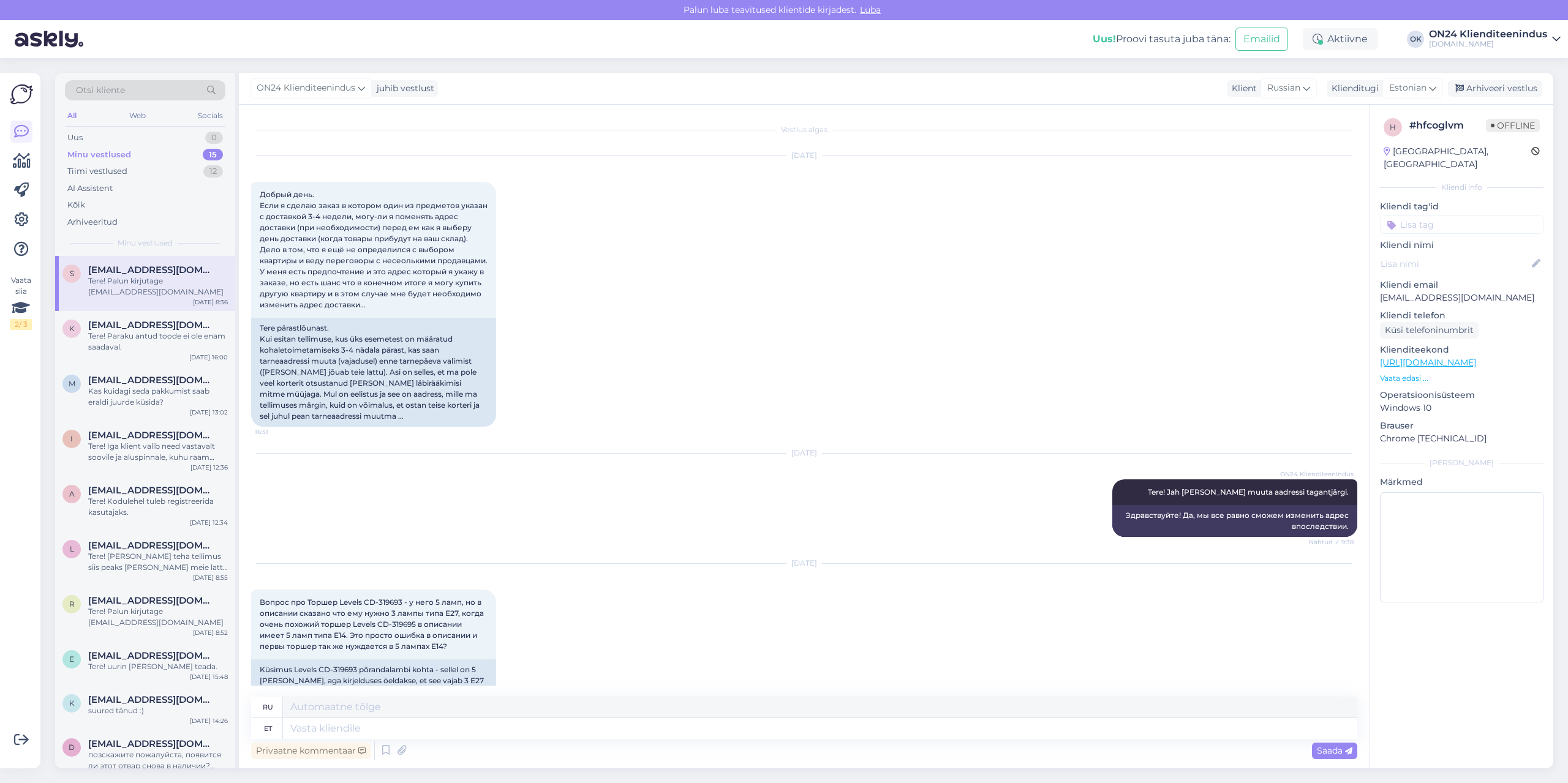
scroll to position [4545, 0]
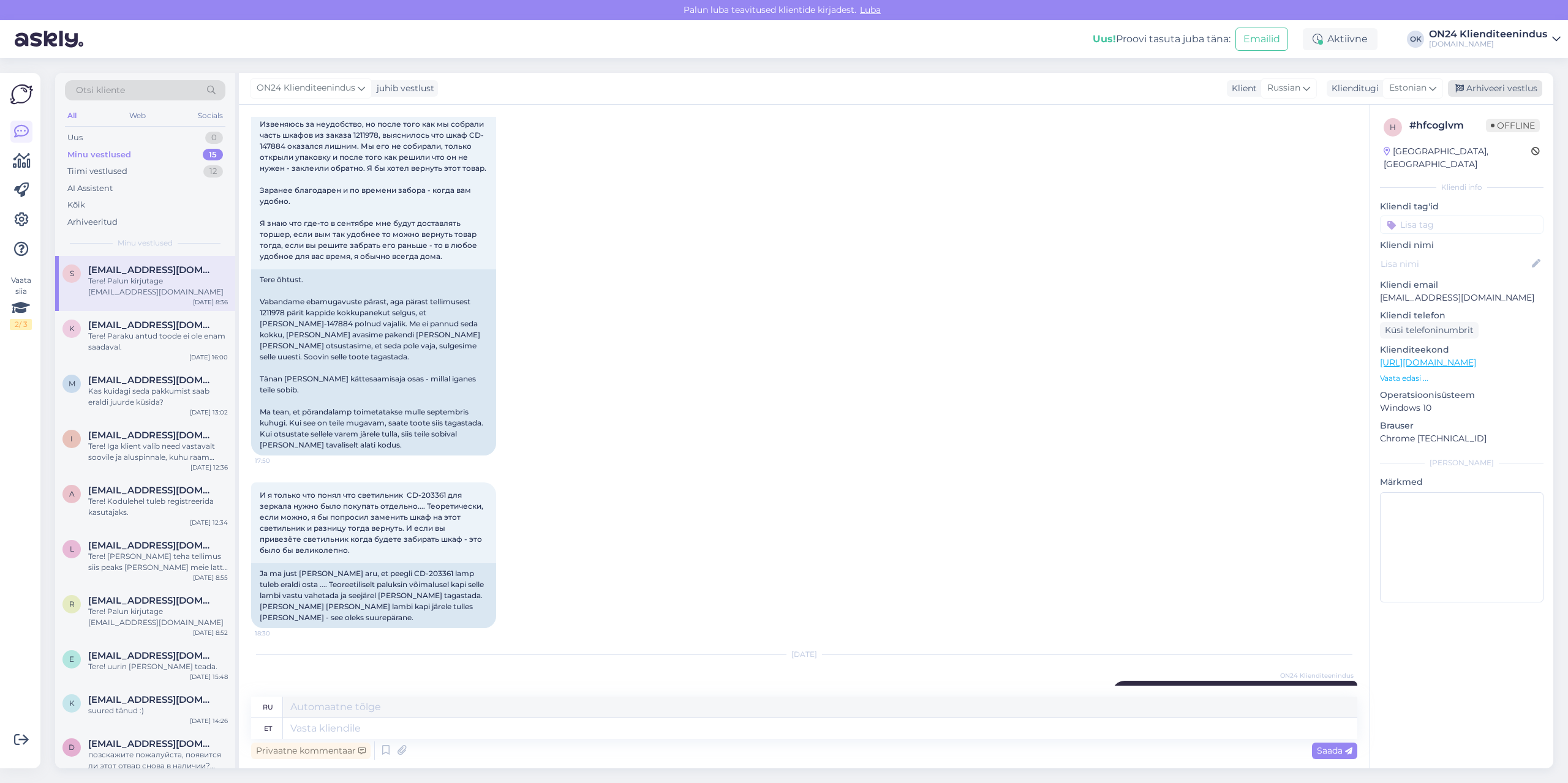
click at [1467, 81] on div "Arhiveeri vestlus" at bounding box center [1495, 88] width 94 height 16
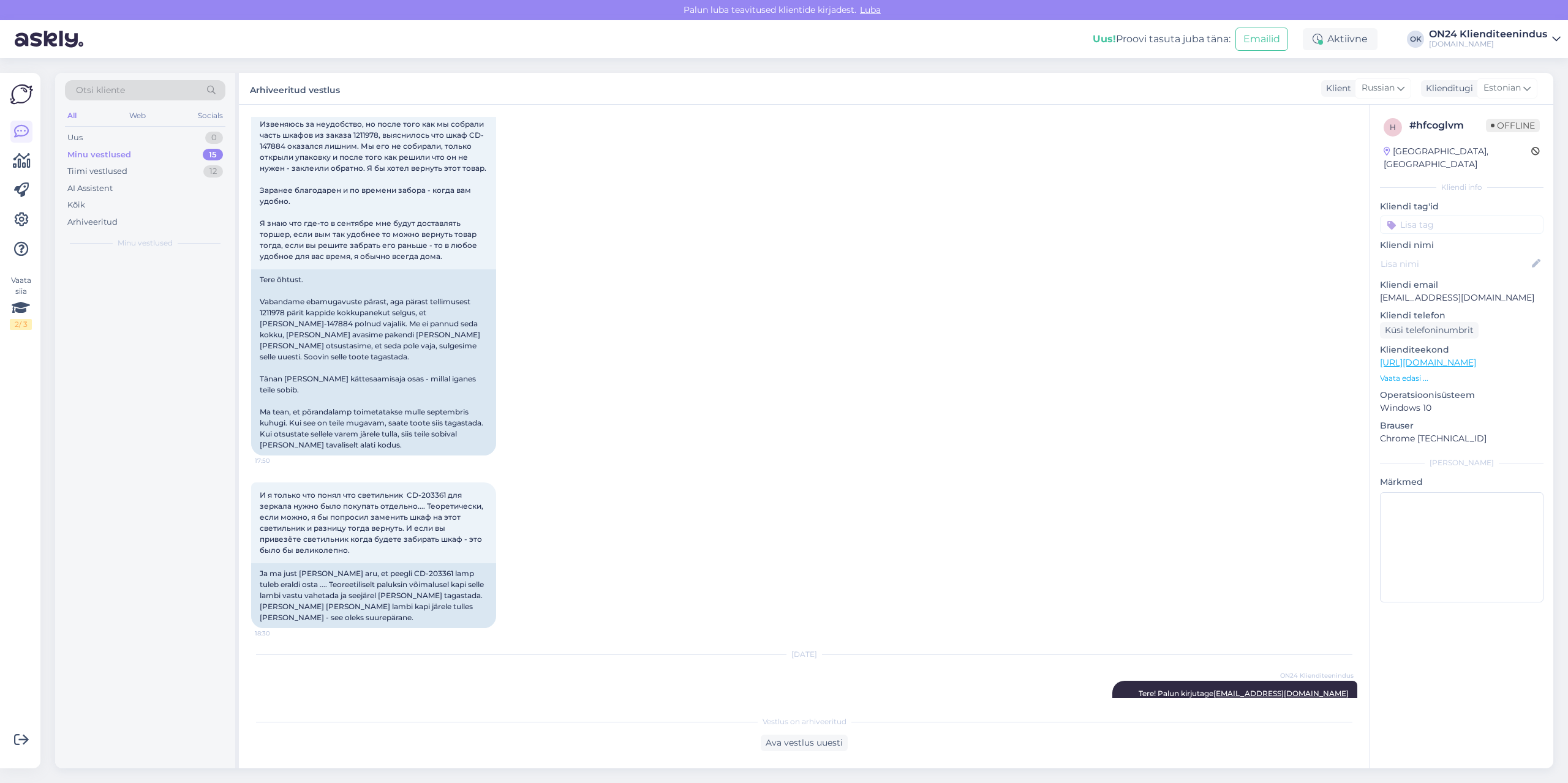
scroll to position [4532, 0]
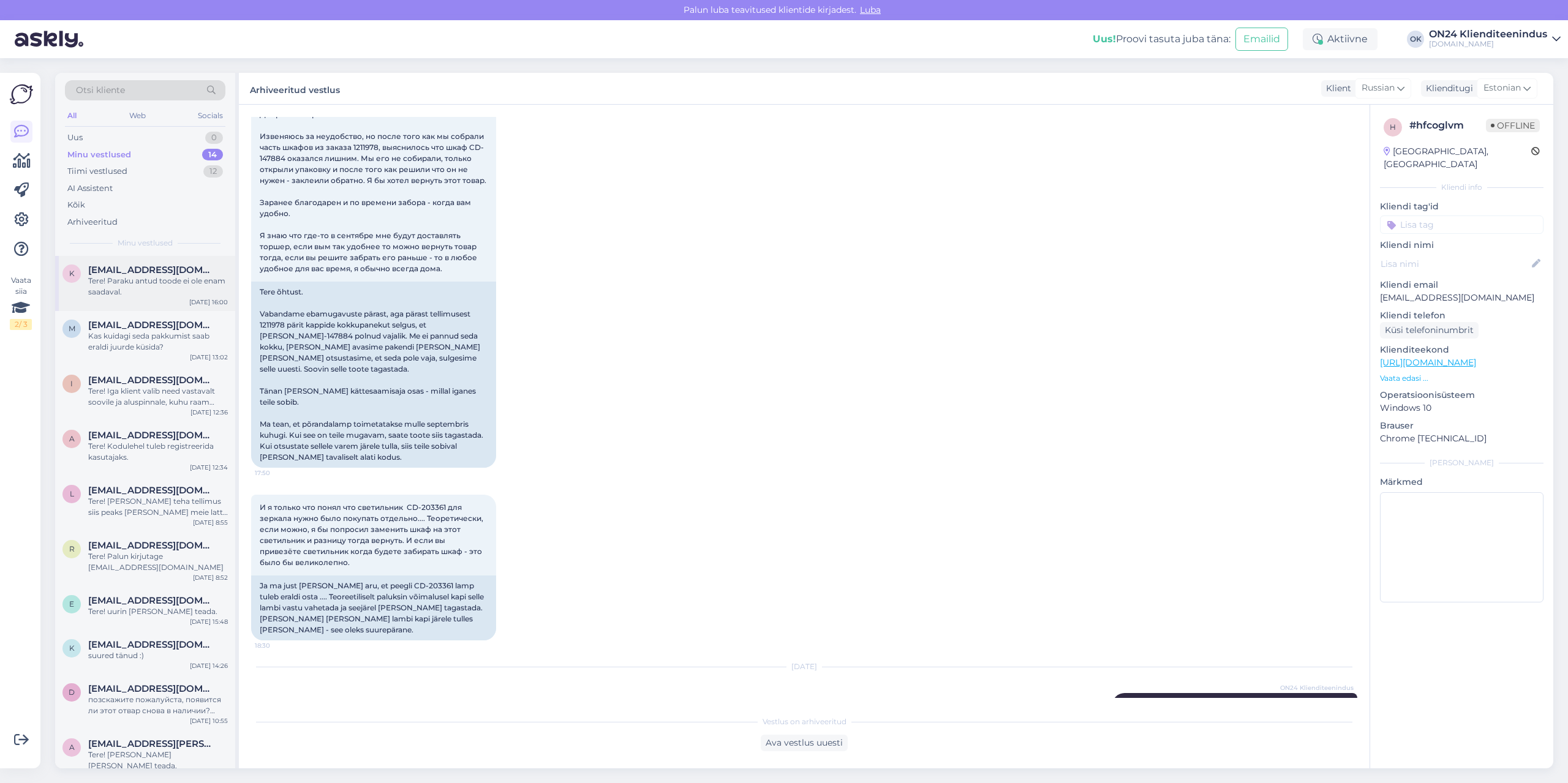
click at [169, 267] on span "[EMAIL_ADDRESS][DOMAIN_NAME]" at bounding box center [152, 270] width 128 height 11
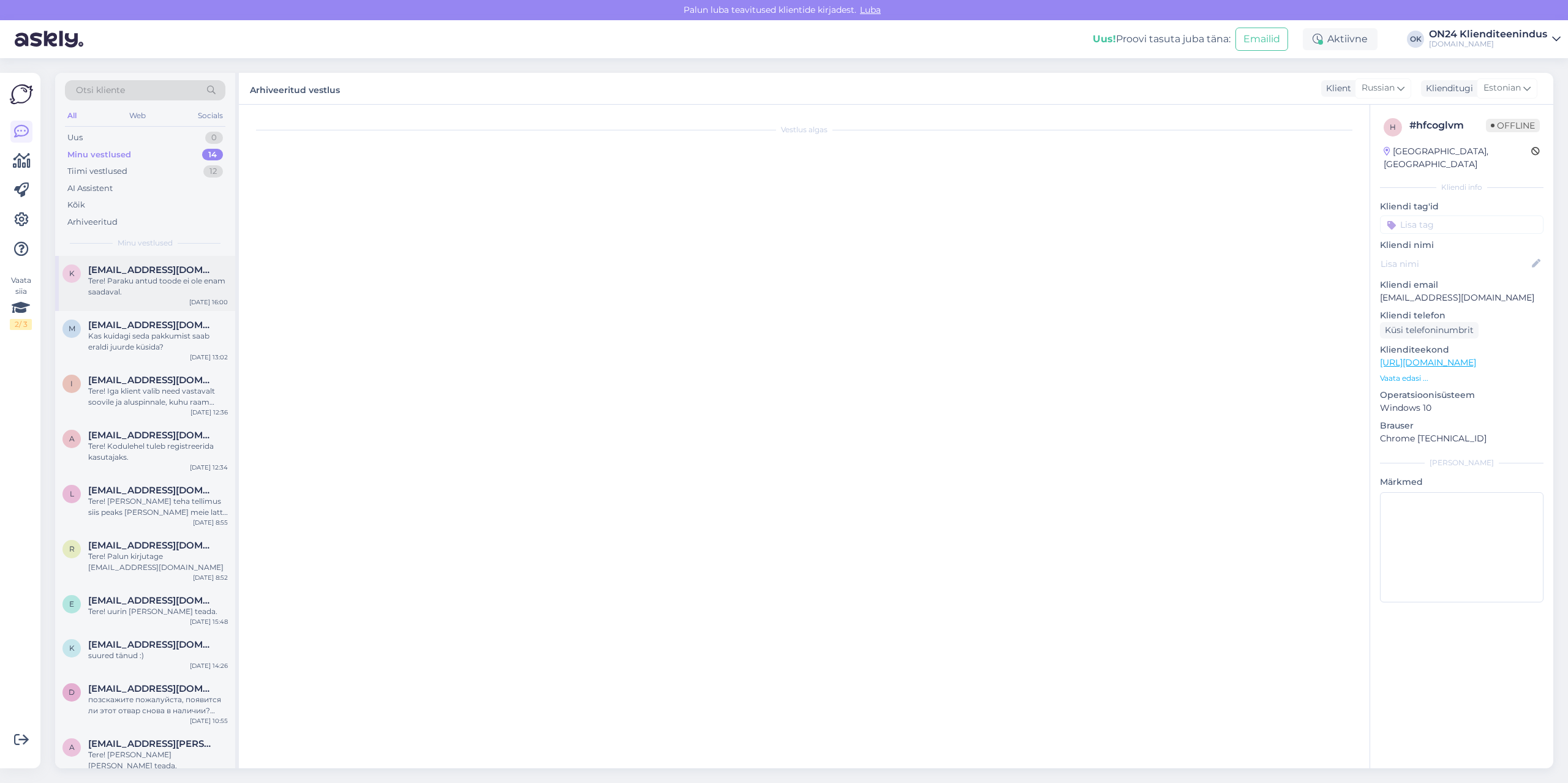
scroll to position [0, 0]
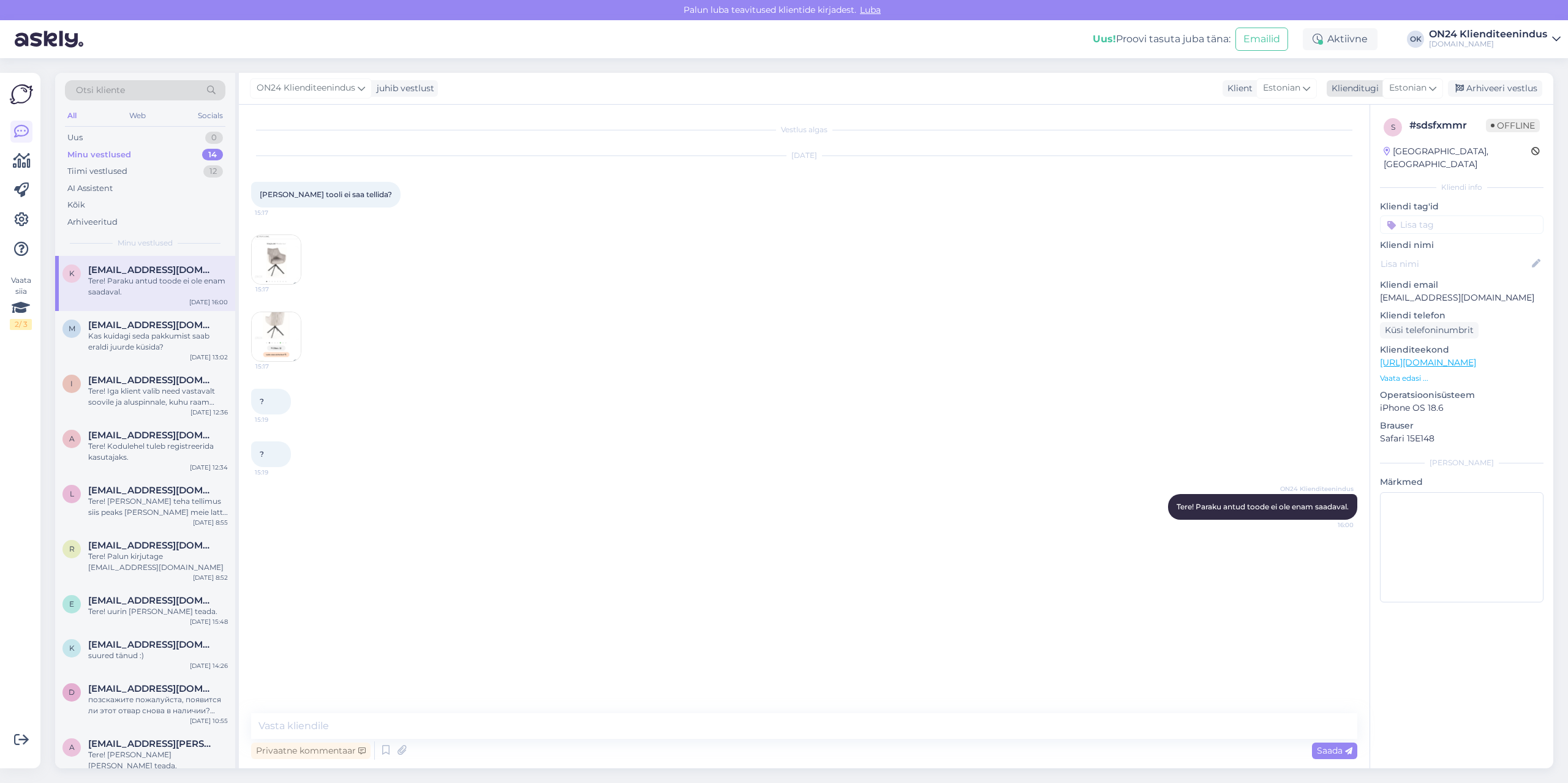
click at [1482, 83] on div "Arhiveeri vestlus" at bounding box center [1495, 88] width 94 height 16
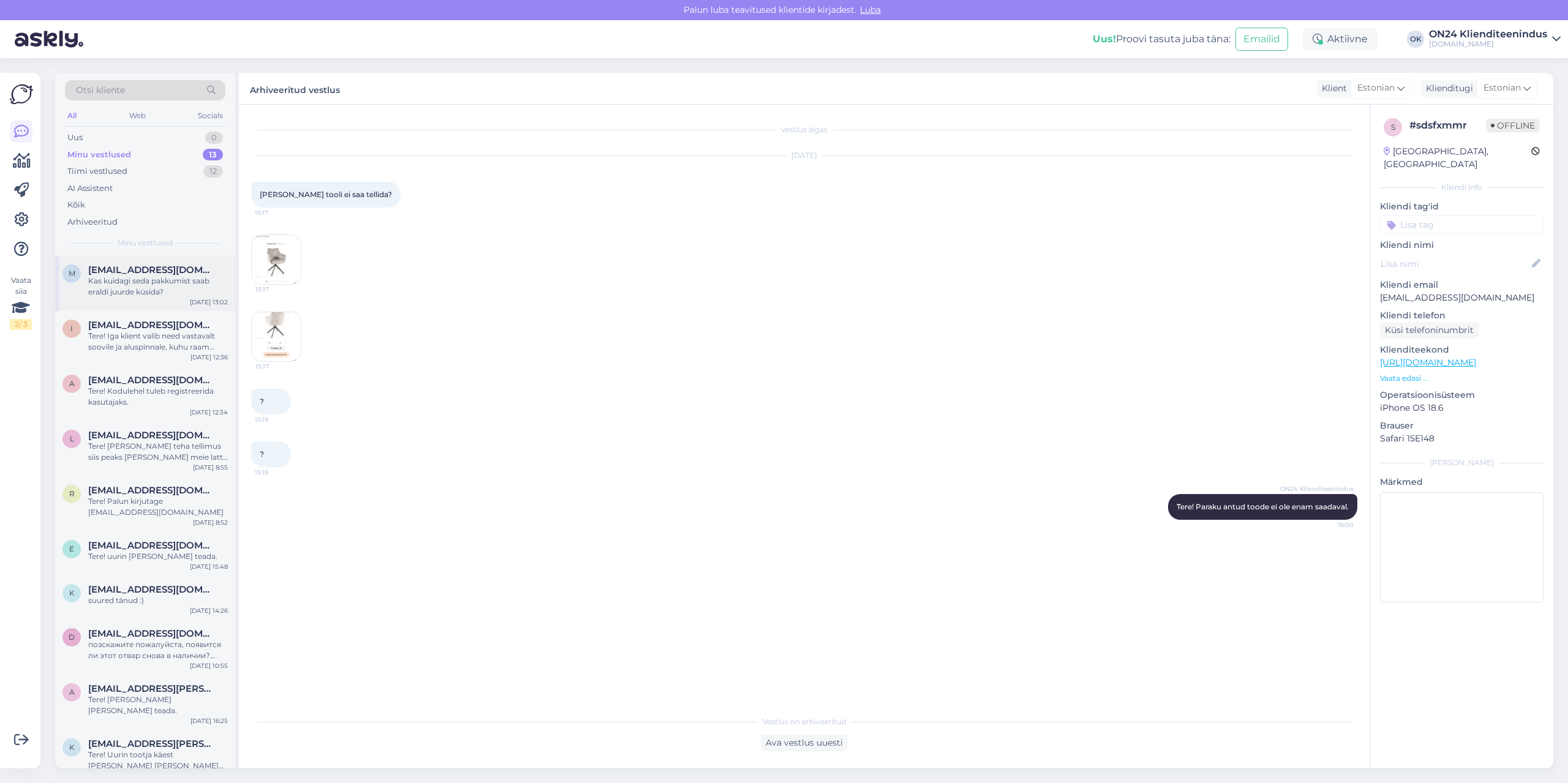
click at [198, 275] on span "[EMAIL_ADDRESS][DOMAIN_NAME]" at bounding box center [152, 270] width 128 height 11
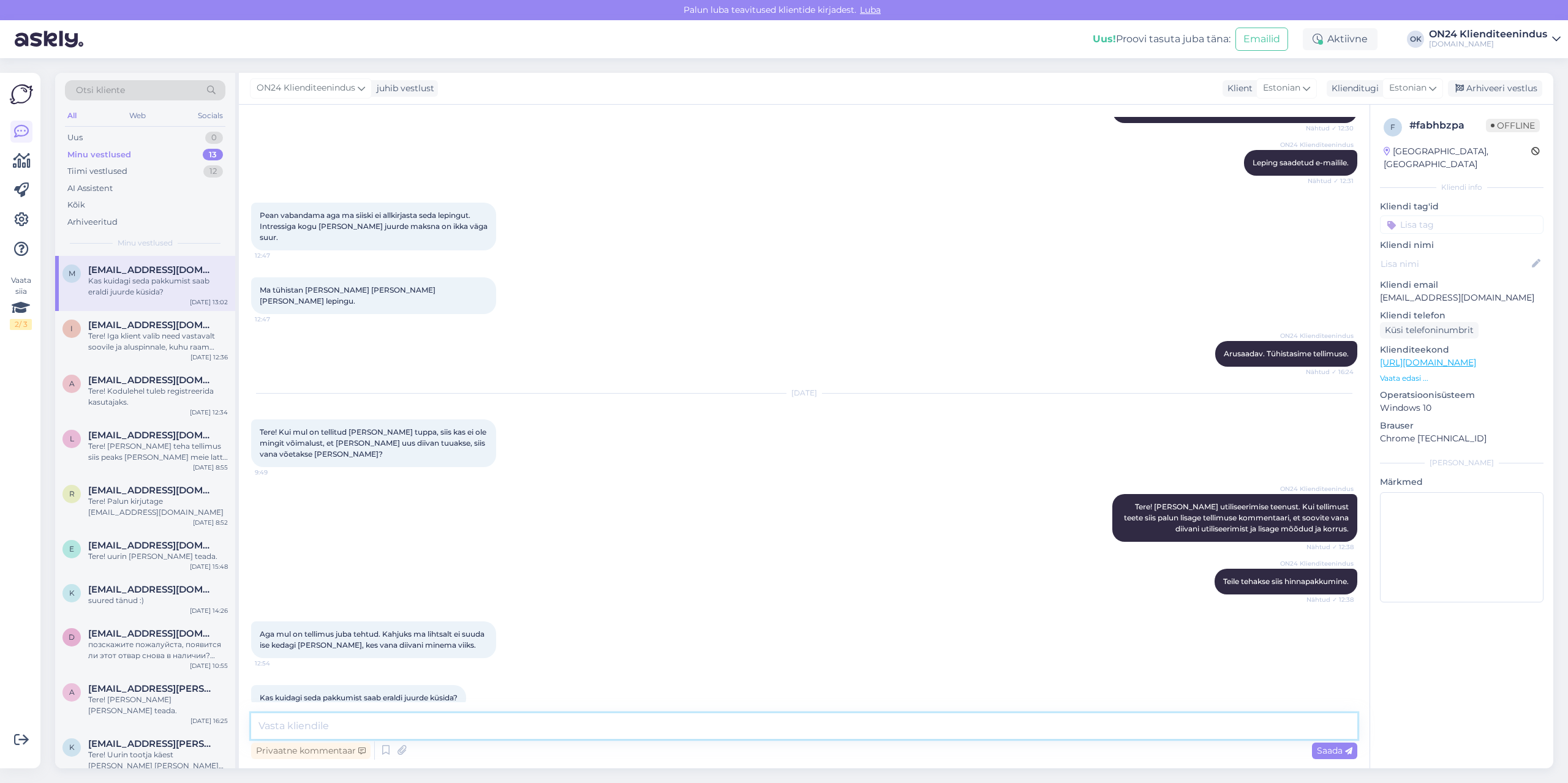
click at [455, 727] on textarea at bounding box center [805, 726] width 1107 height 26
click at [1409, 291] on p "[EMAIL_ADDRESS][DOMAIN_NAME]" at bounding box center [1462, 297] width 164 height 13
copy p "[EMAIL_ADDRESS][DOMAIN_NAME]"
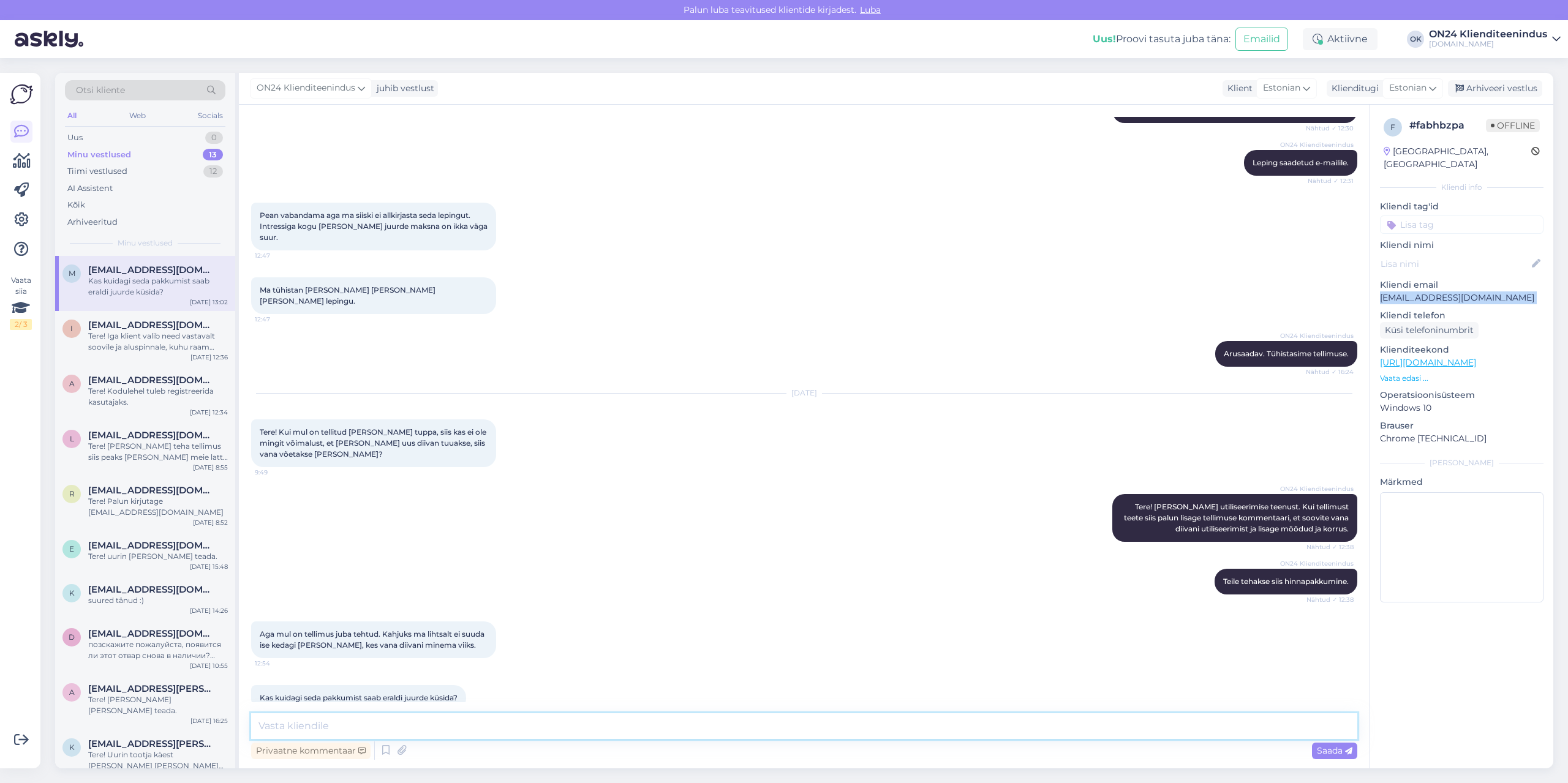
click at [395, 726] on textarea at bounding box center [805, 726] width 1107 height 26
type textarea "Mis on vana diivani mõõtmed ja mitmes korrus?"
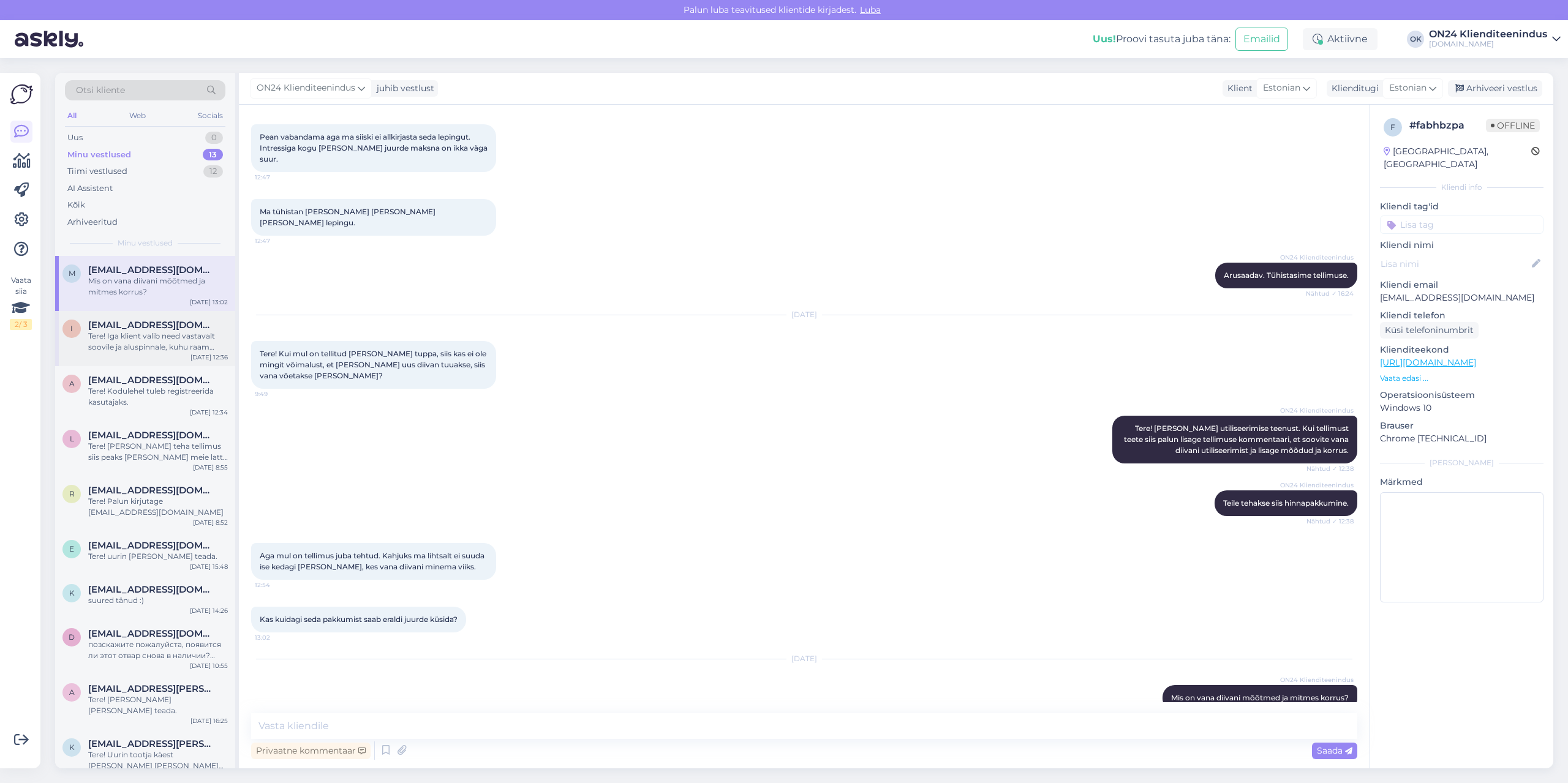
click at [160, 331] on div "Tere! Iga klient valib need vastavalt soovile ja aluspinnale, kuhu raam soovita…" at bounding box center [158, 341] width 139 height 22
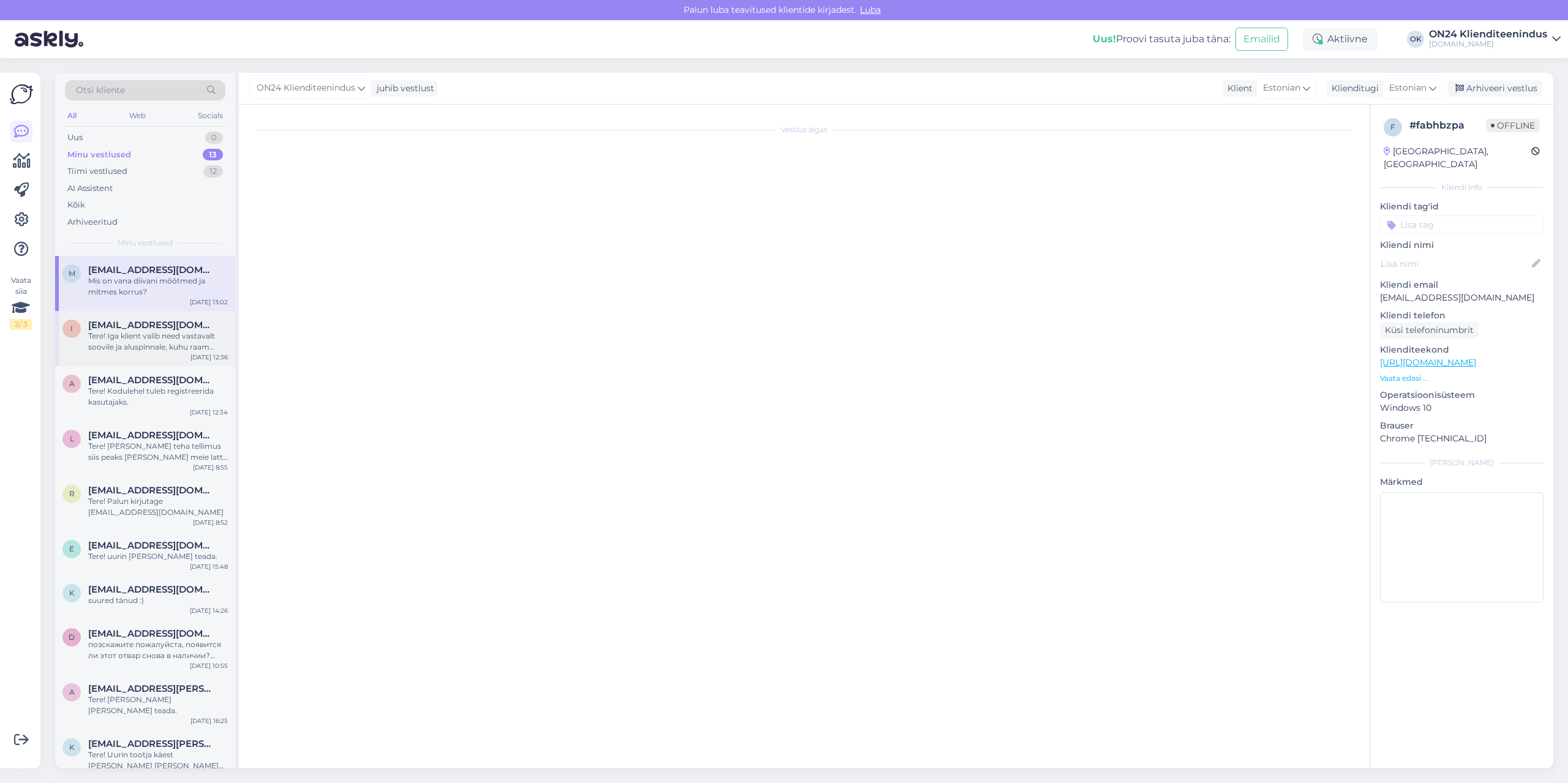
scroll to position [0, 0]
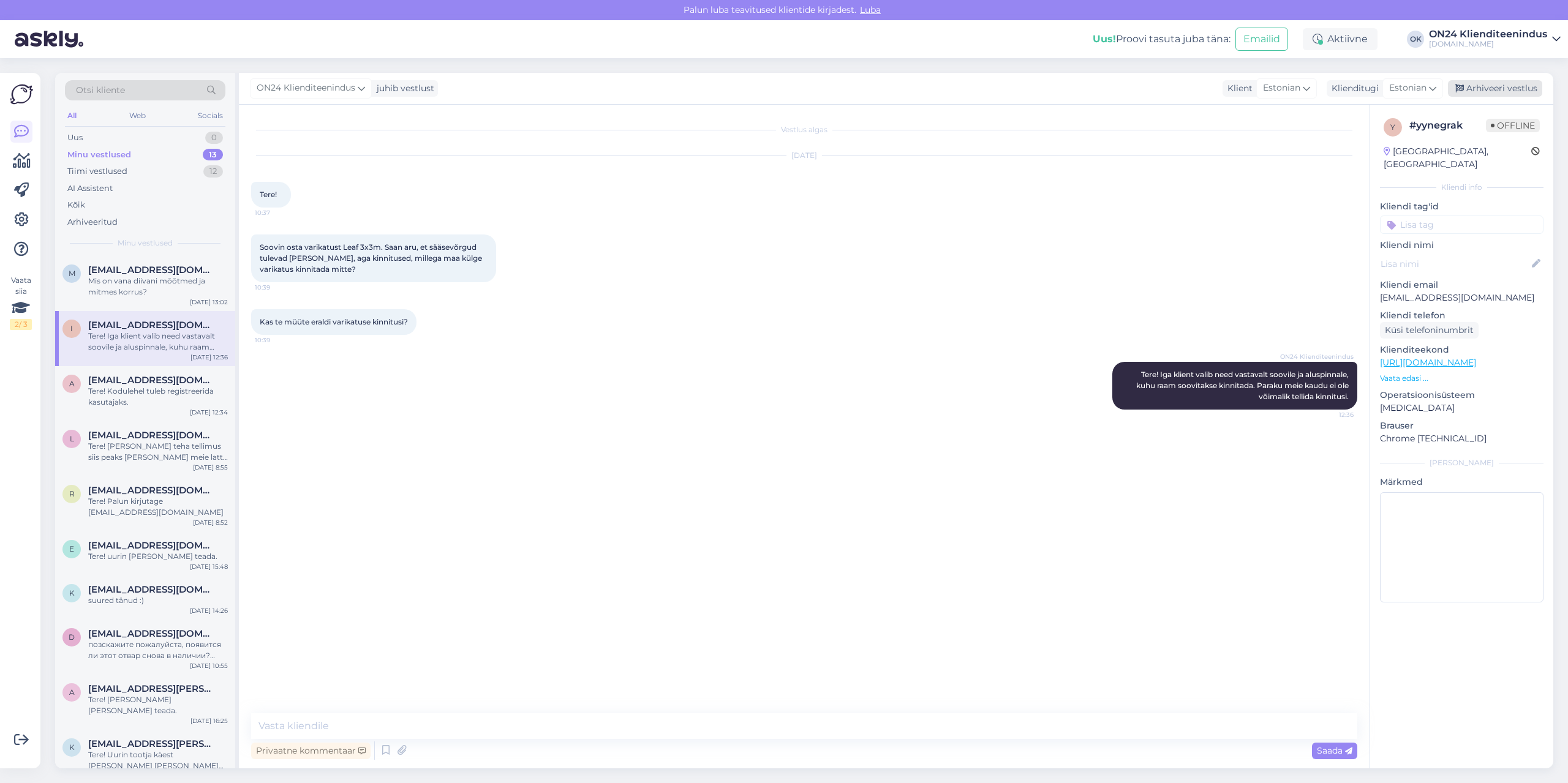
click at [1477, 87] on div "Arhiveeri vestlus" at bounding box center [1495, 88] width 94 height 16
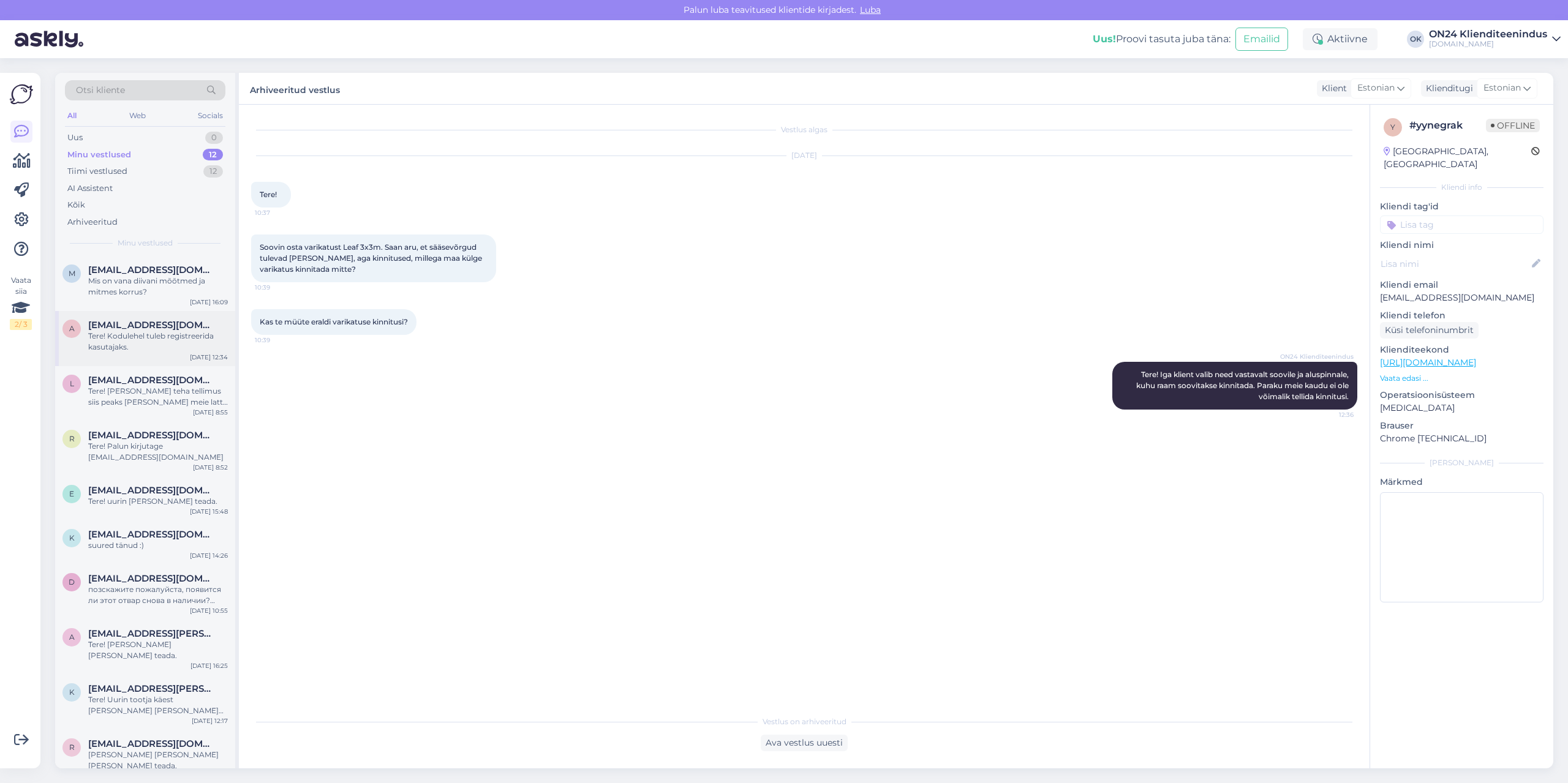
click at [134, 344] on div "Tere! Kodulehel tuleb registreerida kasutajaks." at bounding box center [158, 341] width 139 height 22
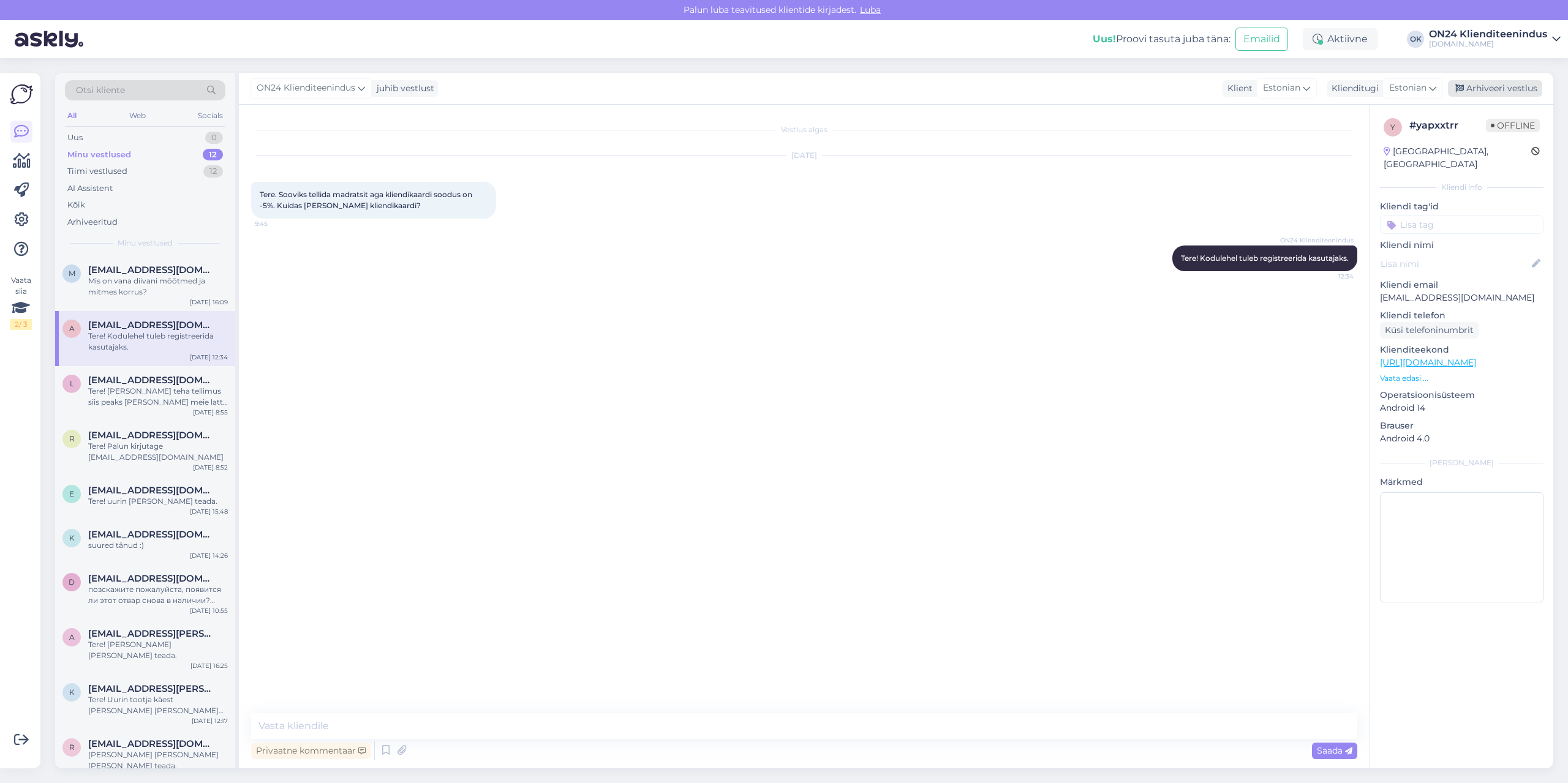
click at [1494, 90] on div "Arhiveeri vestlus" at bounding box center [1495, 88] width 94 height 16
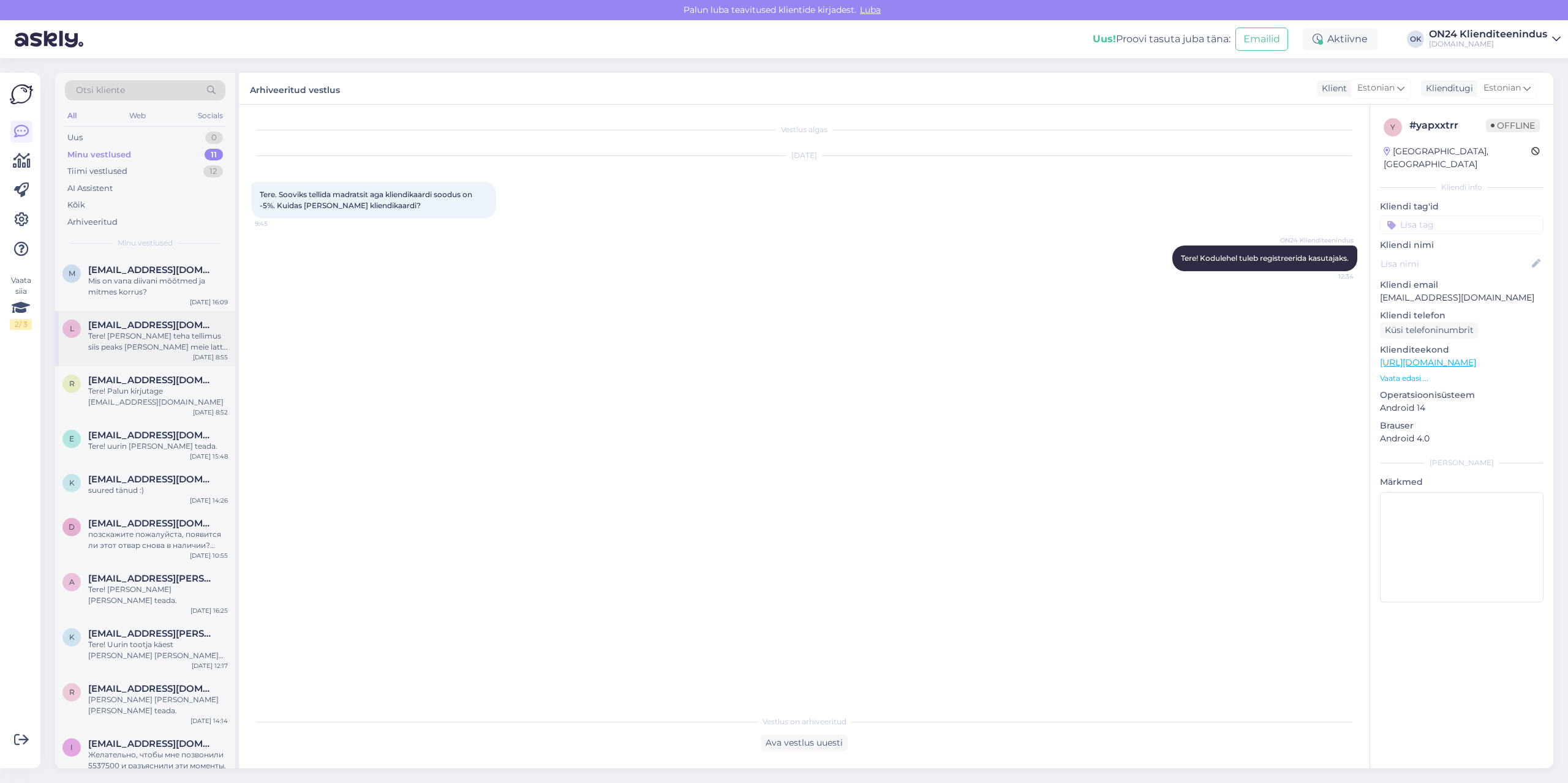
click at [136, 350] on div "Tere! [PERSON_NAME] teha tellimus siis peaks [PERSON_NAME] meie lattu saabuma […" at bounding box center [158, 341] width 139 height 22
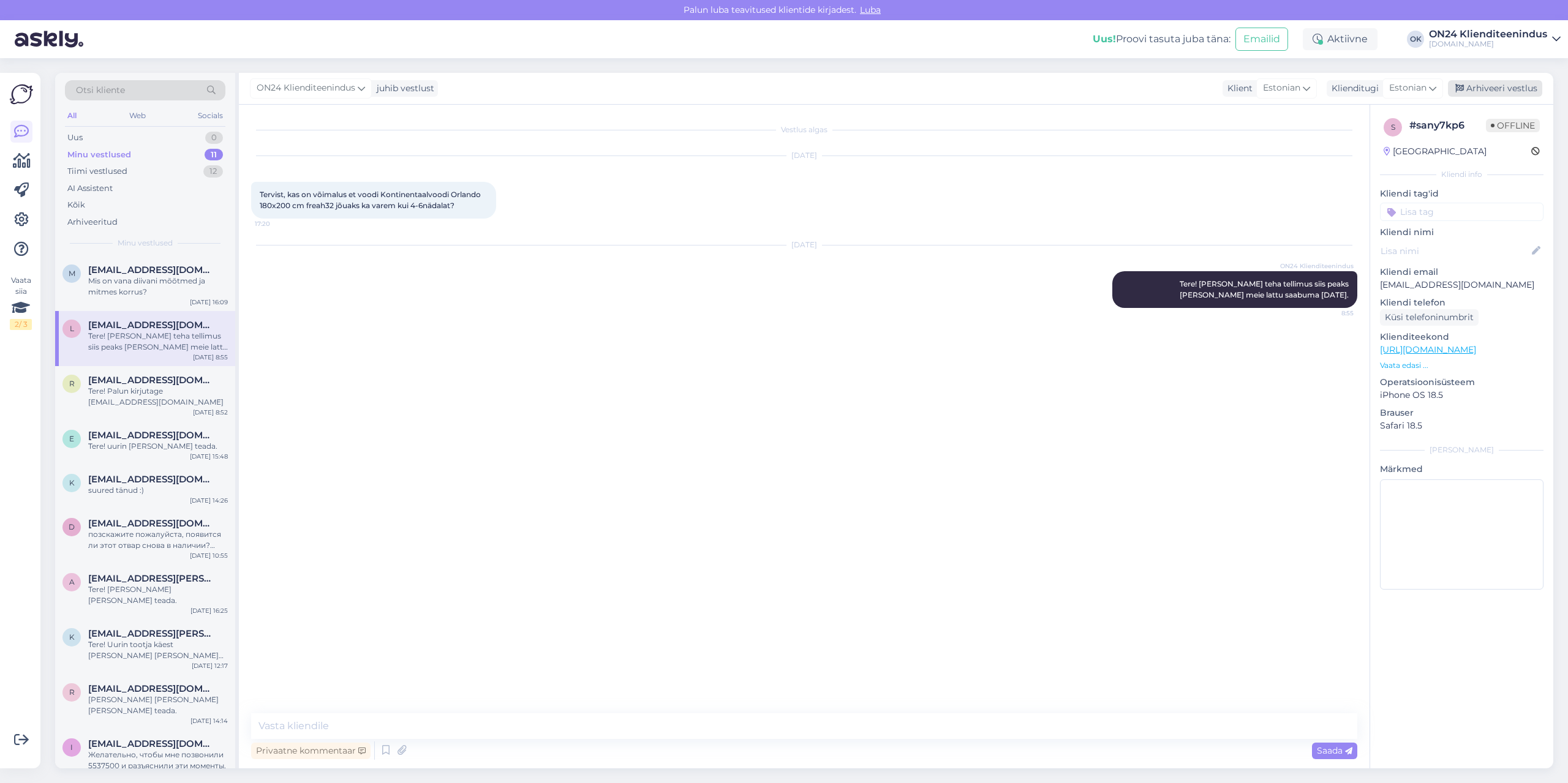
click at [1505, 92] on div "Arhiveeri vestlus" at bounding box center [1495, 88] width 94 height 16
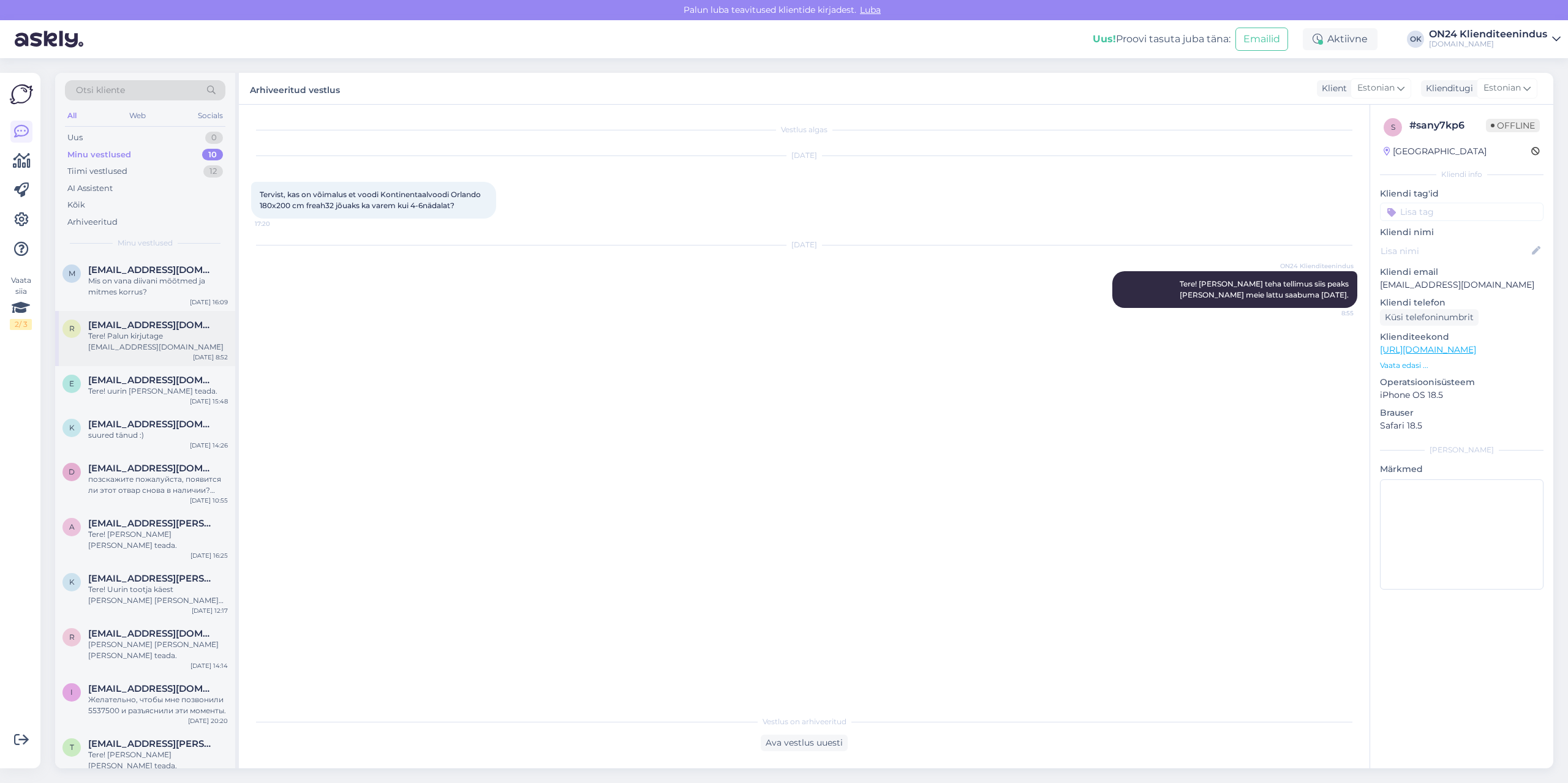
click at [197, 352] on div "[DATE] 8:52" at bounding box center [211, 357] width 35 height 9
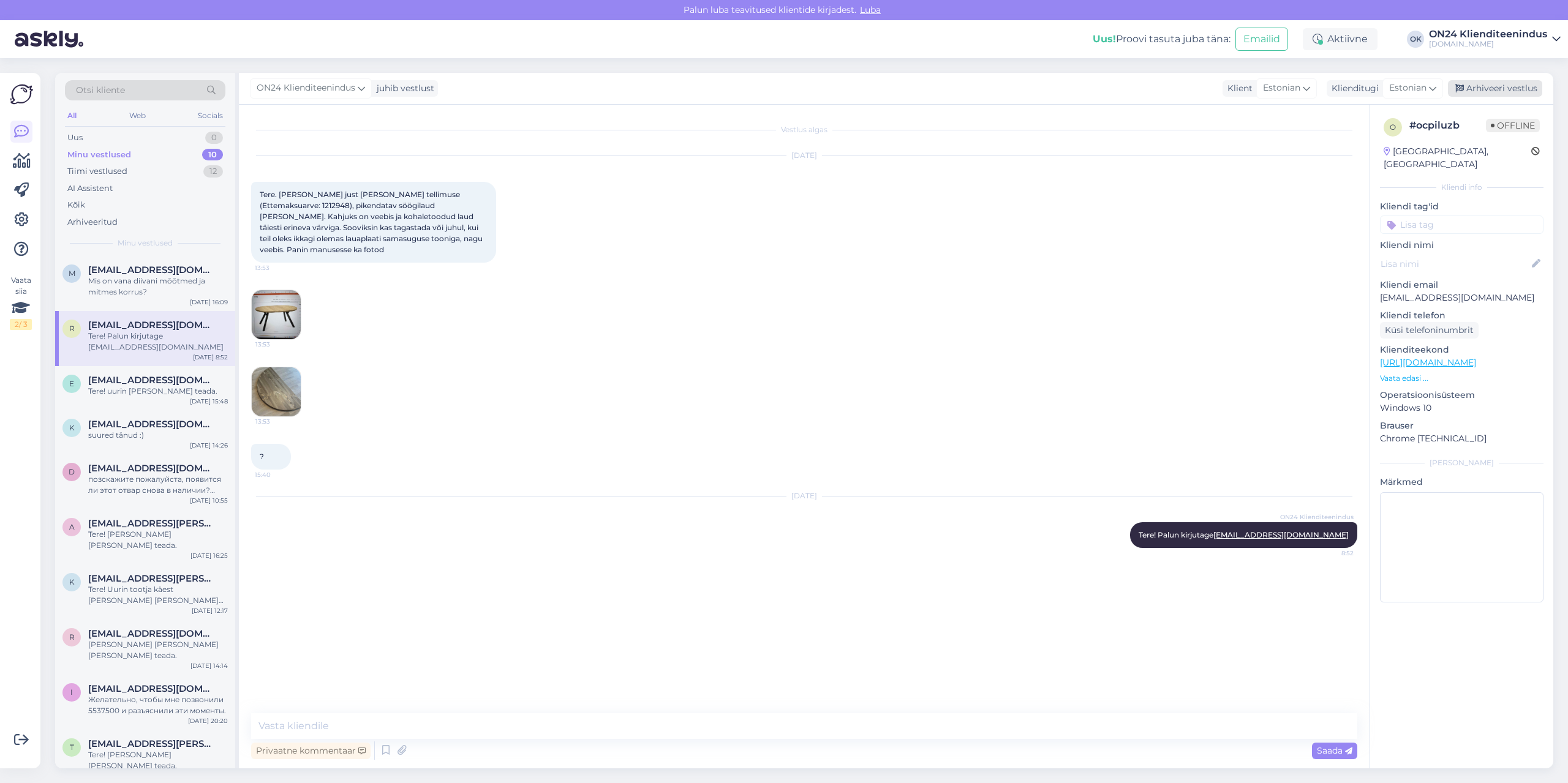
click at [1482, 89] on div "Arhiveeri vestlus" at bounding box center [1495, 88] width 94 height 16
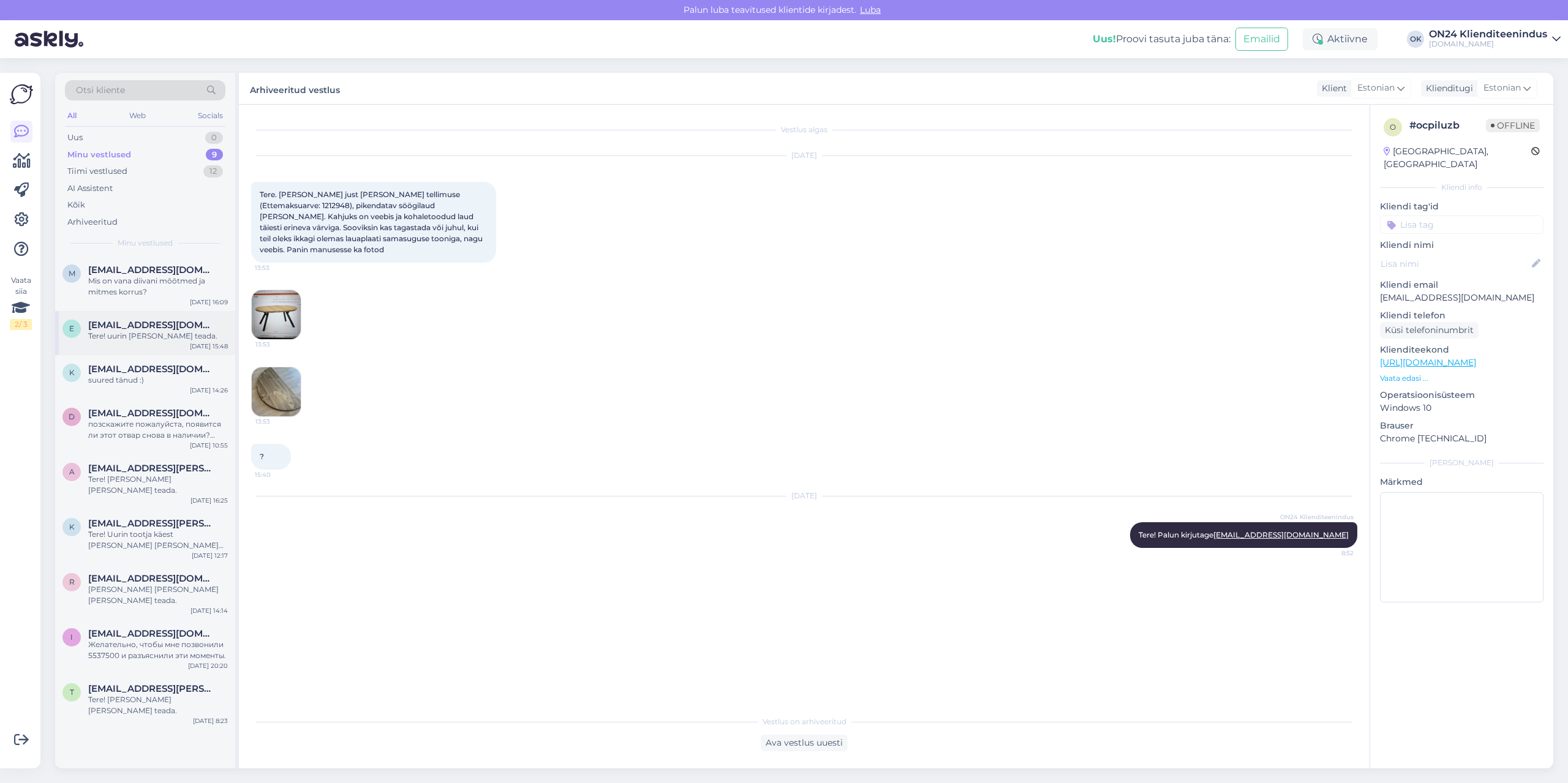
click at [185, 321] on span "[EMAIL_ADDRESS][DOMAIN_NAME]" at bounding box center [152, 325] width 128 height 11
